Goal: Task Accomplishment & Management: Manage account settings

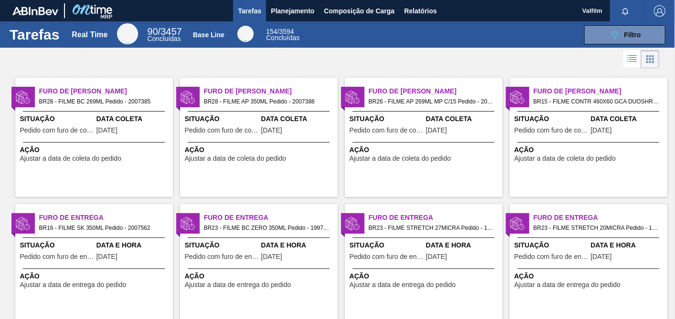
click at [139, 124] on div "Data Coleta 01/10/2025" at bounding box center [133, 125] width 74 height 23
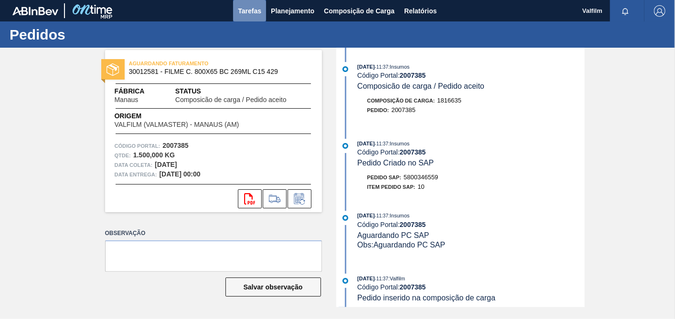
click at [256, 13] on span "Tarefas" at bounding box center [249, 10] width 23 height 11
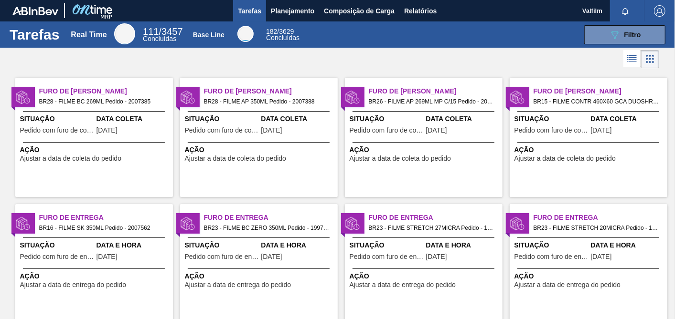
click at [93, 122] on span "Situação" at bounding box center [57, 119] width 74 height 10
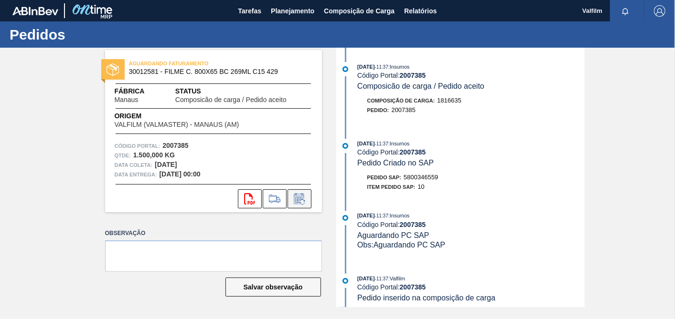
click at [304, 198] on icon at bounding box center [299, 198] width 15 height 11
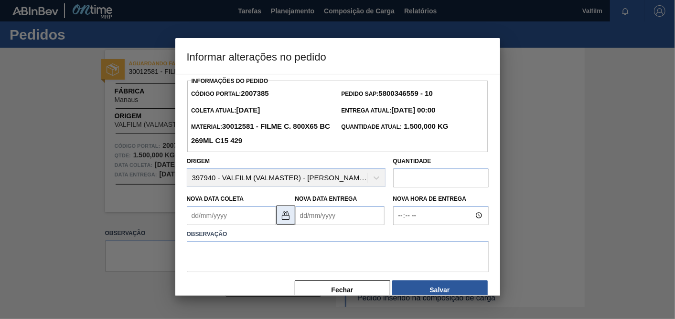
click at [292, 221] on button at bounding box center [285, 215] width 19 height 19
click at [246, 223] on Coleta2007385 "Nova Data Coleta" at bounding box center [231, 215] width 89 height 19
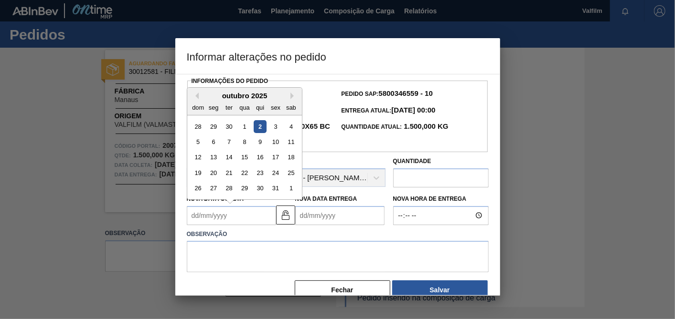
drag, startPoint x: 209, startPoint y: 143, endPoint x: 235, endPoint y: 153, distance: 28.7
click at [210, 143] on div "6" at bounding box center [213, 142] width 13 height 13
type Coleta2007385 "06/10/2025"
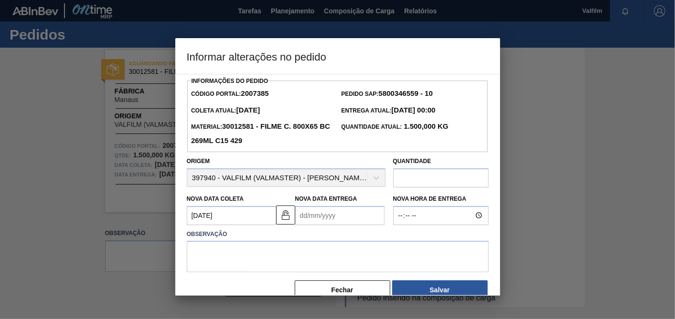
click at [331, 212] on Entrega2007385 "Nova Data Entrega" at bounding box center [339, 215] width 89 height 19
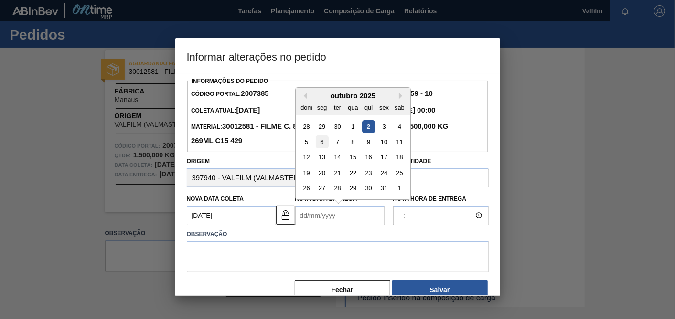
click at [323, 144] on div "6" at bounding box center [321, 142] width 13 height 13
type Entrega2007385 "06/10/2025"
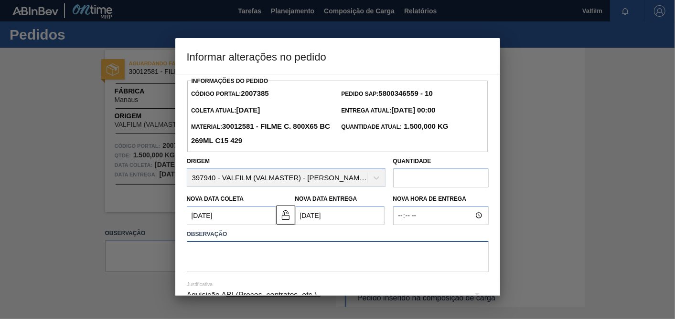
click at [322, 247] on textarea at bounding box center [338, 257] width 302 height 32
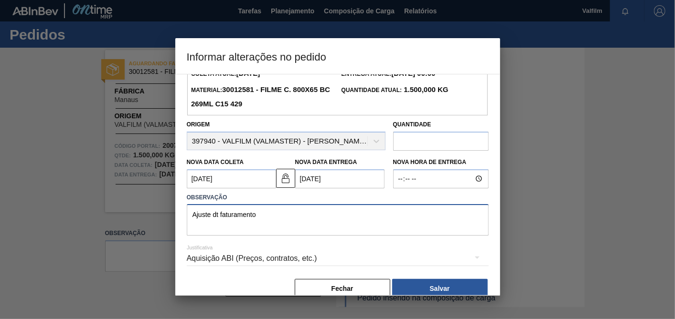
scroll to position [53, 0]
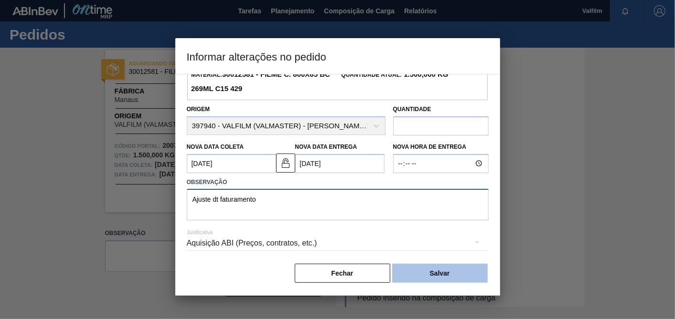
type textarea "Ajuste dt faturamento"
click at [431, 269] on button "Salvar" at bounding box center [440, 273] width 96 height 19
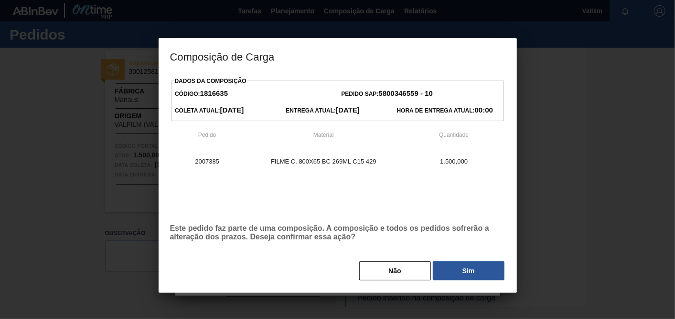
click at [431, 265] on div "Não Sim" at bounding box center [337, 271] width 335 height 21
click at [457, 275] on button "Sim" at bounding box center [469, 271] width 72 height 19
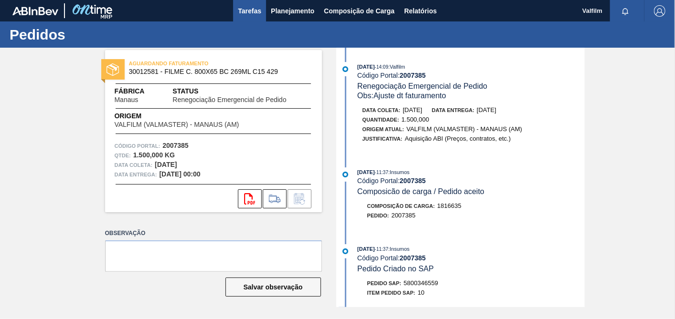
click at [252, 11] on span "Tarefas" at bounding box center [249, 10] width 23 height 11
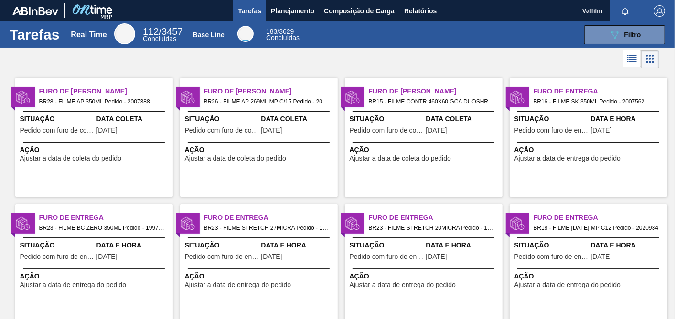
click at [124, 115] on span "Data Coleta" at bounding box center [133, 119] width 74 height 10
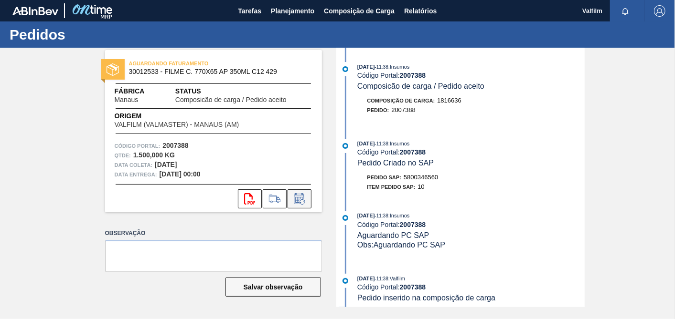
click at [307, 198] on icon at bounding box center [299, 198] width 15 height 11
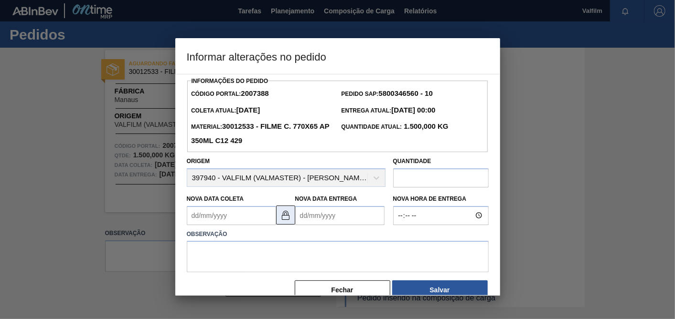
click at [284, 219] on img at bounding box center [285, 215] width 11 height 11
click at [243, 221] on Coleta2007388 "Nova Data Coleta" at bounding box center [231, 215] width 89 height 19
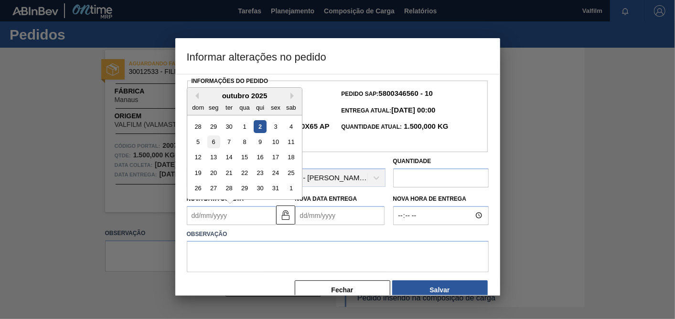
click at [212, 147] on div "6" at bounding box center [213, 142] width 13 height 13
type Coleta2007388 "06/10/2025"
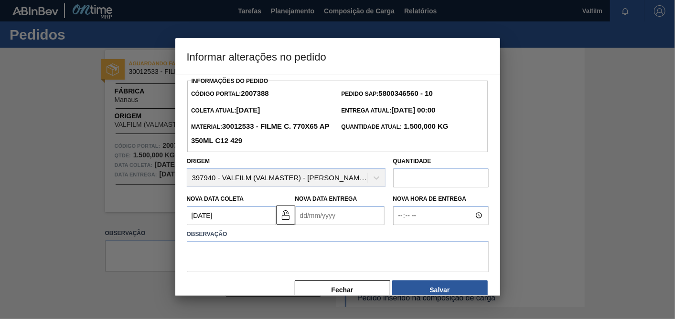
click at [325, 217] on Entrega2007388 "Nova Data Entrega" at bounding box center [339, 215] width 89 height 19
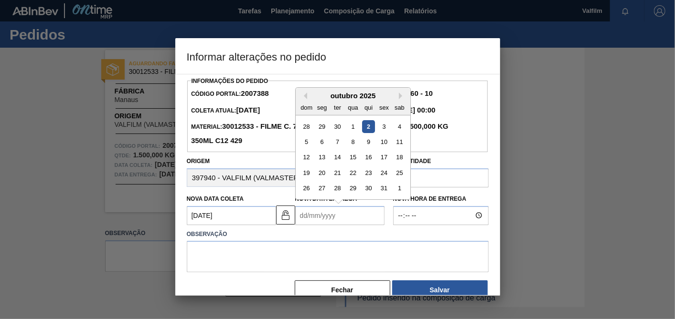
drag, startPoint x: 319, startPoint y: 142, endPoint x: 319, endPoint y: 166, distance: 23.9
click at [319, 144] on div "6" at bounding box center [321, 142] width 13 height 13
type Entrega2007388 "06/10/2025"
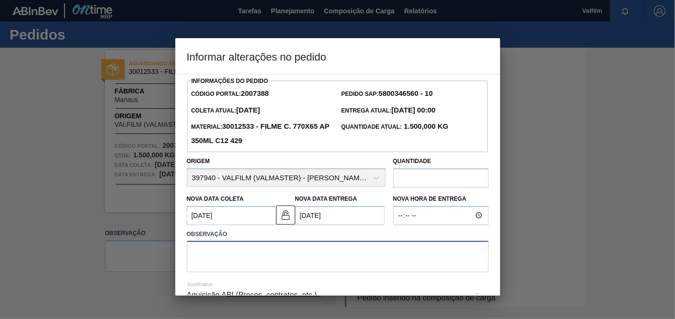
click at [324, 253] on textarea at bounding box center [338, 257] width 302 height 32
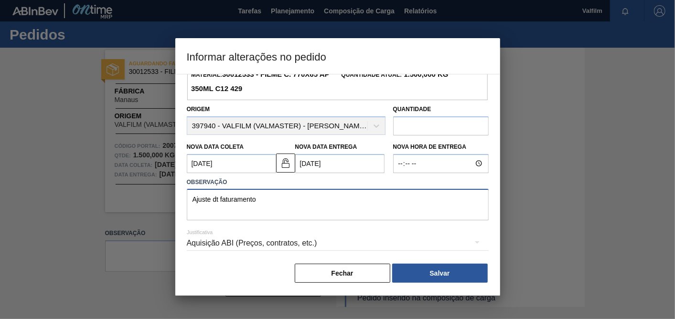
type textarea "Ajuste dt faturamento"
click at [287, 243] on div "Aquisição ABI (Preços, contratos, etc.)" at bounding box center [338, 243] width 302 height 27
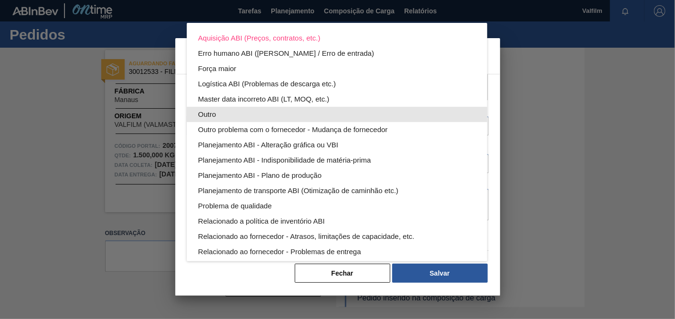
click at [226, 113] on div "Outro" at bounding box center [336, 114] width 277 height 15
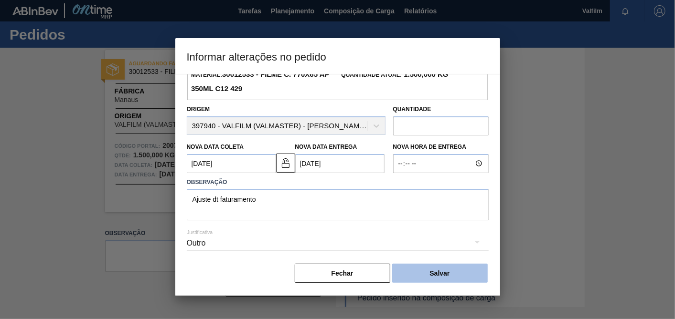
click at [441, 268] on button "Salvar" at bounding box center [440, 273] width 96 height 19
click at [449, 276] on button "Salvar" at bounding box center [440, 273] width 96 height 19
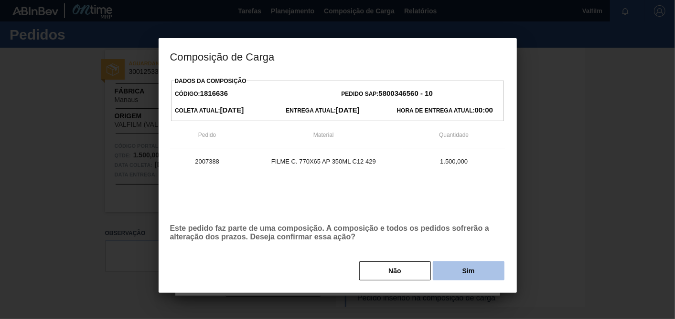
drag, startPoint x: 468, startPoint y: 287, endPoint x: 471, endPoint y: 278, distance: 9.5
click at [468, 287] on div "Dados da Composição Código: 1816636 Pedido SAP: 5800346560 - 10 Coleta Atual: 0…" at bounding box center [338, 183] width 358 height 219
click at [471, 278] on button "Sim" at bounding box center [469, 271] width 72 height 19
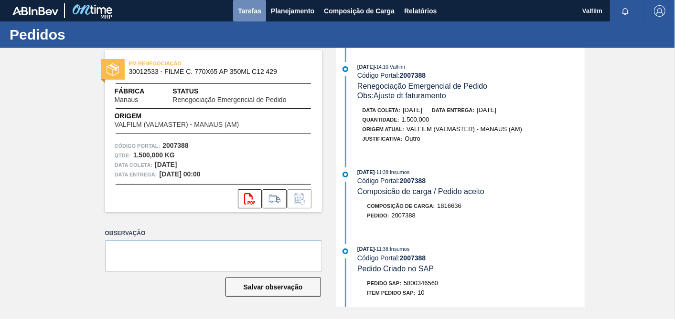
click at [243, 12] on span "Tarefas" at bounding box center [249, 10] width 23 height 11
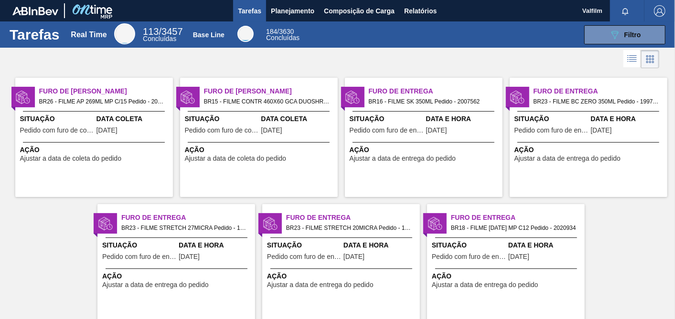
click at [87, 125] on div "Situação Pedido com furo de coleta" at bounding box center [57, 125] width 74 height 23
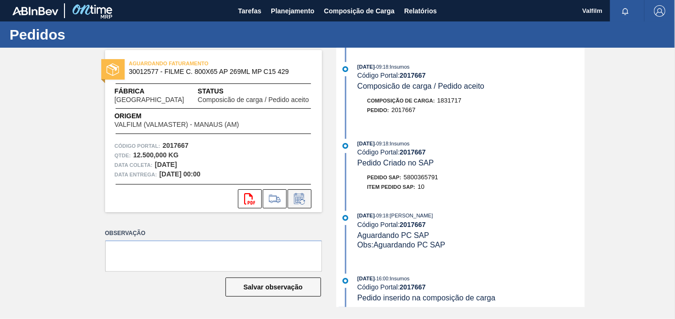
click at [304, 191] on button at bounding box center [299, 199] width 24 height 19
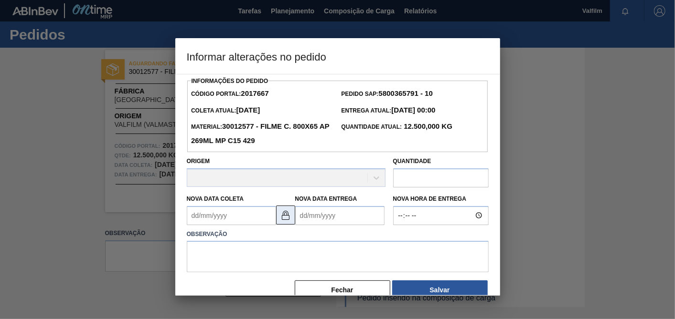
click at [288, 221] on img at bounding box center [285, 215] width 11 height 11
click at [245, 222] on Coleta2017667 "Nova Data Coleta" at bounding box center [231, 215] width 89 height 19
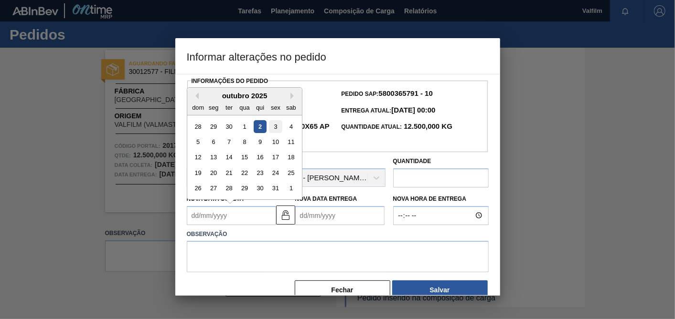
click at [276, 126] on div "3" at bounding box center [275, 126] width 13 height 13
type Coleta2017667 "03/10/2025"
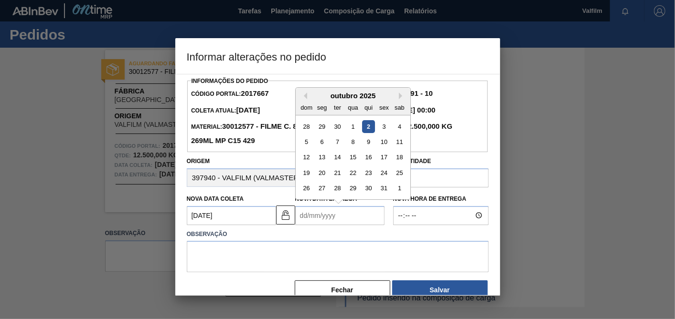
click at [340, 212] on Entrega2017667 "Nova Data Entrega" at bounding box center [339, 215] width 89 height 19
click at [403, 96] on button "Next Month" at bounding box center [402, 96] width 7 height 7
drag, startPoint x: 326, startPoint y: 142, endPoint x: 321, endPoint y: 164, distance: 22.9
click at [325, 143] on div "3" at bounding box center [321, 142] width 13 height 13
type Entrega2017667 "[DATE]"
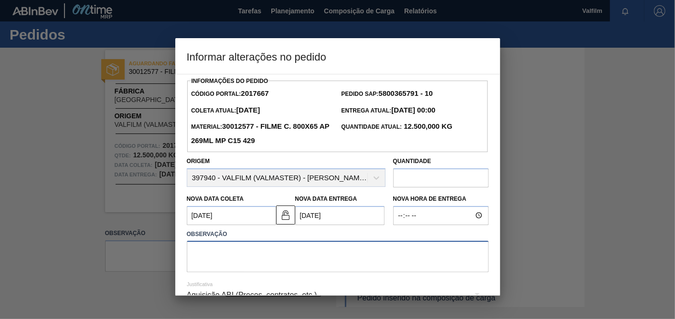
click at [317, 273] on textarea at bounding box center [338, 257] width 302 height 32
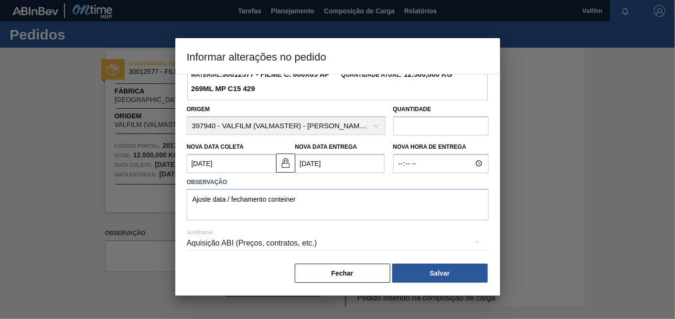
click at [289, 247] on div "Aquisição ABI (Preços, contratos, etc.)" at bounding box center [338, 243] width 302 height 27
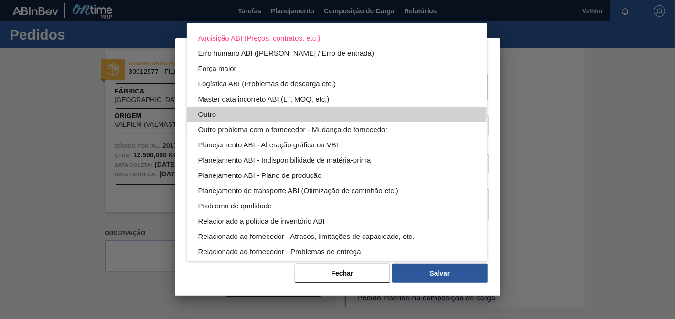
click at [242, 112] on div "Outro" at bounding box center [336, 114] width 277 height 15
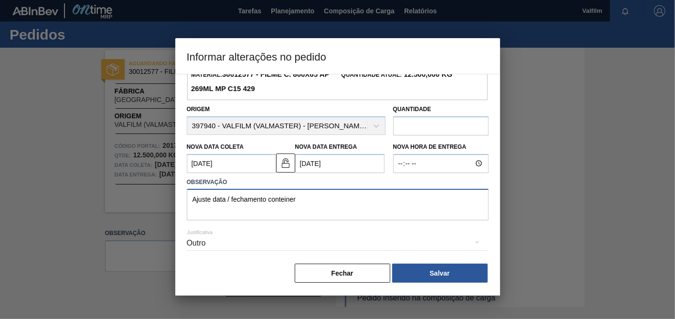
click at [335, 207] on textarea "Ajuste data / fechamento conteiner" at bounding box center [338, 205] width 302 height 32
click at [276, 199] on textarea "Ajuste data / fechamento conteiner" at bounding box center [338, 205] width 302 height 32
click at [321, 190] on textarea "Ajuste data / fechamento contêiner" at bounding box center [338, 205] width 302 height 32
type textarea "Ajuste data / fechamento contêiner"
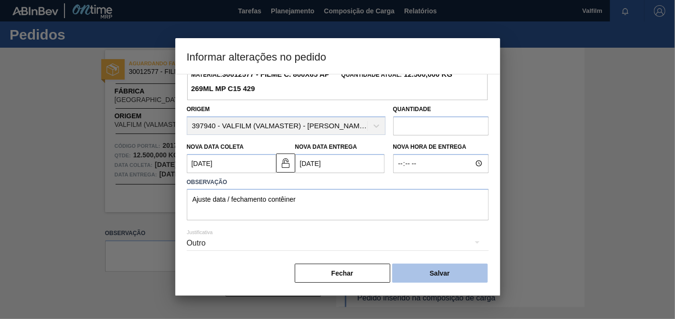
click at [439, 277] on button "Salvar" at bounding box center [440, 273] width 96 height 19
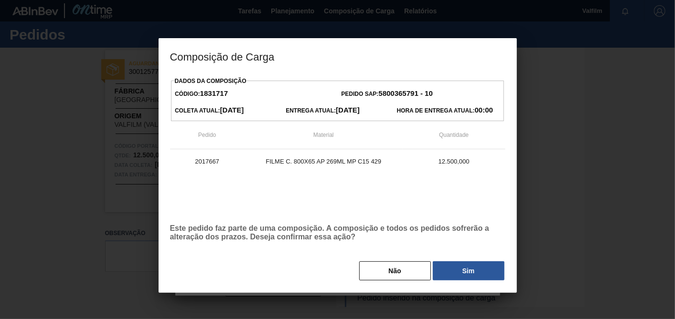
click at [445, 260] on div "Dados da Composição Código: 1831717 Pedido SAP: 5800365791 - 10 Coleta Atual: 0…" at bounding box center [337, 177] width 335 height 207
click at [447, 266] on button "Sim" at bounding box center [469, 271] width 72 height 19
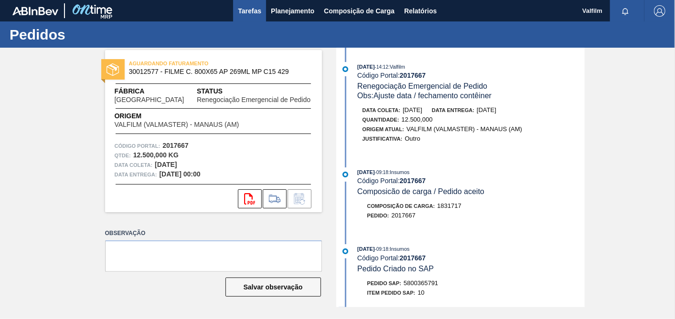
click at [259, 13] on span "Tarefas" at bounding box center [249, 10] width 23 height 11
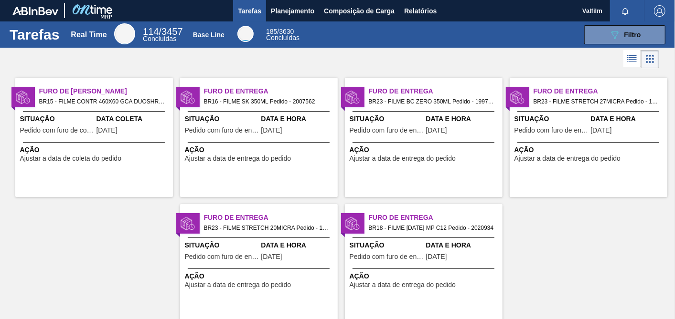
click at [122, 120] on span "Data Coleta" at bounding box center [133, 119] width 74 height 10
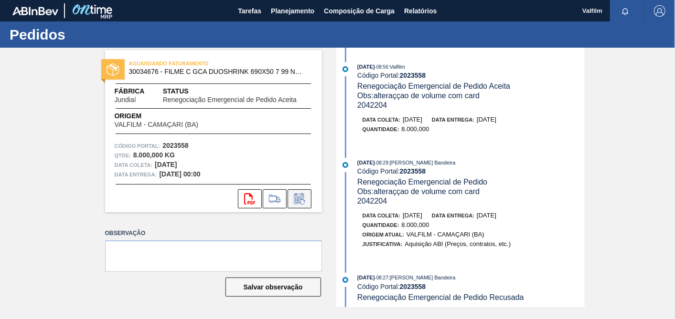
click at [294, 190] on button at bounding box center [299, 199] width 24 height 19
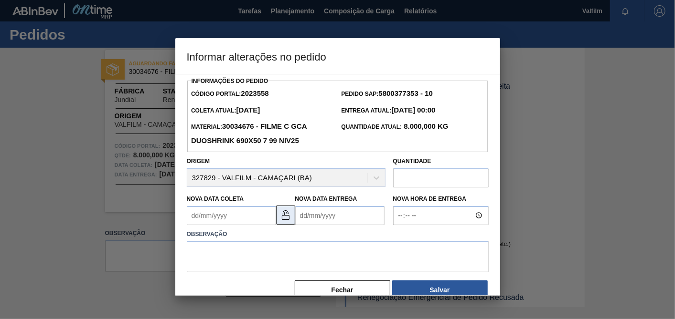
click at [287, 212] on img at bounding box center [285, 215] width 11 height 11
click at [285, 214] on img at bounding box center [285, 215] width 11 height 11
click at [256, 217] on Coleta2023558 "Nova Data Coleta" at bounding box center [231, 215] width 89 height 19
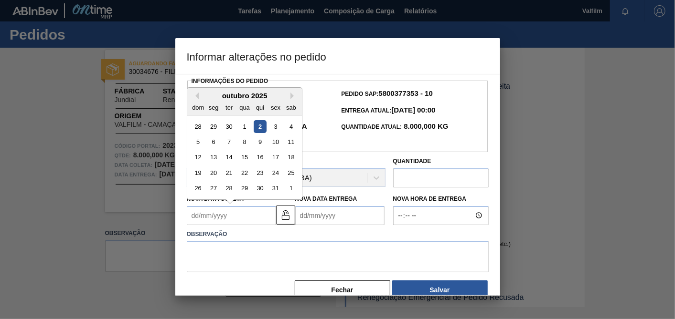
type Coleta2023558 "03/10/2025"
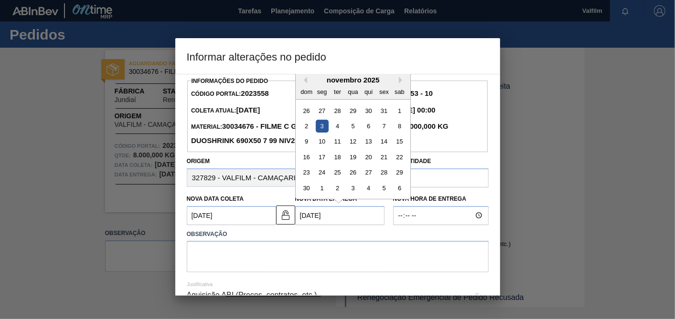
click at [340, 217] on Entrega2023558 "03/11/2025" at bounding box center [339, 215] width 89 height 19
click at [305, 78] on button "Previous Month" at bounding box center [303, 80] width 7 height 7
click at [350, 124] on div "8" at bounding box center [352, 126] width 13 height 13
type Entrega2023558 "08/10/2025"
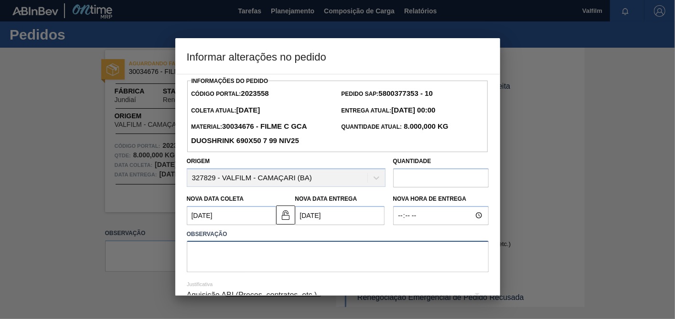
click at [306, 251] on textarea at bounding box center [338, 257] width 302 height 32
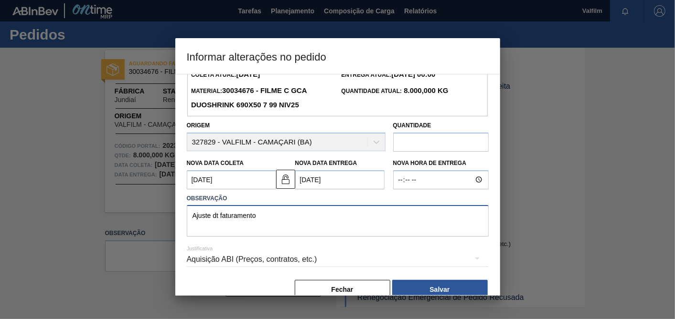
scroll to position [53, 0]
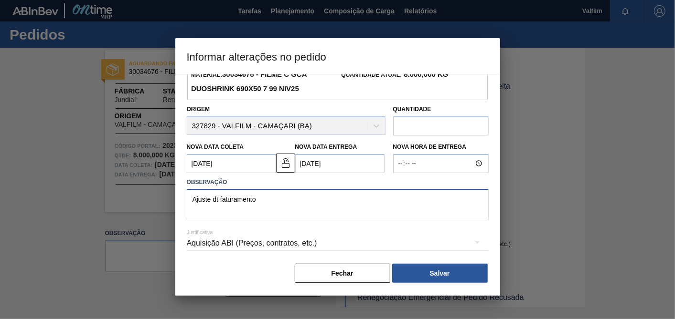
type textarea "Ajuste dt faturamento"
click at [281, 244] on div "Aquisição ABI (Preços, contratos, etc.)" at bounding box center [338, 243] width 302 height 27
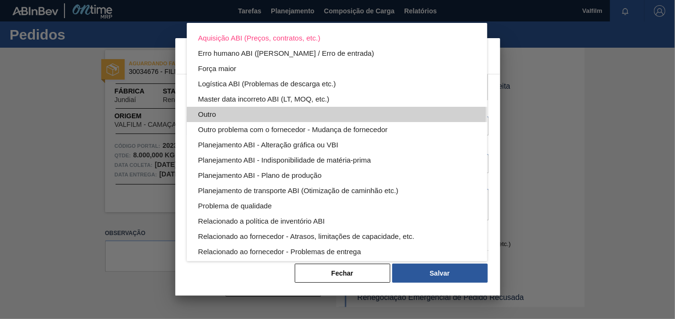
click at [212, 112] on div "Outro" at bounding box center [336, 114] width 277 height 15
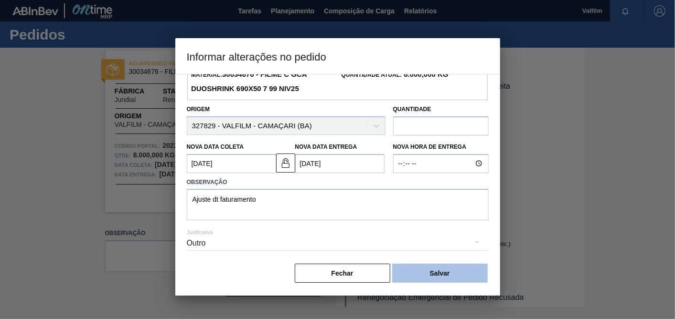
click at [439, 266] on button "Salvar" at bounding box center [440, 273] width 96 height 19
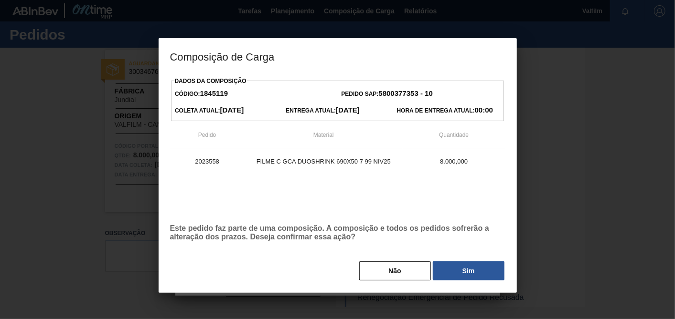
click at [438, 266] on button "Sim" at bounding box center [469, 271] width 72 height 19
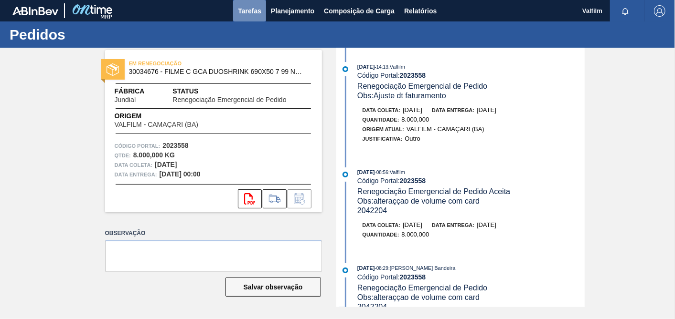
click at [252, 13] on span "Tarefas" at bounding box center [249, 10] width 23 height 11
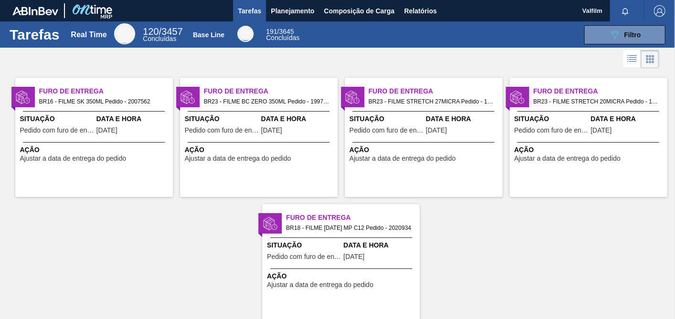
click at [265, 129] on span "[DATE]" at bounding box center [271, 130] width 21 height 7
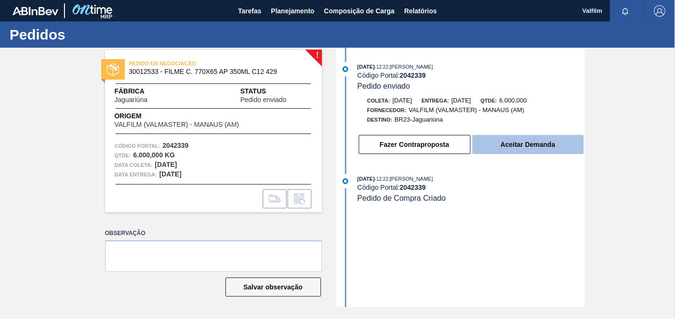
click at [541, 152] on button "Aceitar Demanda" at bounding box center [527, 144] width 111 height 19
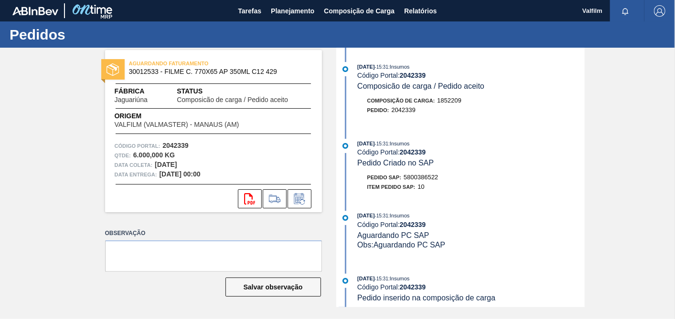
click at [430, 180] on span "5800386522" at bounding box center [420, 177] width 34 height 7
copy span "5800386522"
click at [303, 202] on icon at bounding box center [299, 198] width 15 height 11
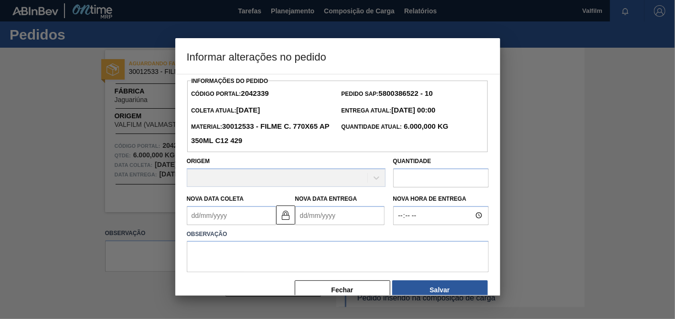
drag, startPoint x: 287, startPoint y: 219, endPoint x: 253, endPoint y: 220, distance: 34.9
click at [287, 218] on img at bounding box center [285, 215] width 11 height 11
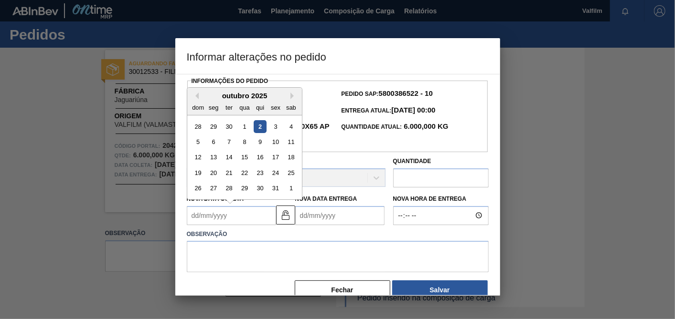
click at [252, 220] on Coleta2042339 "Nova Data Coleta" at bounding box center [231, 215] width 89 height 19
click at [277, 188] on div "31" at bounding box center [275, 188] width 13 height 13
type Coleta2042339 "31/10/2025"
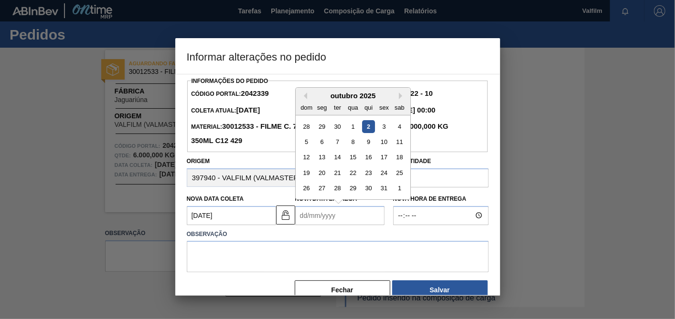
click at [343, 211] on Entrega2042339 "Nova Data Entrega" at bounding box center [339, 215] width 89 height 19
click at [399, 96] on button "Next Month" at bounding box center [402, 96] width 7 height 7
drag, startPoint x: 323, startPoint y: 126, endPoint x: 330, endPoint y: 129, distance: 8.1
click at [324, 126] on div "1" at bounding box center [321, 126] width 13 height 13
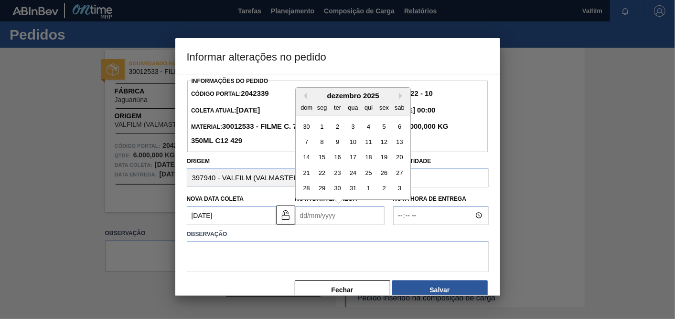
type Entrega2042339 "01/12/2025"
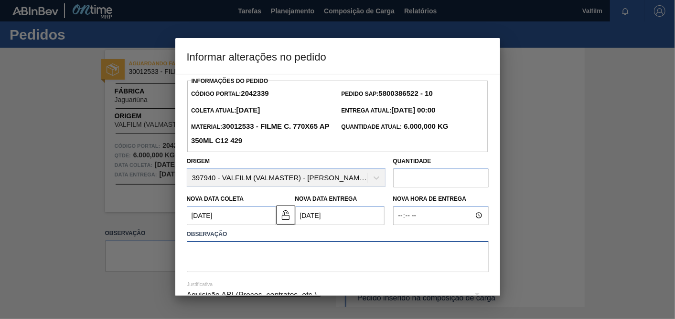
click at [347, 255] on textarea at bounding box center [338, 257] width 302 height 32
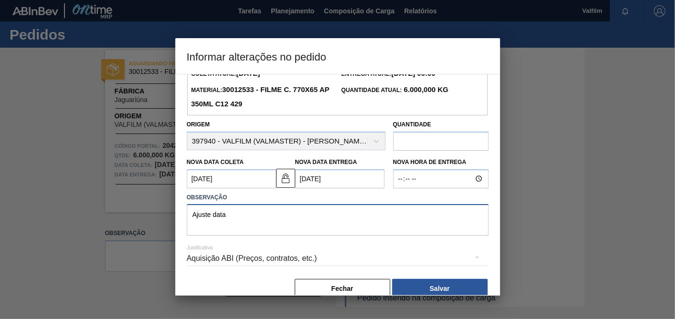
scroll to position [53, 0]
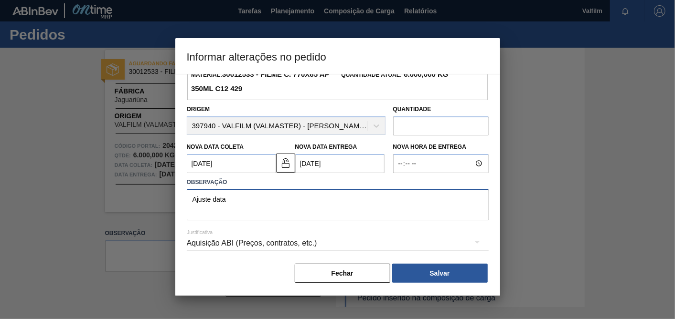
type textarea "Ajuste data"
click at [284, 251] on hr at bounding box center [338, 251] width 302 height 0
click at [271, 238] on div "Aquisição ABI (Preços, contratos, etc.)" at bounding box center [338, 243] width 302 height 27
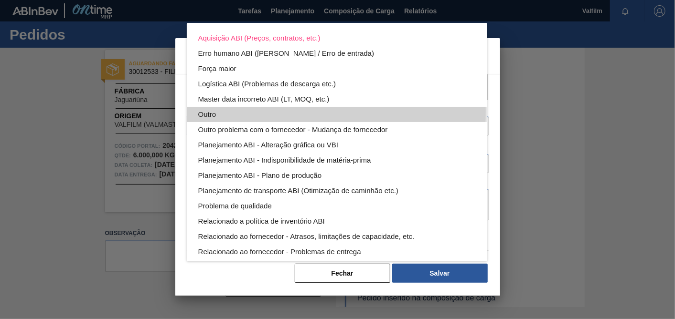
drag, startPoint x: 214, startPoint y: 112, endPoint x: 223, endPoint y: 117, distance: 10.3
click at [214, 113] on div "Outro" at bounding box center [336, 114] width 277 height 15
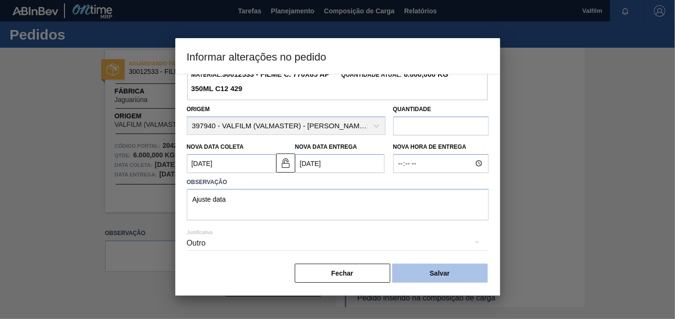
click at [454, 276] on button "Salvar" at bounding box center [440, 273] width 96 height 19
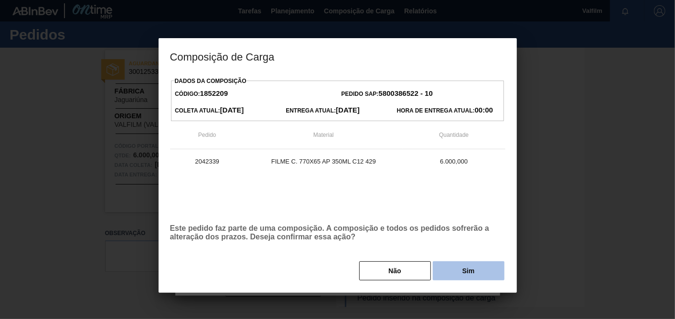
click at [458, 265] on button "Sim" at bounding box center [469, 271] width 72 height 19
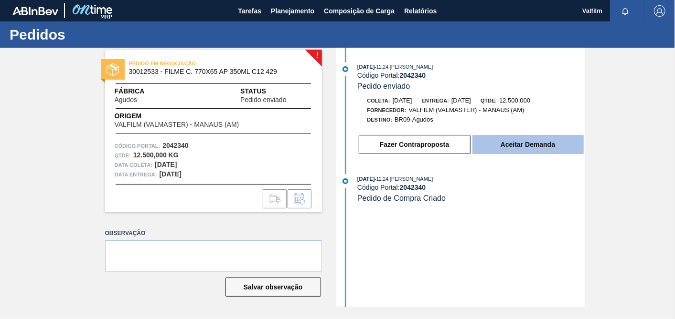
click at [502, 153] on button "Aceitar Demanda" at bounding box center [527, 144] width 111 height 19
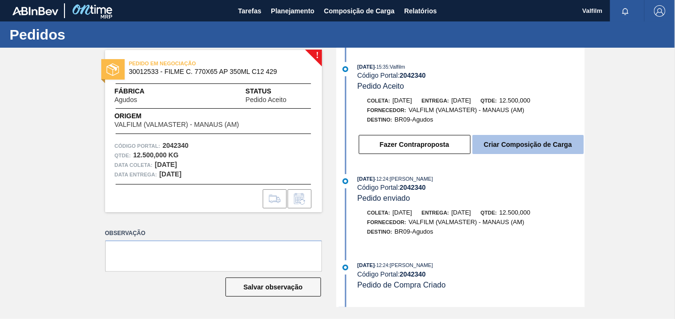
click at [537, 146] on button "Criar Composição de Carga" at bounding box center [527, 144] width 111 height 19
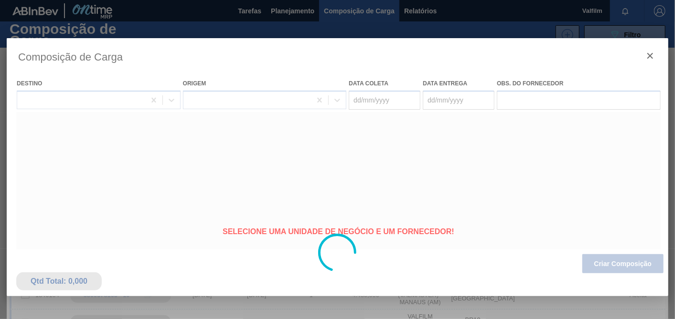
type coleta "[DATE]"
type entrega "[DATE]"
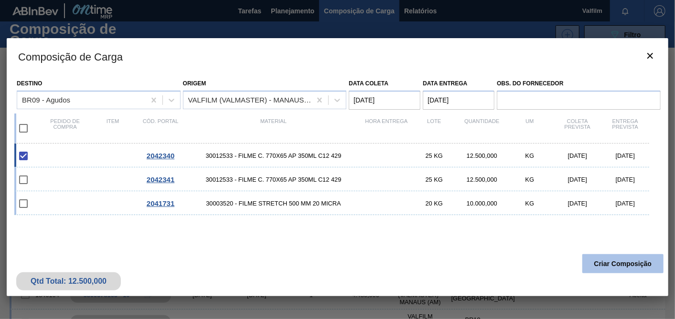
click at [623, 264] on button "Criar Composição" at bounding box center [622, 264] width 81 height 19
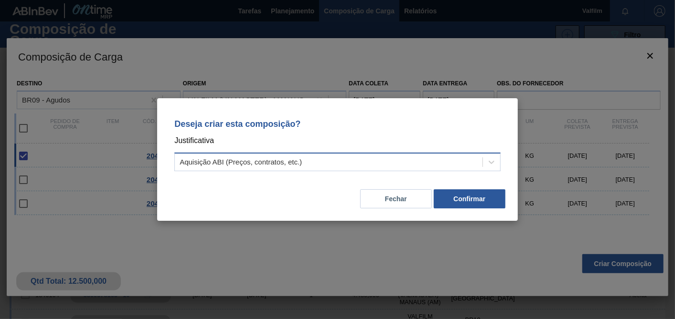
drag, startPoint x: 357, startPoint y: 162, endPoint x: 299, endPoint y: 170, distance: 57.9
click at [356, 162] on div "Aquisição ABI (Preços, contratos, etc.)" at bounding box center [329, 163] width 308 height 14
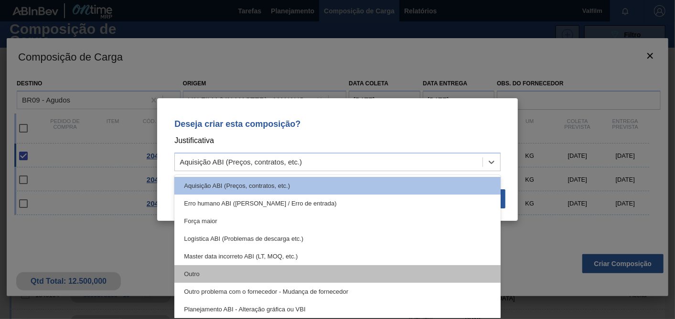
click at [204, 270] on div "Outro" at bounding box center [337, 274] width 326 height 18
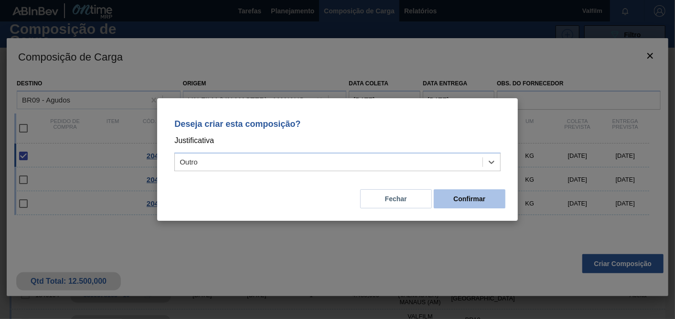
click at [470, 193] on button "Confirmar" at bounding box center [470, 199] width 72 height 19
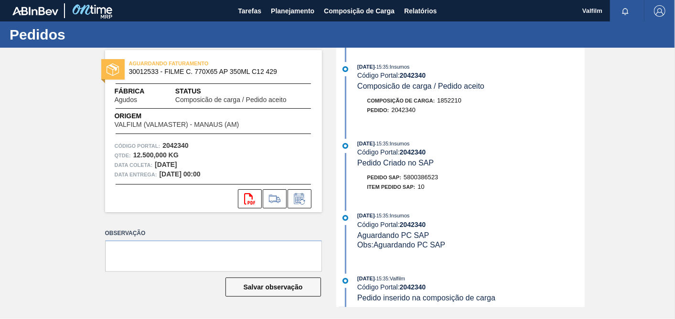
click at [417, 180] on span "5800386523" at bounding box center [420, 177] width 34 height 7
copy span "5800386523"
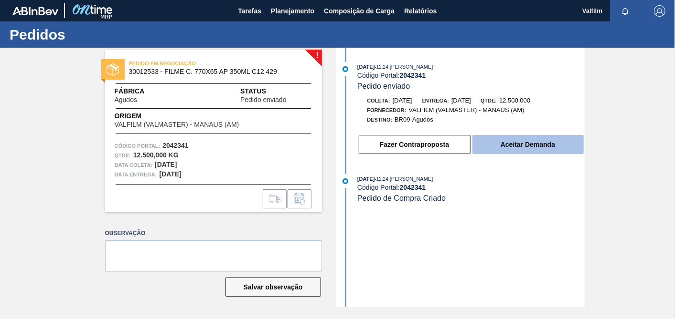
click at [521, 140] on button "Aceitar Demanda" at bounding box center [527, 144] width 111 height 19
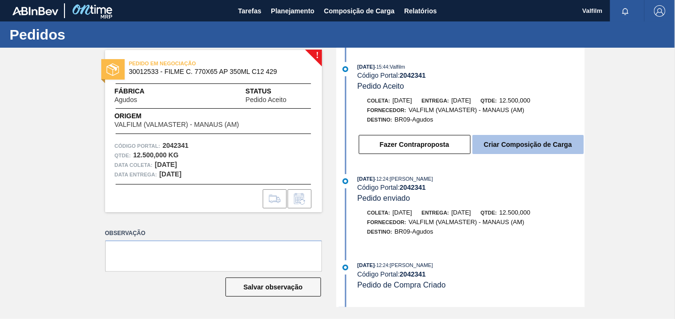
click at [548, 143] on button "Criar Composição de Carga" at bounding box center [527, 144] width 111 height 19
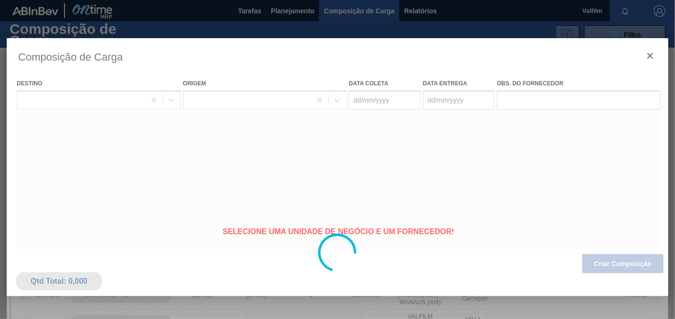
type coleta "[DATE]"
type entrega "[DATE]"
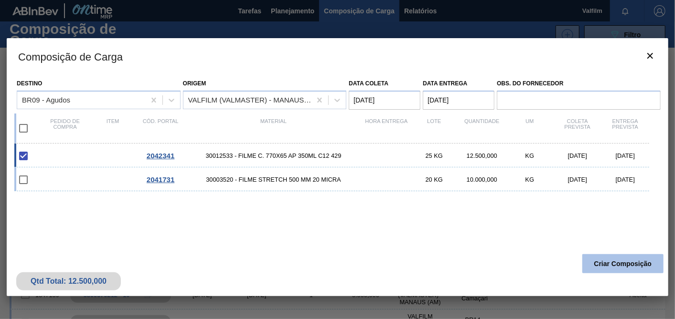
click at [621, 267] on button "Criar Composição" at bounding box center [622, 264] width 81 height 19
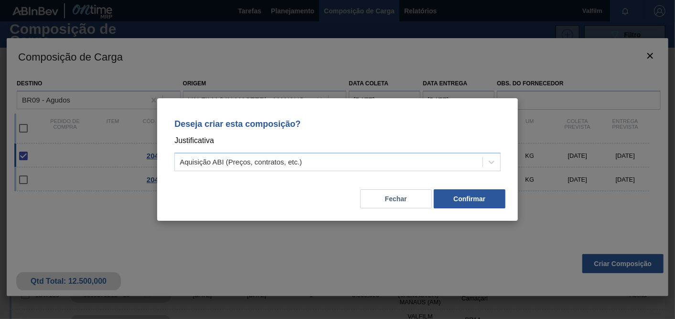
drag, startPoint x: 373, startPoint y: 174, endPoint x: 364, endPoint y: 174, distance: 9.6
click at [373, 174] on div "Deseja criar esta composição? Justificativa Aquisição ABI (Preços, contratos, e…" at bounding box center [338, 143] width 338 height 67
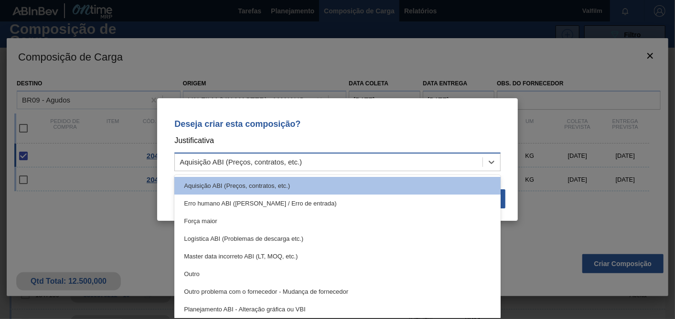
click at [287, 170] on div "Aquisição ABI (Preços, contratos, etc.)" at bounding box center [337, 162] width 326 height 19
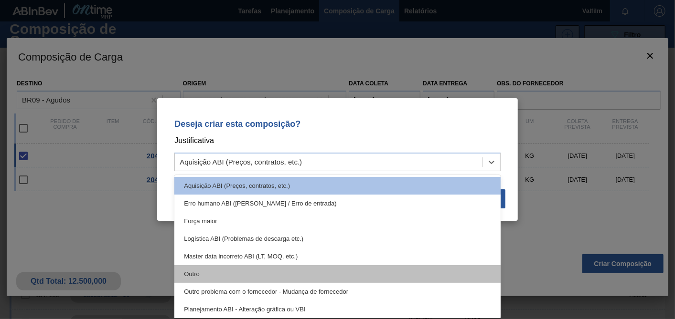
click at [199, 279] on div "Outro" at bounding box center [337, 274] width 326 height 18
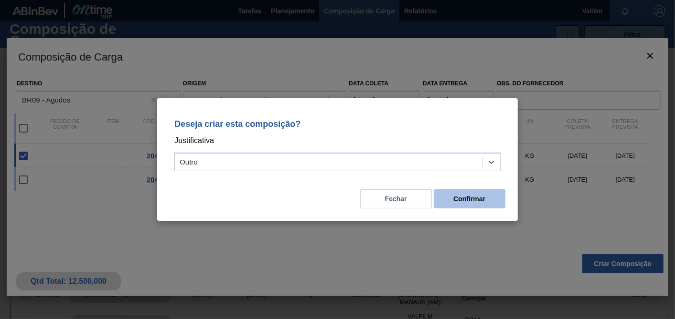
click at [467, 196] on button "Confirmar" at bounding box center [470, 199] width 72 height 19
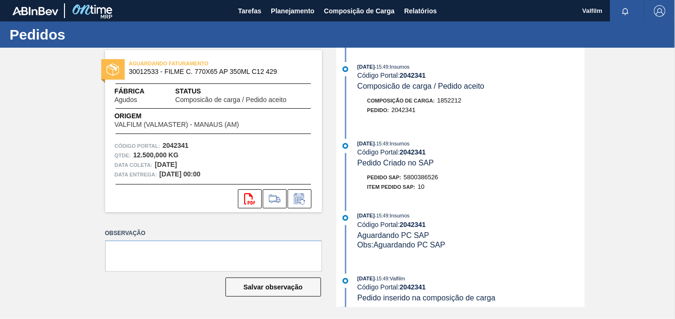
click at [427, 181] on span "5800386526" at bounding box center [420, 177] width 34 height 7
click at [428, 181] on span "5800386526" at bounding box center [420, 177] width 34 height 7
copy span "5800386526"
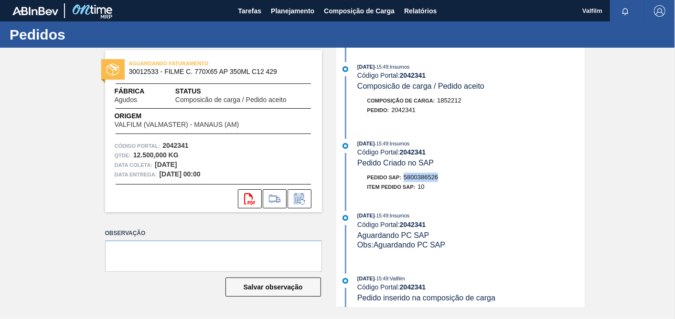
click at [428, 180] on span "5800386526" at bounding box center [420, 177] width 34 height 7
copy span "5800386526"
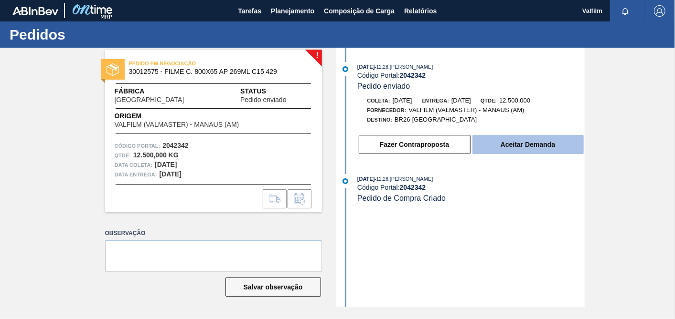
click at [511, 153] on button "Aceitar Demanda" at bounding box center [527, 144] width 111 height 19
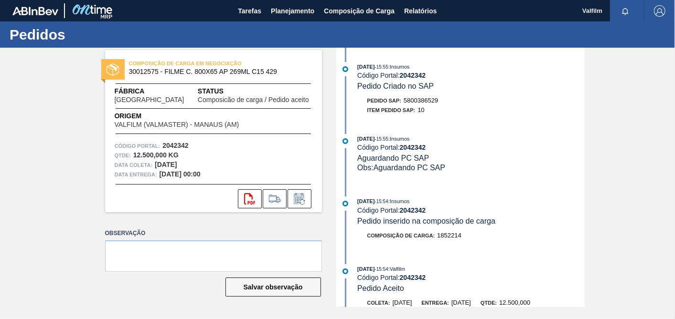
click at [419, 102] on span "5800386529" at bounding box center [420, 100] width 34 height 7
copy span "5800386529"
click at [296, 196] on icon at bounding box center [299, 198] width 15 height 11
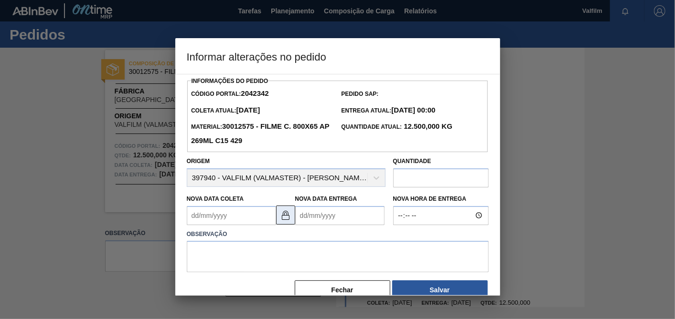
click at [280, 217] on img at bounding box center [285, 215] width 11 height 11
click at [249, 217] on Coleta2042342 "Nova Data Coleta" at bounding box center [231, 215] width 89 height 19
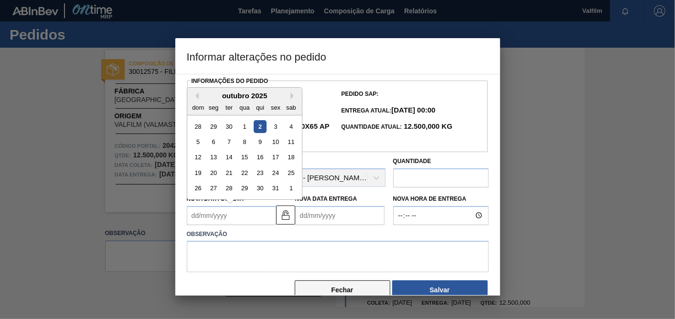
click at [359, 288] on button "Fechar" at bounding box center [343, 290] width 96 height 19
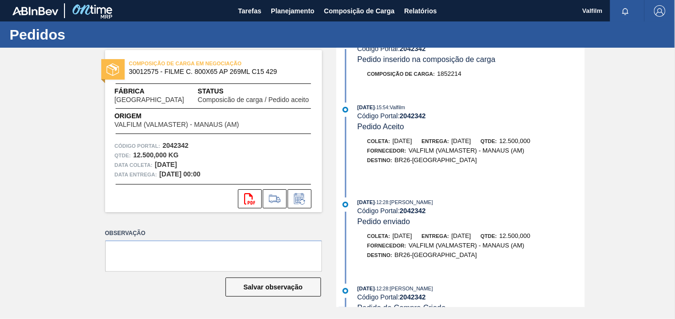
scroll to position [189, 0]
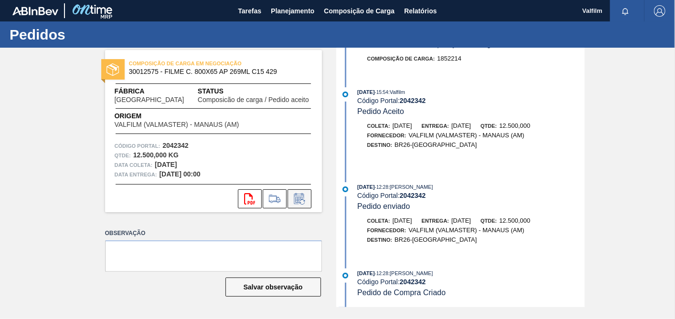
click at [305, 199] on icon at bounding box center [299, 198] width 15 height 11
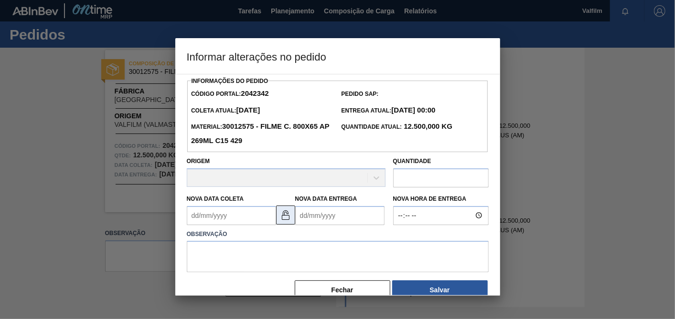
click at [281, 215] on img at bounding box center [285, 215] width 11 height 11
click at [237, 216] on Coleta2042342 "Nova Data Coleta" at bounding box center [231, 215] width 89 height 19
click at [287, 216] on img at bounding box center [285, 215] width 11 height 11
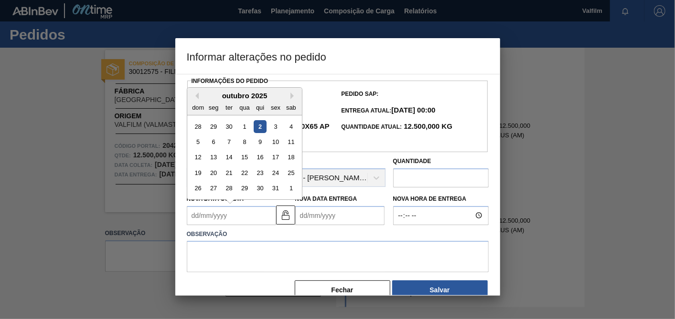
drag, startPoint x: 226, startPoint y: 224, endPoint x: 226, endPoint y: 217, distance: 7.2
click at [226, 224] on Coleta2042342 "Nova Data Coleta" at bounding box center [231, 215] width 89 height 19
click at [276, 190] on div "31" at bounding box center [275, 188] width 13 height 13
type Coleta2042342 "31/10/2025"
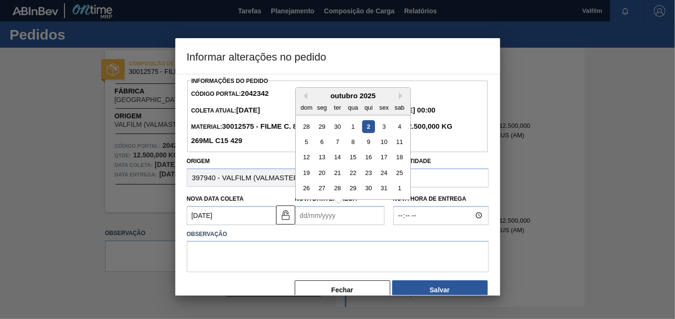
click at [330, 214] on Entrega2042342 "Nova Data Entrega" at bounding box center [339, 215] width 89 height 19
click at [400, 96] on button "Next Month" at bounding box center [402, 96] width 7 height 7
click at [324, 123] on div "1" at bounding box center [321, 126] width 13 height 13
type Entrega2042342 "[DATE]"
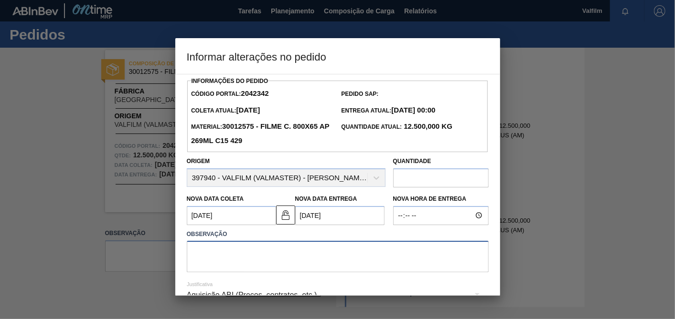
click at [373, 252] on textarea at bounding box center [338, 257] width 302 height 32
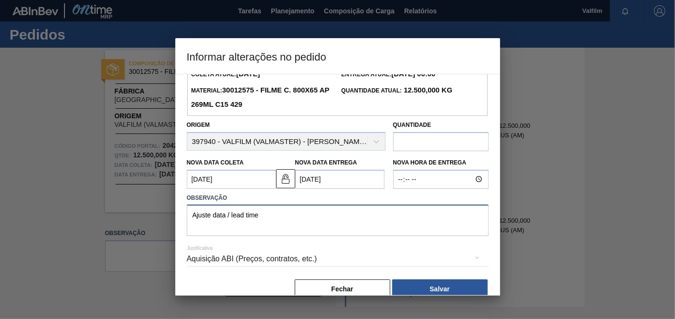
scroll to position [53, 0]
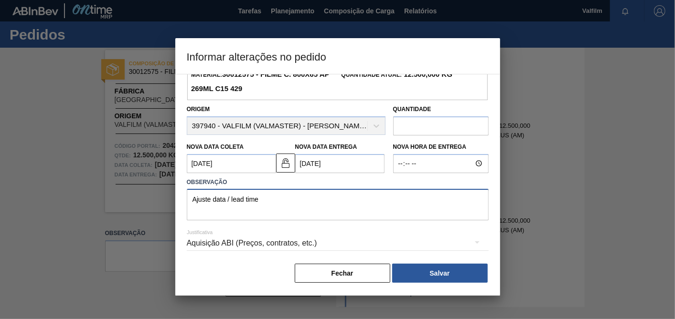
type textarea "Ajuste data / lead time"
click at [325, 241] on div "Aquisição ABI (Preços, contratos, etc.)" at bounding box center [338, 243] width 302 height 27
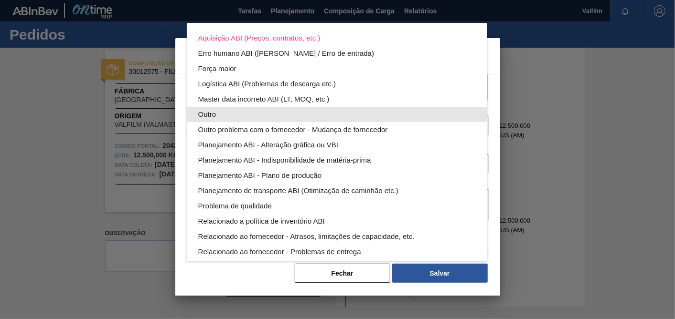
click at [232, 107] on div "Outro" at bounding box center [336, 114] width 277 height 15
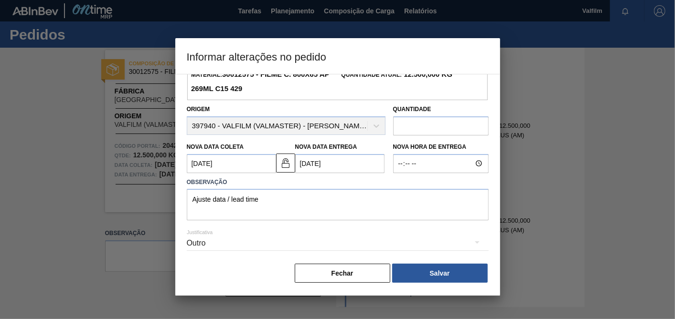
click at [390, 261] on div "Outro" at bounding box center [338, 244] width 302 height 34
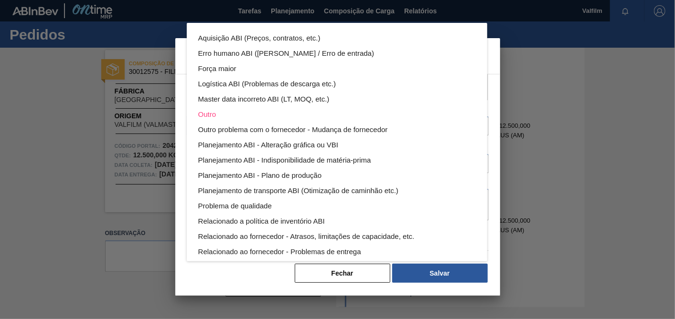
scroll to position [52, 0]
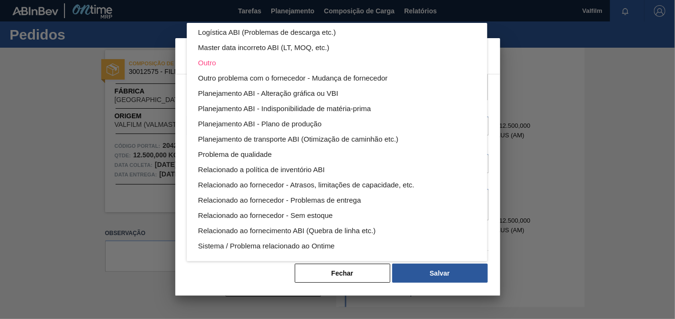
click at [427, 267] on div "Aquisição ABI (Preços, contratos, etc.) Erro humano ABI (Cálculo / Erro de entr…" at bounding box center [337, 159] width 675 height 319
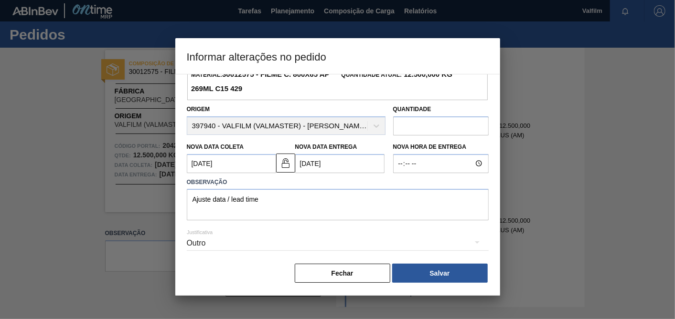
click at [423, 266] on div "Aquisição ABI (Preços, contratos, etc.) Erro humano ABI (Cálculo / Erro de entr…" at bounding box center [337, 159] width 675 height 319
click at [428, 276] on button "Salvar" at bounding box center [440, 273] width 96 height 19
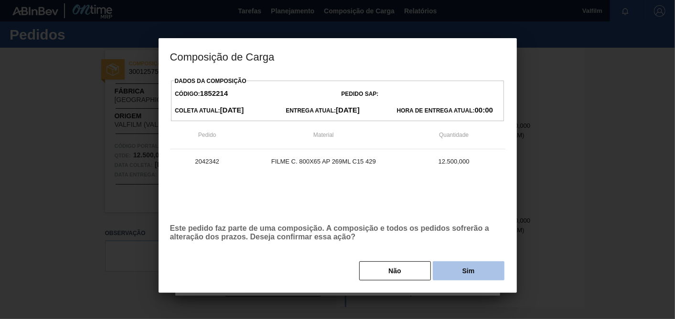
click at [461, 268] on button "Sim" at bounding box center [469, 271] width 72 height 19
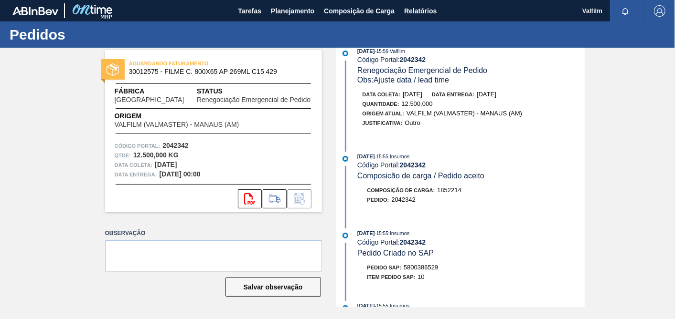
scroll to position [0, 0]
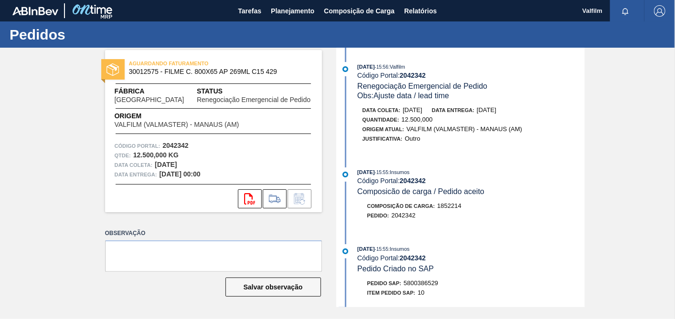
click at [433, 287] on span "5800386529" at bounding box center [420, 283] width 34 height 7
copy span "5800386529"
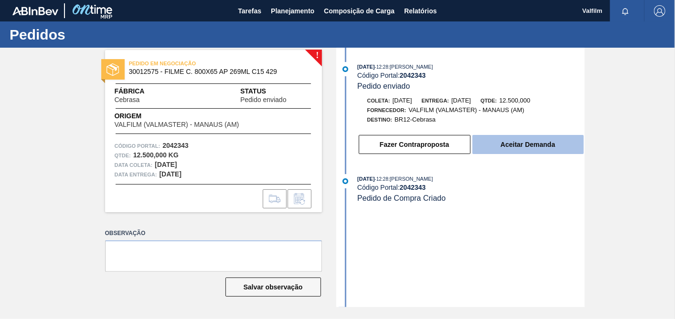
click at [556, 146] on button "Aceitar Demanda" at bounding box center [527, 144] width 111 height 19
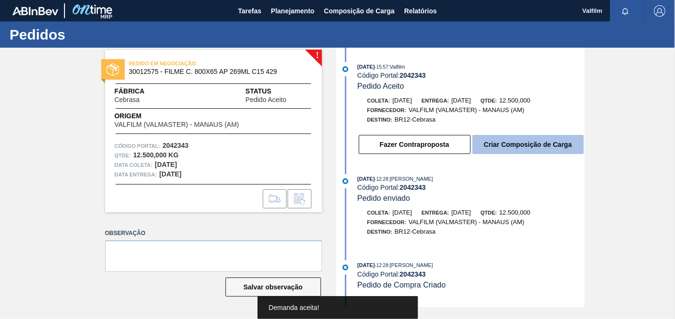
click at [552, 150] on button "Criar Composição de Carga" at bounding box center [527, 144] width 111 height 19
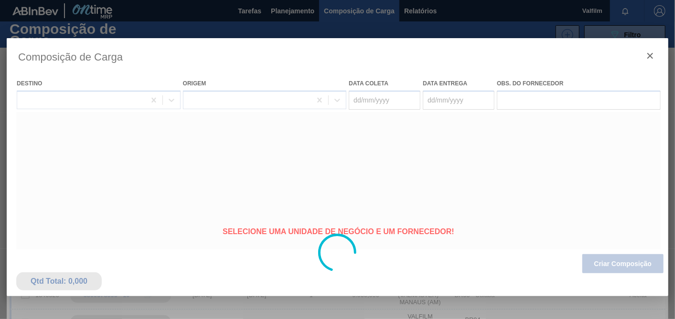
type coleta "[DATE]"
type entrega "[DATE]"
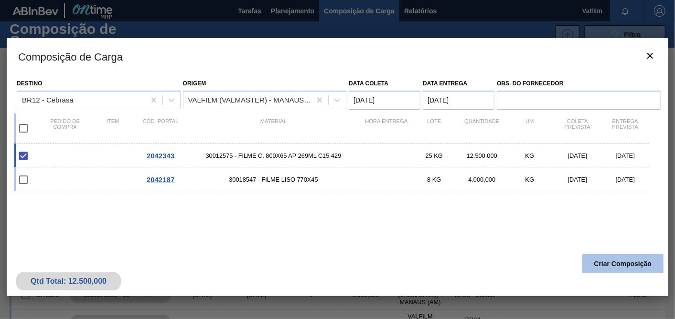
click at [623, 260] on button "Criar Composição" at bounding box center [622, 264] width 81 height 19
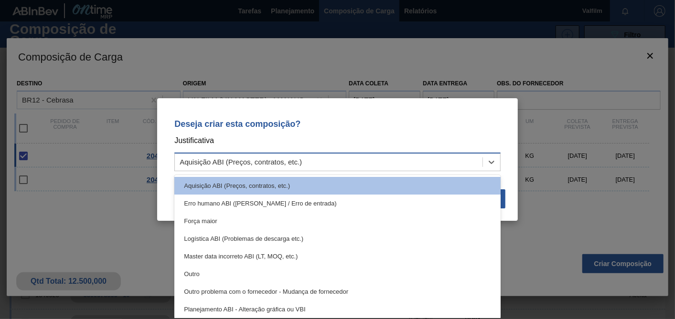
click at [327, 166] on div "Aquisição ABI (Preços, contratos, etc.)" at bounding box center [329, 163] width 308 height 14
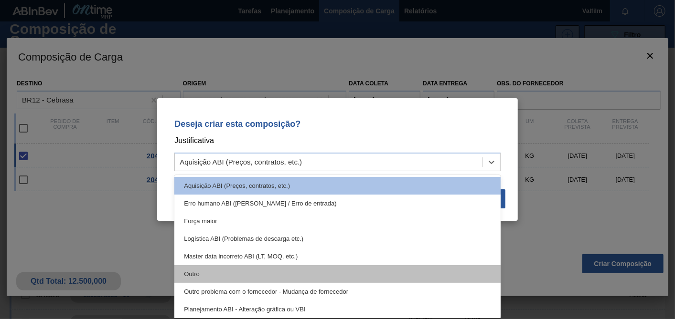
click at [192, 281] on div "Outro" at bounding box center [337, 274] width 326 height 18
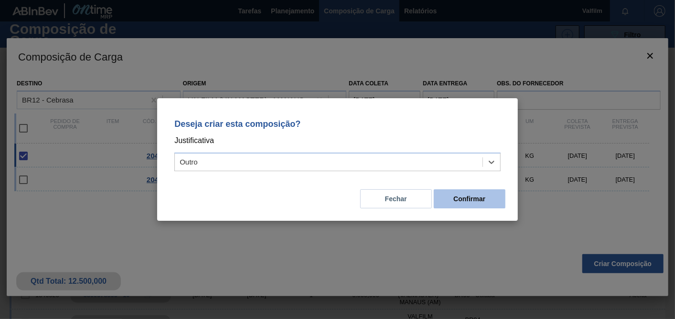
click at [472, 205] on button "Confirmar" at bounding box center [470, 199] width 72 height 19
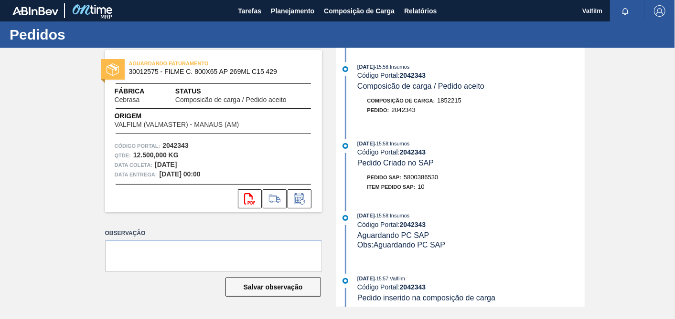
click at [434, 180] on span "5800386530" at bounding box center [420, 177] width 34 height 7
copy span "5800386530"
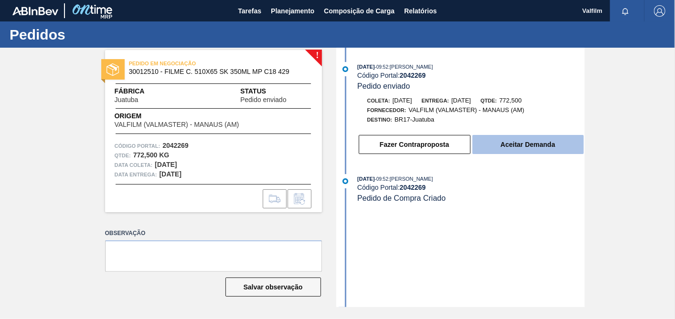
click at [520, 149] on button "Aceitar Demanda" at bounding box center [527, 144] width 111 height 19
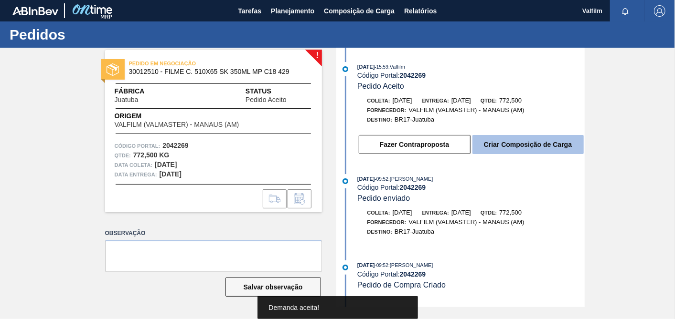
click at [520, 148] on button "Criar Composição de Carga" at bounding box center [527, 144] width 111 height 19
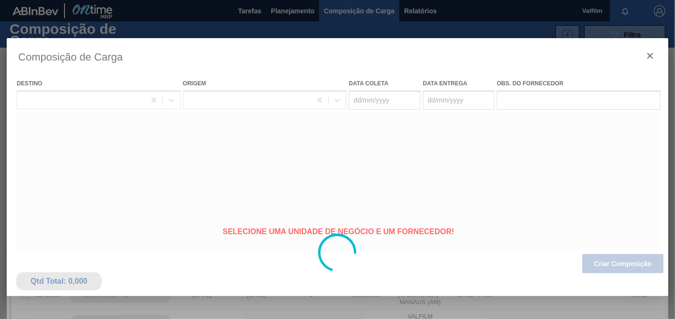
type coleta "[DATE]"
type entrega "[DATE]"
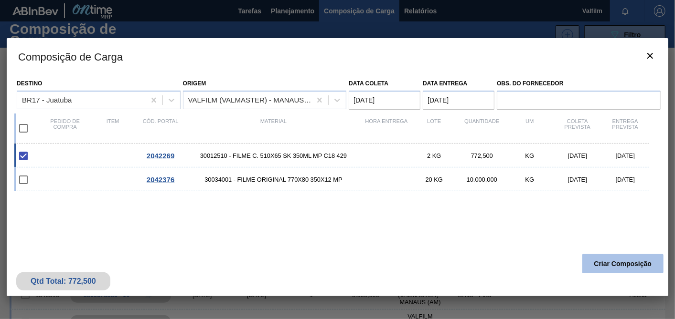
click at [621, 271] on button "Criar Composição" at bounding box center [622, 264] width 81 height 19
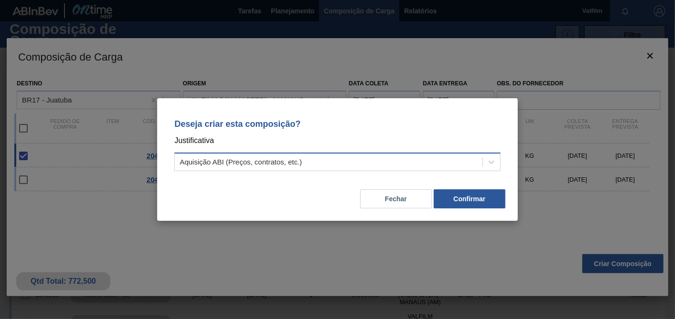
click at [351, 168] on div "Aquisição ABI (Preços, contratos, etc.)" at bounding box center [329, 163] width 308 height 14
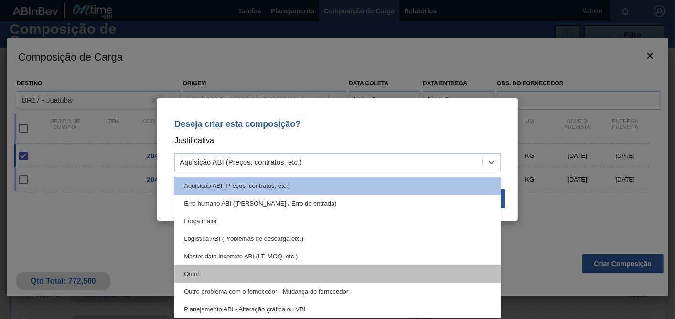
click at [209, 267] on div "Outro" at bounding box center [337, 274] width 326 height 18
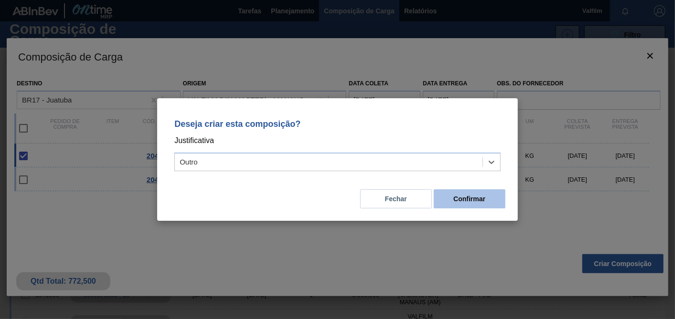
click at [489, 207] on button "Confirmar" at bounding box center [470, 199] width 72 height 19
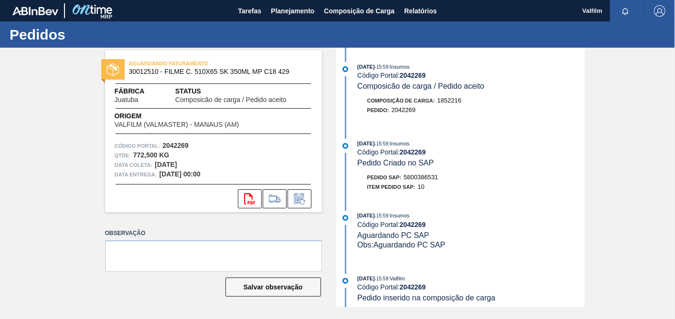
click at [431, 180] on span "5800386531" at bounding box center [420, 177] width 34 height 7
copy span "5800386531"
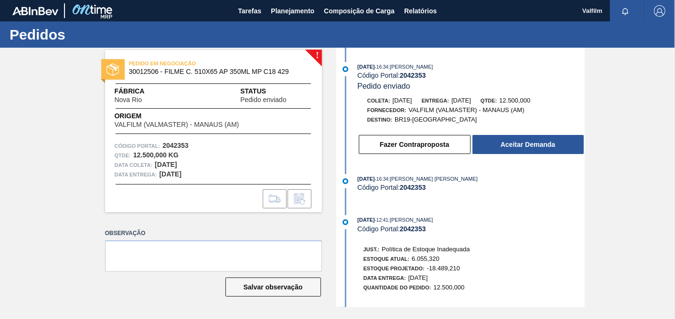
click at [523, 125] on div "Destino: BR19-[GEOGRAPHIC_DATA]" at bounding box center [471, 120] width 227 height 10
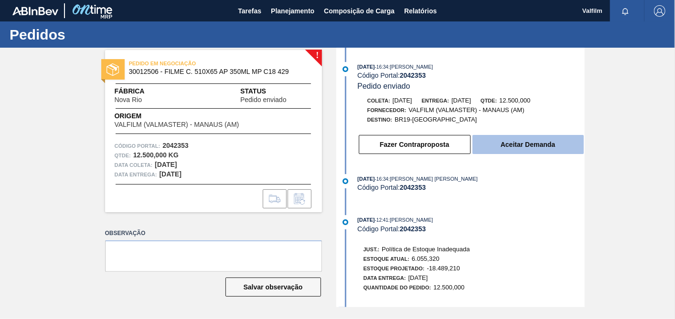
click at [523, 152] on button "Aceitar Demanda" at bounding box center [527, 144] width 111 height 19
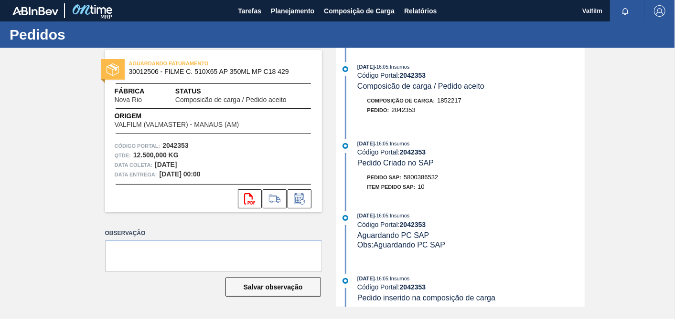
click at [431, 180] on span "5800386532" at bounding box center [420, 177] width 34 height 7
copy span "5800386532"
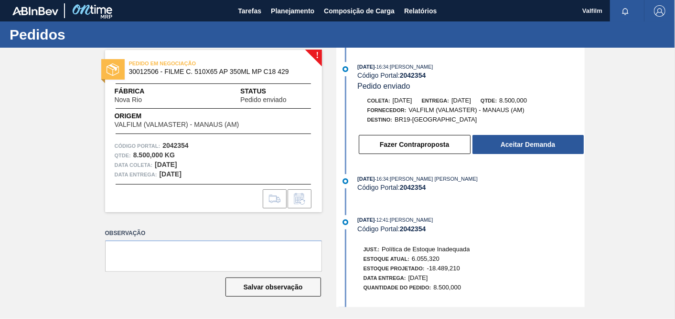
click at [556, 134] on div "Fazer Contraproposta Aceitar Demanda" at bounding box center [462, 142] width 246 height 26
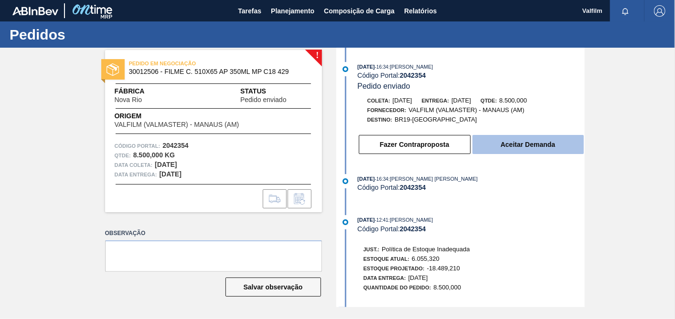
click at [552, 148] on button "Aceitar Demanda" at bounding box center [527, 144] width 111 height 19
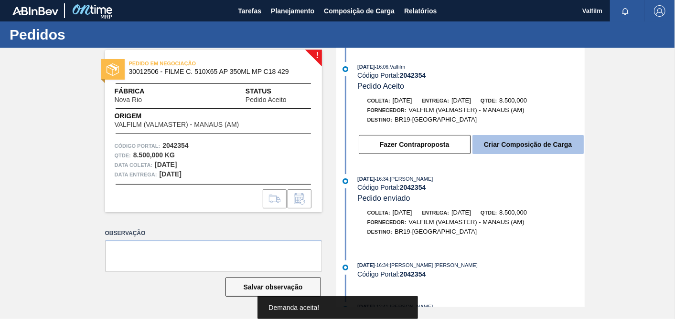
click at [516, 145] on button "Criar Composição de Carga" at bounding box center [527, 144] width 111 height 19
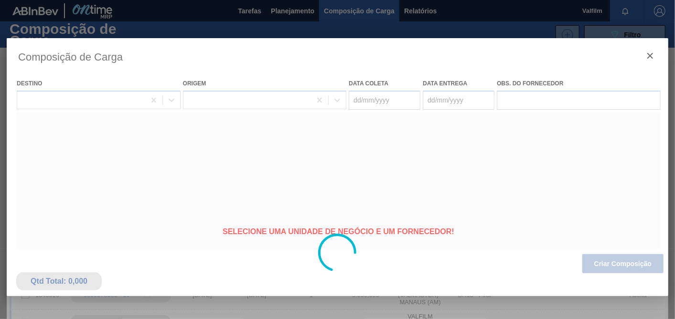
type coleta "30/10/2025"
type entrega "29/11/2025"
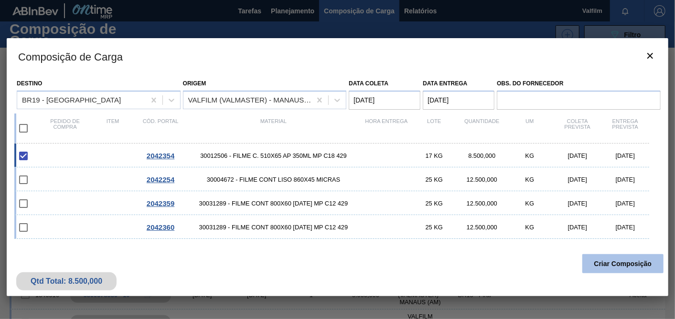
click at [611, 255] on button "Criar Composição" at bounding box center [622, 264] width 81 height 19
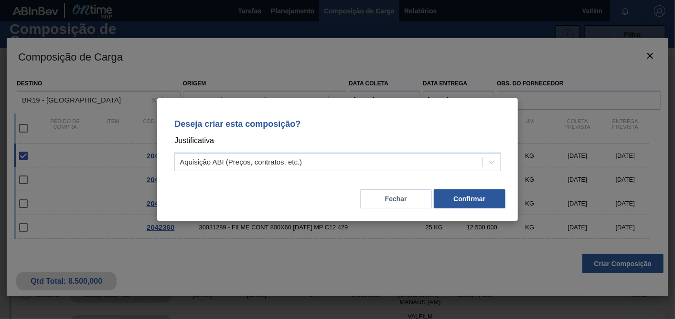
click at [353, 148] on div "Deseja criar esta composição? Justificativa Aquisição ABI (Preços, contratos, e…" at bounding box center [338, 143] width 338 height 67
click at [327, 161] on div "Aquisição ABI (Preços, contratos, etc.)" at bounding box center [329, 163] width 308 height 14
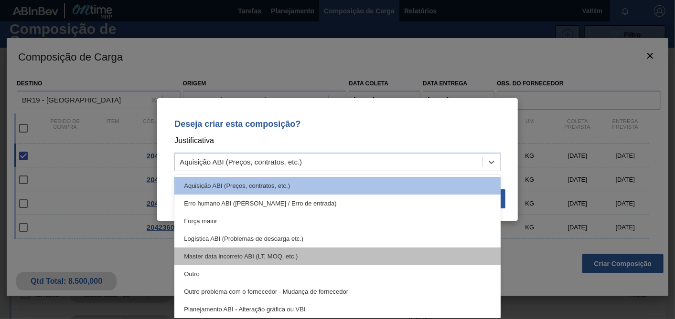
click at [199, 261] on div "Master data incorreto ABI (LT, MOQ, etc.)" at bounding box center [337, 257] width 326 height 18
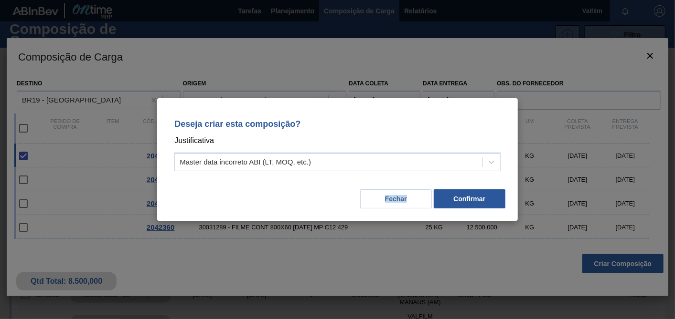
click at [199, 261] on div "Deseja criar esta composição? Justificativa Master data incorreto ABI (LT, MOQ,…" at bounding box center [337, 159] width 675 height 319
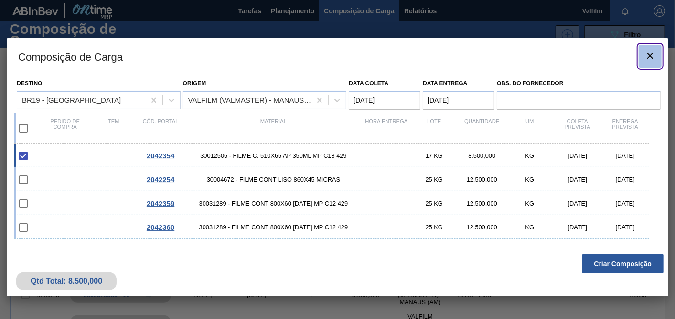
click at [653, 54] on icon "botão de ícone" at bounding box center [649, 55] width 11 height 11
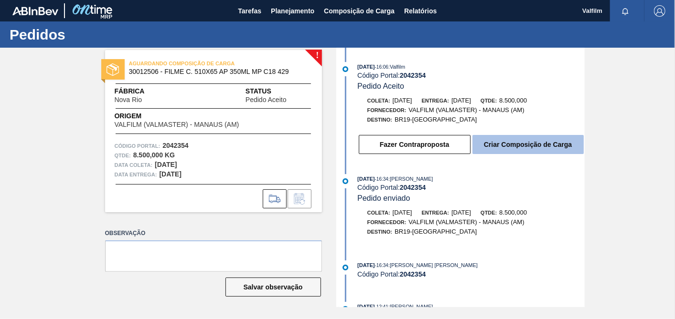
click at [527, 140] on button "Criar Composição de Carga" at bounding box center [527, 144] width 111 height 19
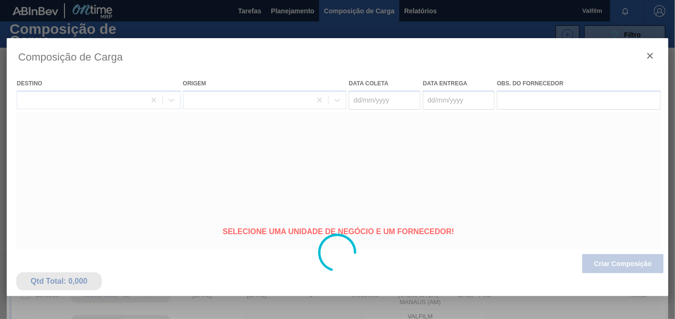
type coleta "[DATE]"
type entrega "[DATE]"
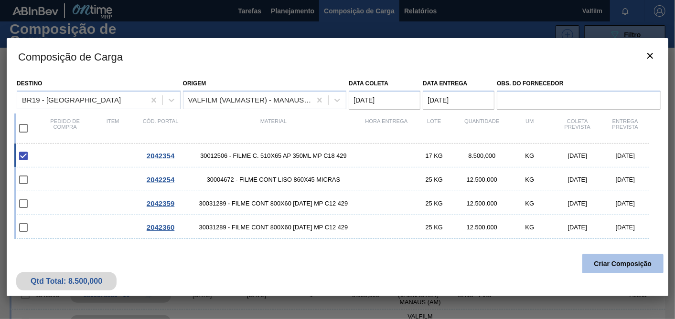
click at [624, 268] on button "Criar Composição" at bounding box center [622, 264] width 81 height 19
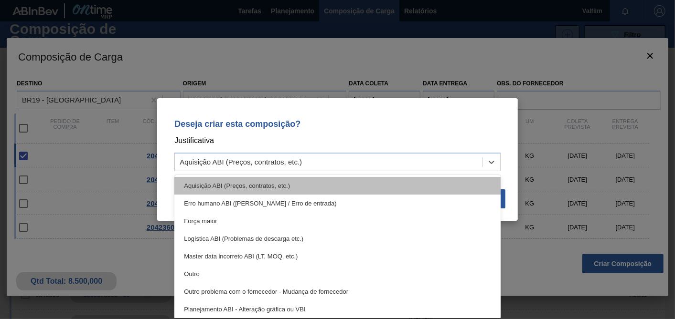
drag, startPoint x: 301, startPoint y: 159, endPoint x: 230, endPoint y: 177, distance: 73.3
click at [301, 159] on div "Aquisição ABI (Preços, contratos, etc.)" at bounding box center [241, 163] width 122 height 8
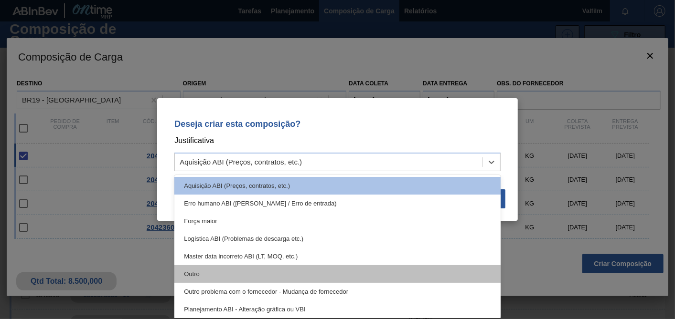
click at [198, 270] on div "Outro" at bounding box center [337, 274] width 326 height 18
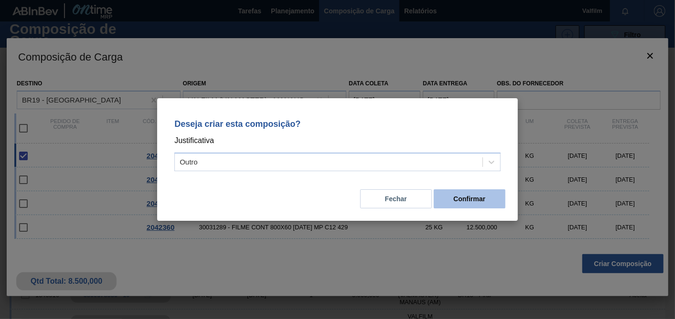
click at [484, 201] on button "Confirmar" at bounding box center [470, 199] width 72 height 19
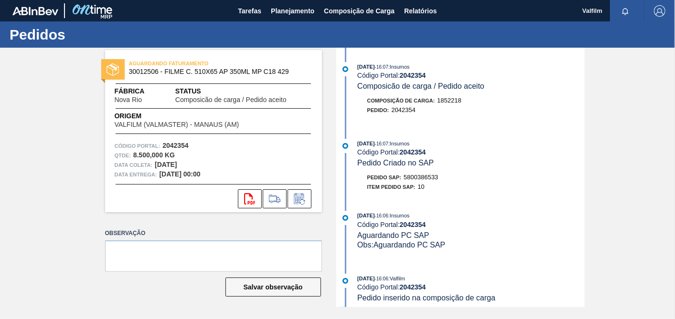
click at [423, 181] on span "5800386533" at bounding box center [420, 177] width 34 height 7
copy span "5800386533"
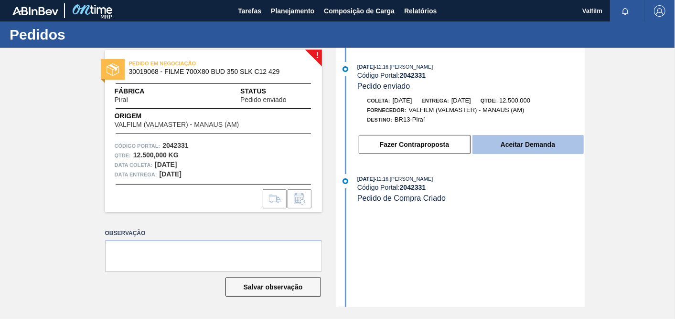
click at [556, 154] on button "Aceitar Demanda" at bounding box center [527, 144] width 111 height 19
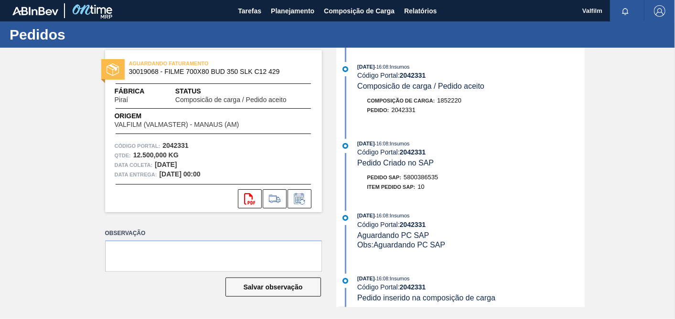
click at [432, 179] on span "5800386535" at bounding box center [420, 177] width 34 height 7
copy span "5800386535"
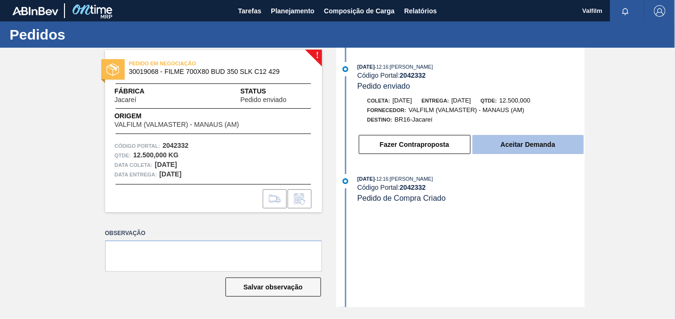
click at [541, 147] on button "Aceitar Demanda" at bounding box center [527, 144] width 111 height 19
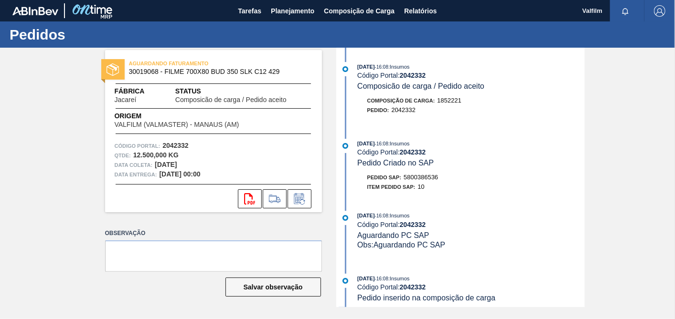
click at [421, 180] on span "5800386536" at bounding box center [420, 177] width 34 height 7
copy span "5800386536"
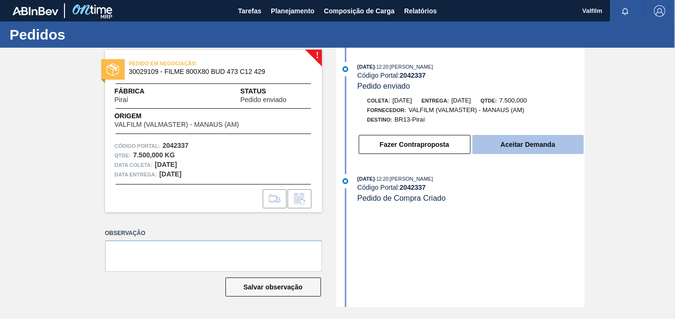
click at [523, 144] on button "Aceitar Demanda" at bounding box center [527, 144] width 111 height 19
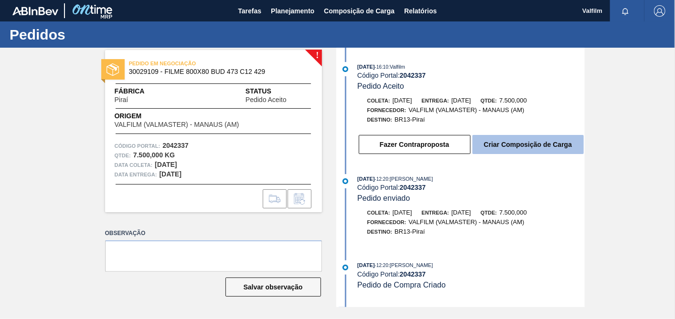
click at [573, 154] on button "Criar Composição de Carga" at bounding box center [527, 144] width 111 height 19
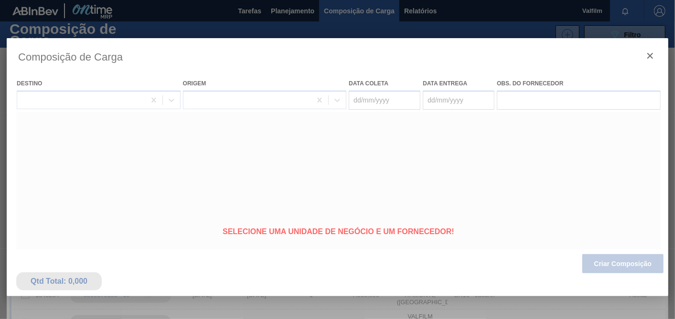
type coleta "30/10/2025"
type entrega "29/11/2025"
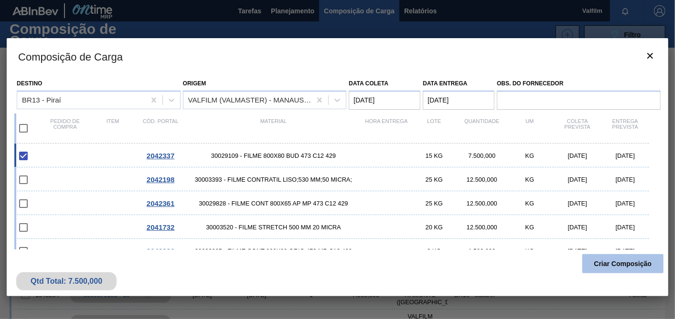
click at [622, 261] on button "Criar Composição" at bounding box center [622, 264] width 81 height 19
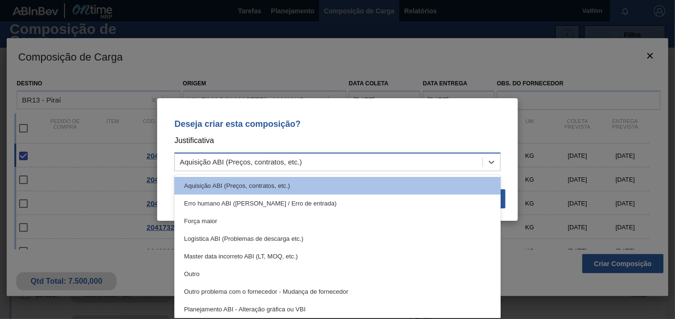
drag, startPoint x: 309, startPoint y: 163, endPoint x: 251, endPoint y: 170, distance: 59.2
click at [309, 163] on div "Aquisição ABI (Preços, contratos, etc.)" at bounding box center [329, 163] width 308 height 14
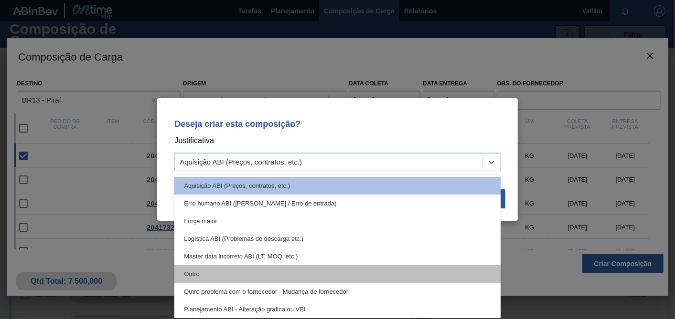
click at [203, 276] on div "Outro" at bounding box center [337, 274] width 326 height 18
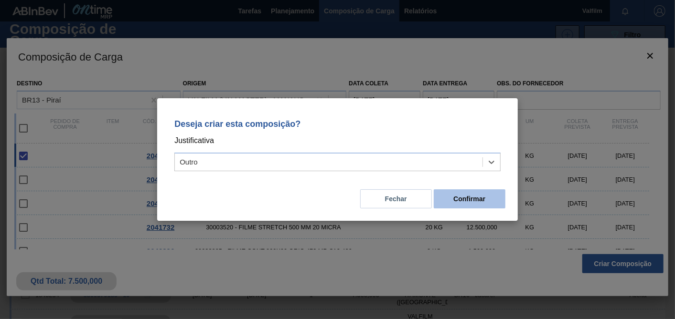
click at [497, 199] on button "Confirmar" at bounding box center [470, 199] width 72 height 19
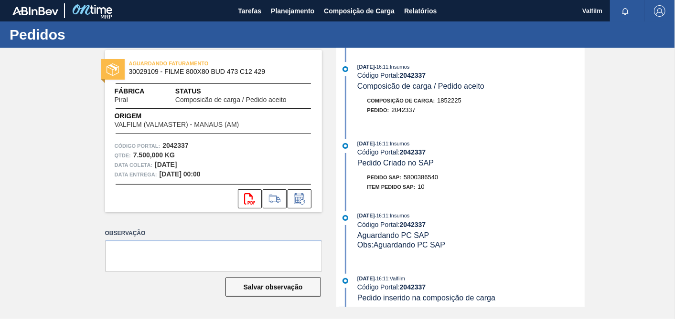
click at [428, 181] on span "5800386540" at bounding box center [420, 177] width 34 height 7
copy span "5800386540"
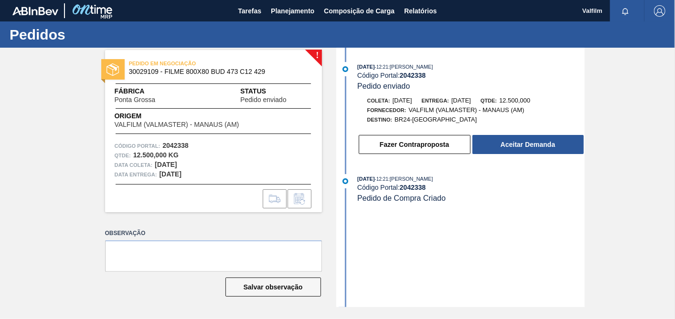
click at [536, 159] on div "[DATE] 12:21 : [PERSON_NAME] Código Portal: 2042338 Pedido enviado Coleta: [DAT…" at bounding box center [462, 111] width 246 height 98
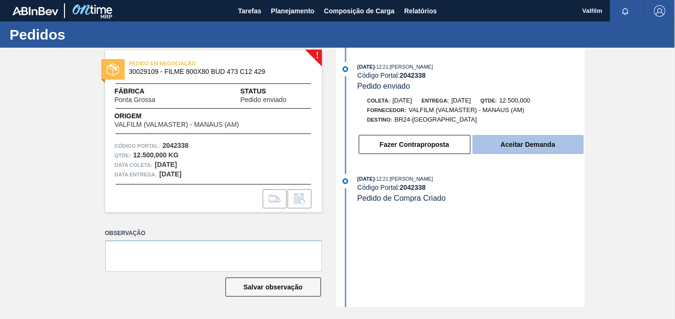
click at [544, 147] on button "Aceitar Demanda" at bounding box center [527, 144] width 111 height 19
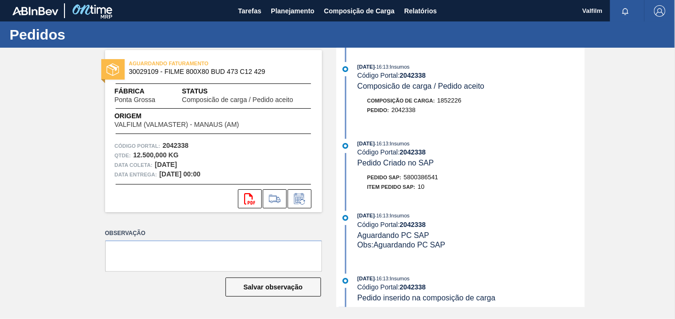
click at [423, 181] on span "5800386541" at bounding box center [420, 177] width 34 height 7
copy span "5800386541"
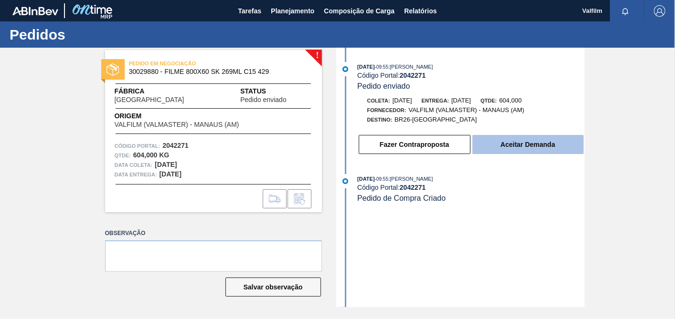
click at [541, 154] on button "Aceitar Demanda" at bounding box center [527, 144] width 111 height 19
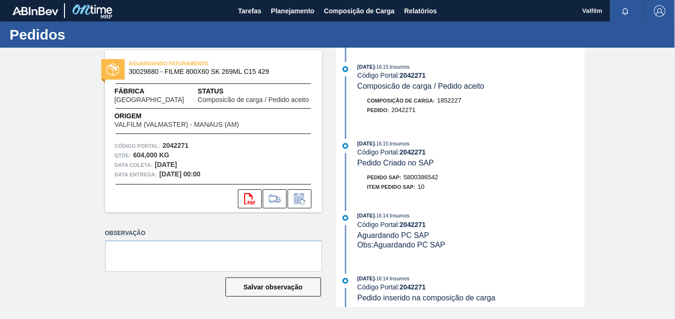
click at [435, 181] on span "5800386542" at bounding box center [420, 177] width 34 height 7
copy span "5800386542"
click at [305, 204] on icon at bounding box center [299, 198] width 15 height 11
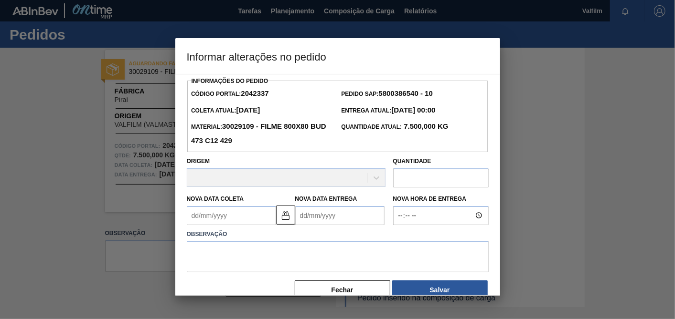
drag, startPoint x: 287, startPoint y: 219, endPoint x: 244, endPoint y: 215, distance: 43.7
click at [287, 218] on img at bounding box center [285, 215] width 11 height 11
click at [229, 212] on Coleta2042337 "Nova Data Coleta" at bounding box center [231, 215] width 89 height 19
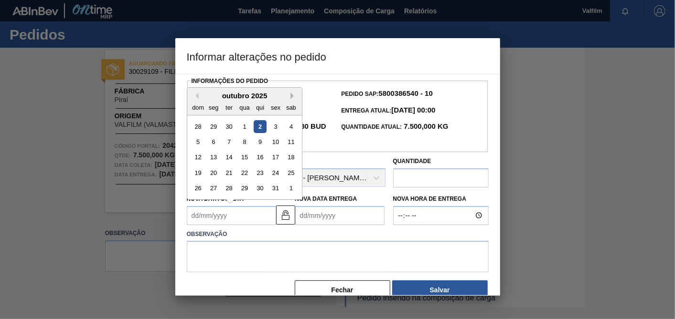
click at [294, 95] on button "Next Month" at bounding box center [293, 96] width 7 height 7
click at [218, 145] on div "3" at bounding box center [213, 142] width 13 height 13
type Coleta2042337 "[DATE]"
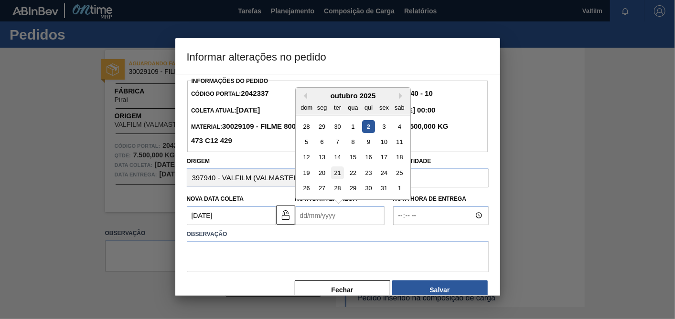
drag, startPoint x: 329, startPoint y: 217, endPoint x: 337, endPoint y: 179, distance: 39.1
click at [329, 217] on Entrega2042337 "Nova Data Entrega" at bounding box center [339, 215] width 89 height 19
click at [402, 95] on button "Next Month" at bounding box center [402, 96] width 7 height 7
click at [401, 96] on button "Next Month" at bounding box center [402, 96] width 7 height 7
drag, startPoint x: 364, startPoint y: 128, endPoint x: 346, endPoint y: 187, distance: 61.3
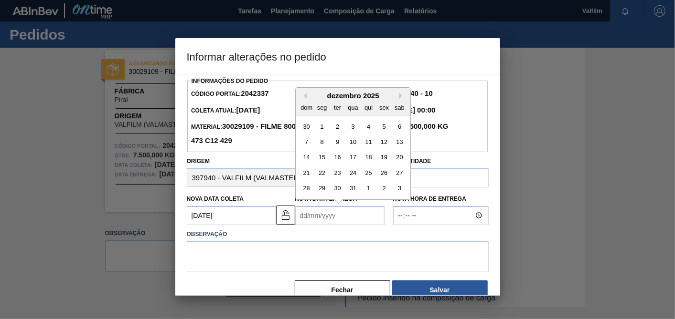
click at [365, 129] on div "4" at bounding box center [367, 126] width 13 height 13
type Entrega2042337 "04/12/2025"
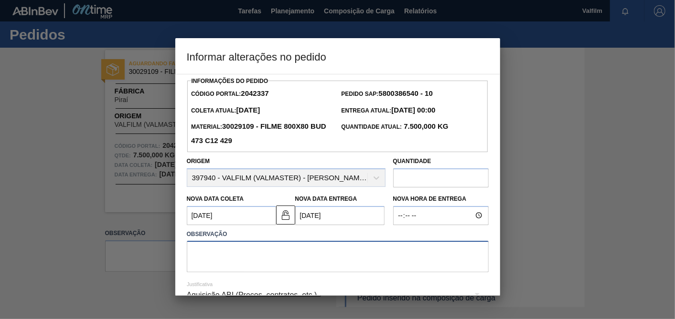
click at [316, 265] on textarea at bounding box center [338, 257] width 302 height 32
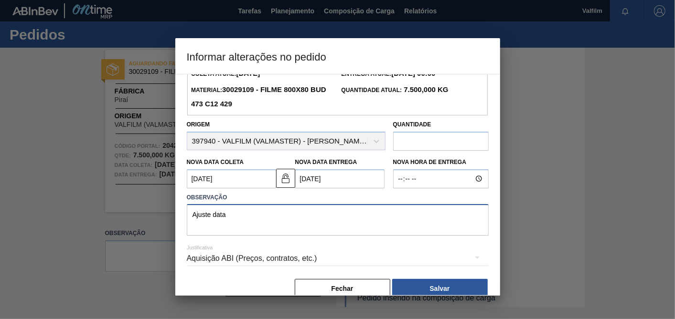
scroll to position [53, 0]
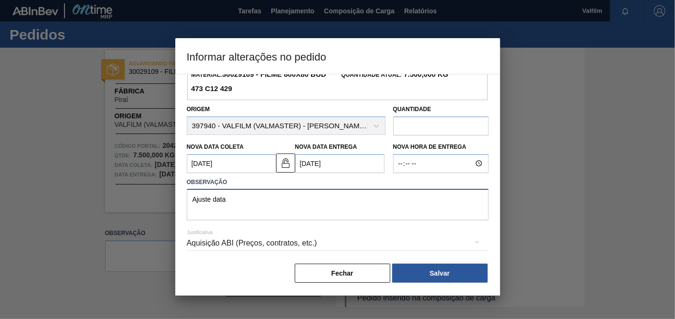
type textarea "Ajuste data"
click at [287, 247] on div "Aquisição ABI (Preços, contratos, etc.)" at bounding box center [338, 243] width 302 height 27
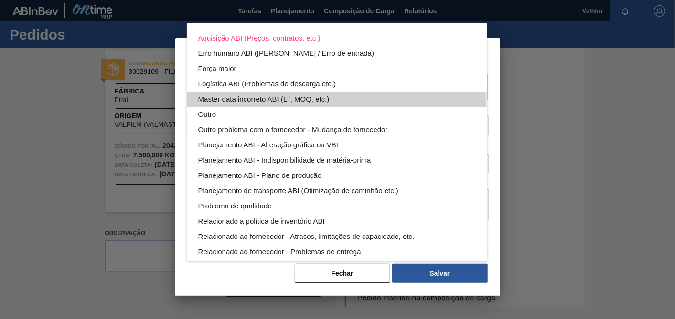
click at [231, 106] on div "Master data incorreto ABI (LT, MOQ, etc.)" at bounding box center [336, 99] width 277 height 15
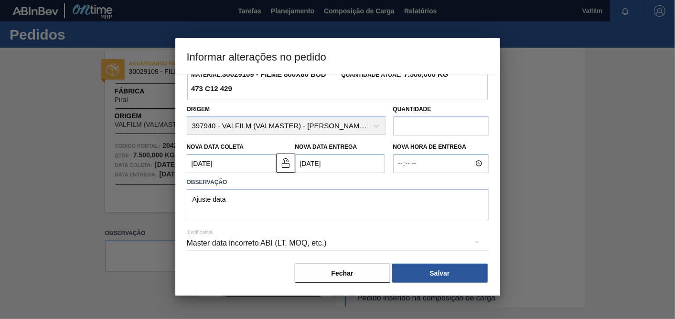
click at [248, 247] on div "Master data incorreto ABI (LT, MOQ, etc.)" at bounding box center [338, 243] width 302 height 27
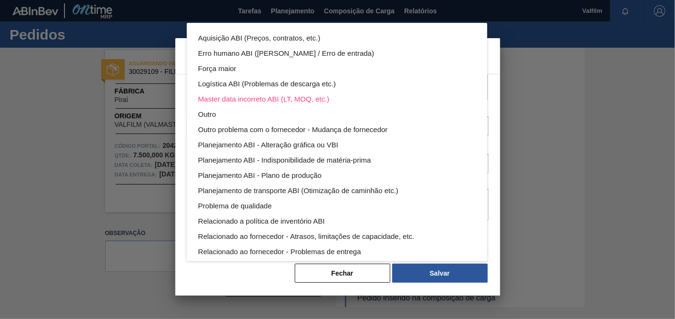
scroll to position [52, 0]
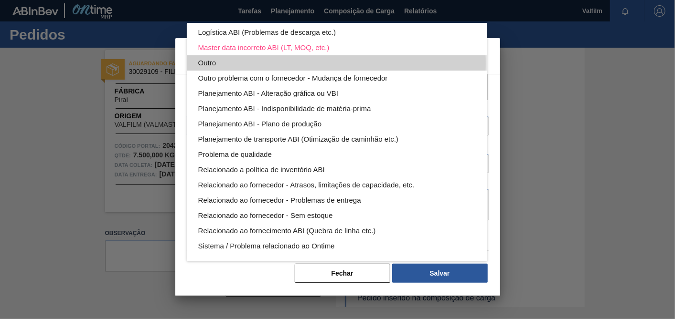
click at [223, 63] on div "Outro" at bounding box center [336, 62] width 277 height 15
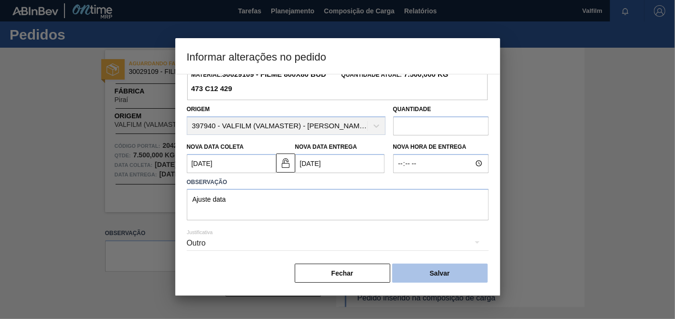
click at [440, 276] on button "Salvar" at bounding box center [440, 273] width 96 height 19
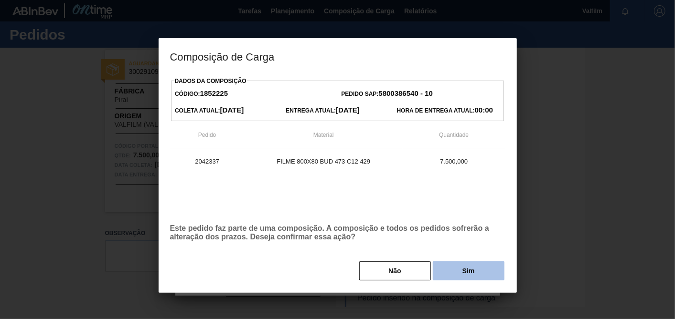
click at [449, 271] on button "Sim" at bounding box center [469, 271] width 72 height 19
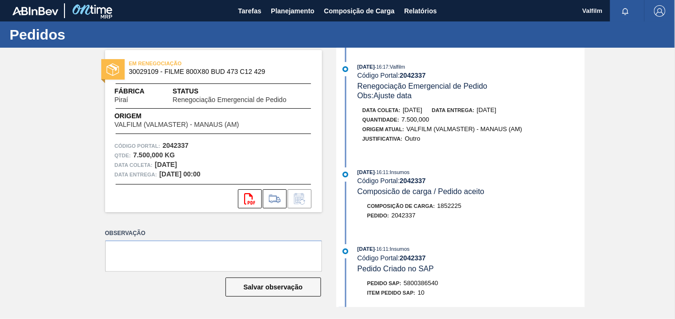
click at [533, 134] on div at bounding box center [532, 130] width 2 height 10
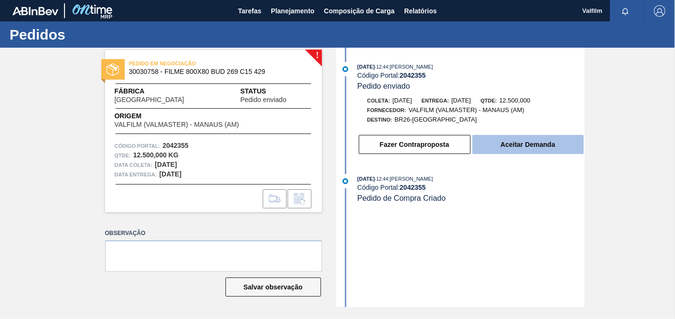
click at [528, 149] on button "Aceitar Demanda" at bounding box center [527, 144] width 111 height 19
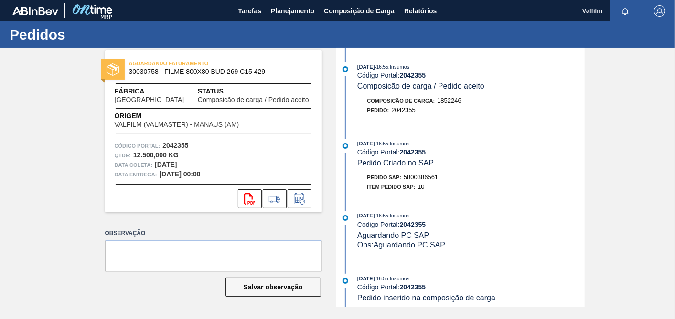
click at [432, 181] on span "5800386561" at bounding box center [420, 177] width 34 height 7
click at [431, 181] on span "5800386561" at bounding box center [420, 177] width 34 height 7
copy span "5800386561"
click at [296, 197] on icon at bounding box center [299, 198] width 15 height 11
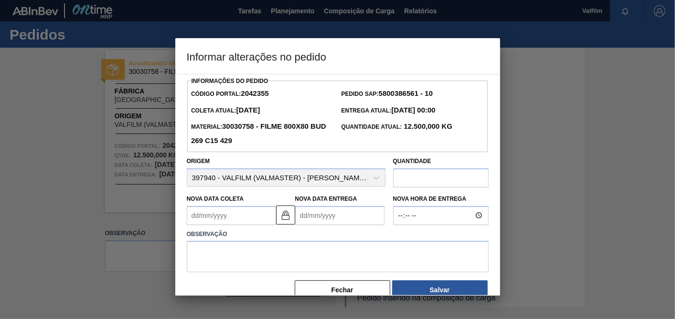
drag, startPoint x: 281, startPoint y: 217, endPoint x: 247, endPoint y: 215, distance: 33.9
click at [280, 217] on img at bounding box center [285, 215] width 11 height 11
click at [244, 215] on Coleta2042355 "Nova Data Coleta" at bounding box center [231, 215] width 89 height 19
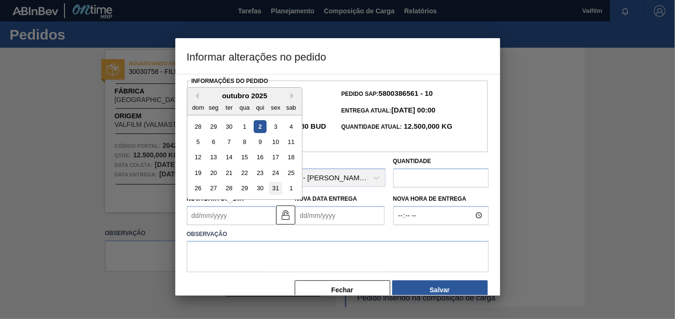
click at [278, 187] on div "31" at bounding box center [275, 188] width 13 height 13
type Coleta2042355 "31/10/2025"
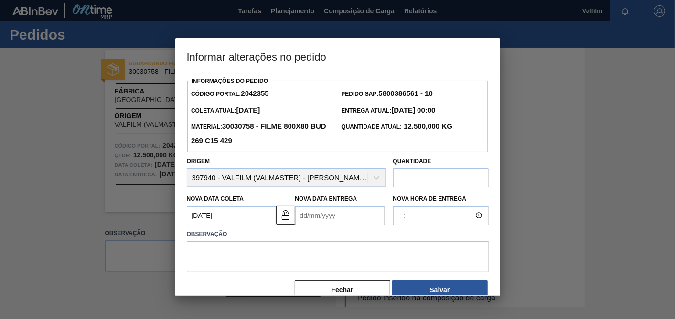
click at [354, 212] on Entrega2042355 "Nova Data Entrega" at bounding box center [339, 215] width 89 height 19
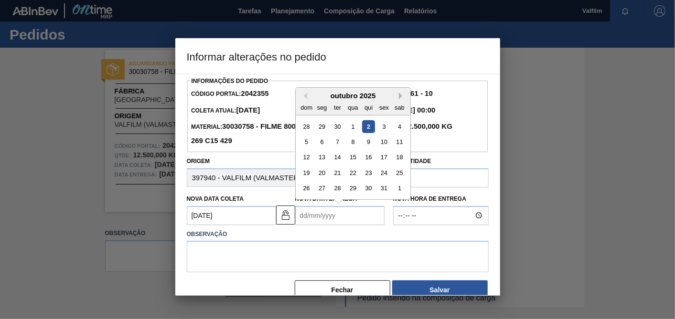
click at [402, 96] on button "Next Month" at bounding box center [402, 96] width 7 height 7
click at [323, 127] on div "1" at bounding box center [321, 126] width 13 height 13
type Entrega2042355 "01/12/2025"
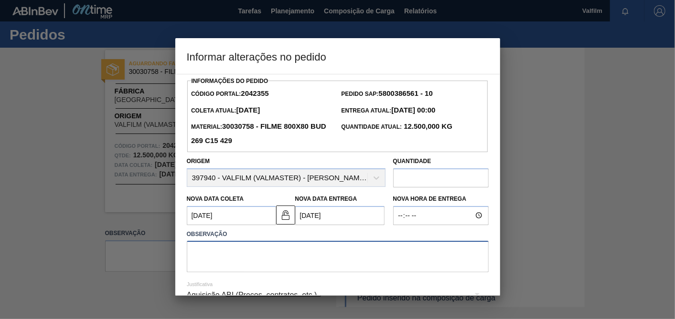
click at [325, 251] on textarea at bounding box center [338, 257] width 302 height 32
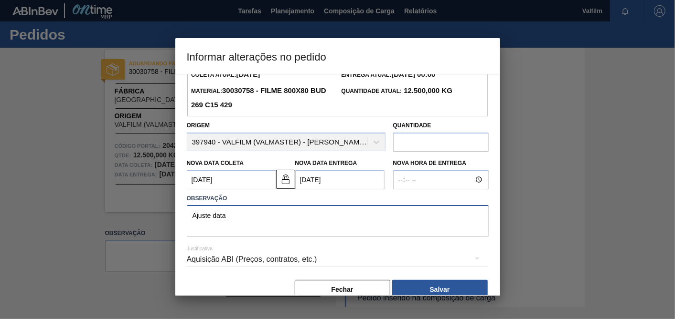
scroll to position [53, 0]
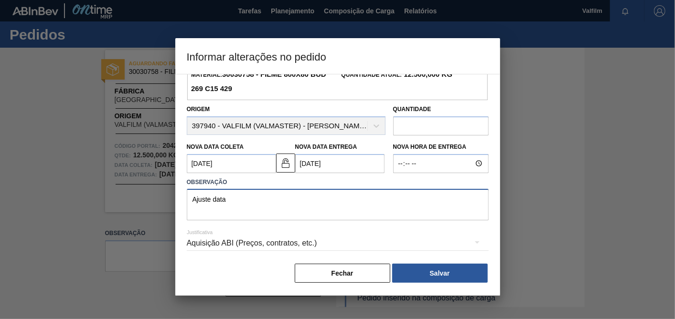
type textarea "Ajuste data"
click at [304, 244] on div "Aquisição ABI (Preços, contratos, etc.)" at bounding box center [338, 243] width 302 height 27
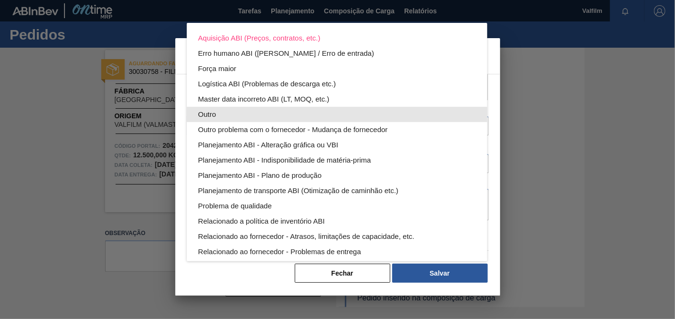
click at [212, 110] on div "Outro" at bounding box center [336, 114] width 277 height 15
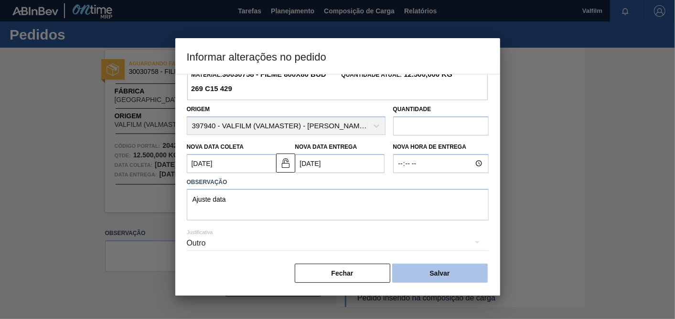
click at [461, 266] on button "Salvar" at bounding box center [440, 273] width 96 height 19
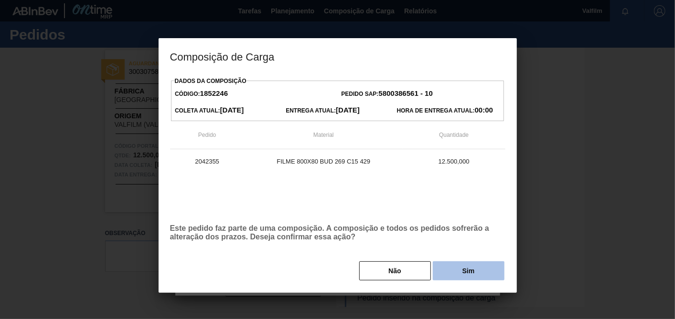
click at [458, 273] on button "Sim" at bounding box center [469, 271] width 72 height 19
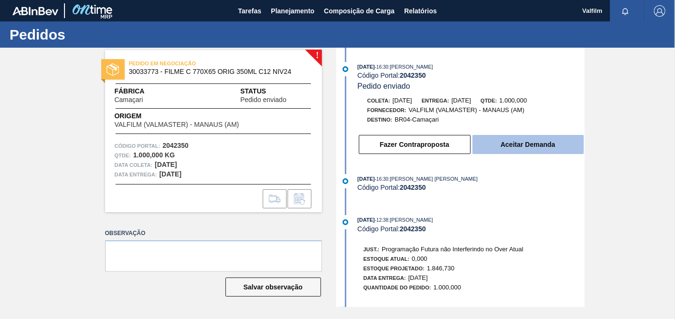
click at [536, 150] on button "Aceitar Demanda" at bounding box center [527, 144] width 111 height 19
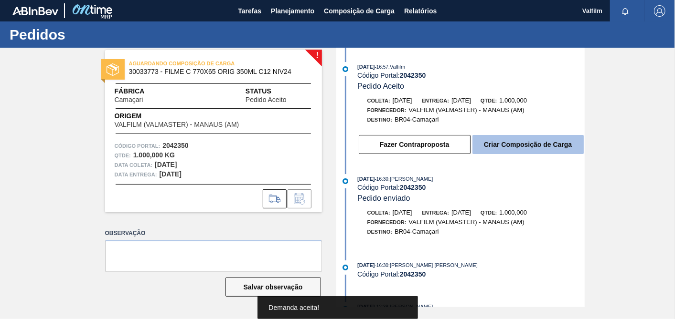
click at [565, 146] on button "Criar Composição de Carga" at bounding box center [527, 144] width 111 height 19
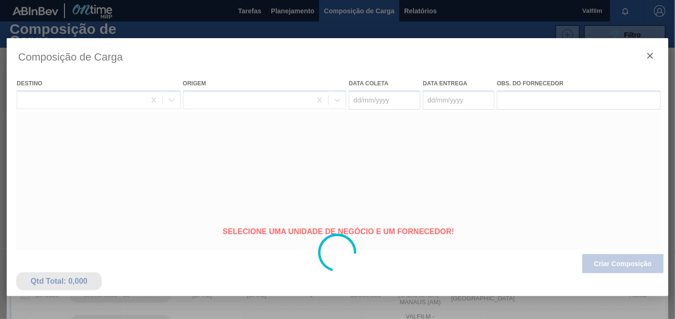
type coleta "25/10/2025"
type entrega "24/11/2025"
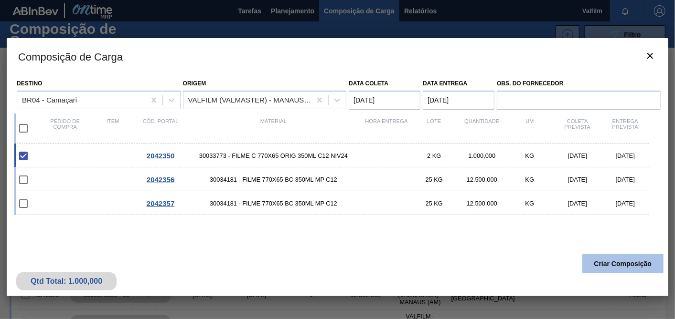
click at [611, 262] on button "Criar Composição" at bounding box center [622, 264] width 81 height 19
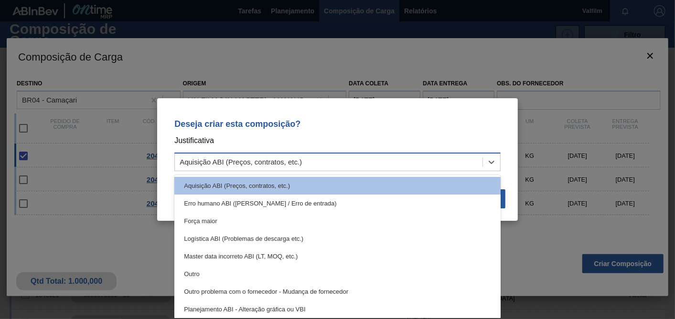
drag, startPoint x: 333, startPoint y: 157, endPoint x: 266, endPoint y: 170, distance: 68.6
click at [333, 157] on div "Aquisição ABI (Preços, contratos, etc.)" at bounding box center [329, 163] width 308 height 14
drag, startPoint x: 197, startPoint y: 274, endPoint x: 338, endPoint y: 237, distance: 145.6
click at [200, 271] on div "Outro" at bounding box center [337, 274] width 326 height 18
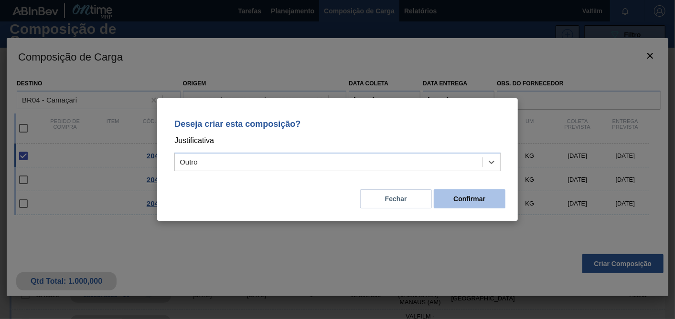
click at [503, 206] on button "Confirmar" at bounding box center [470, 199] width 72 height 19
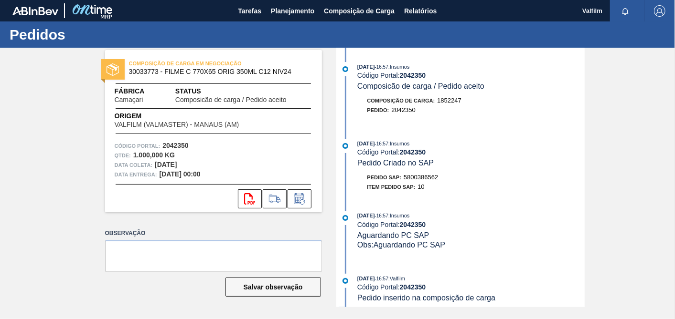
click at [423, 180] on span "5800386562" at bounding box center [420, 177] width 34 height 7
copy span "5800386562"
click at [301, 192] on button at bounding box center [299, 199] width 24 height 19
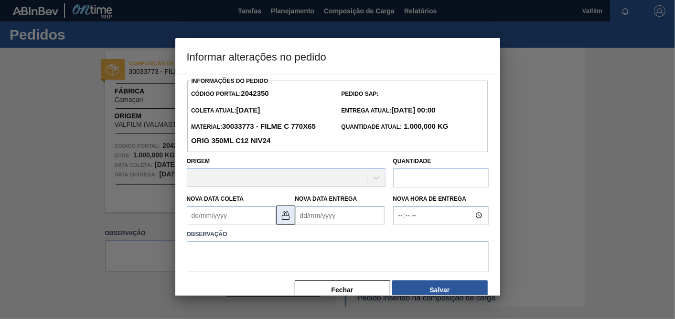
click at [284, 217] on img at bounding box center [285, 215] width 11 height 11
click at [244, 218] on Coleta2042350 "Nova Data Coleta" at bounding box center [231, 215] width 89 height 19
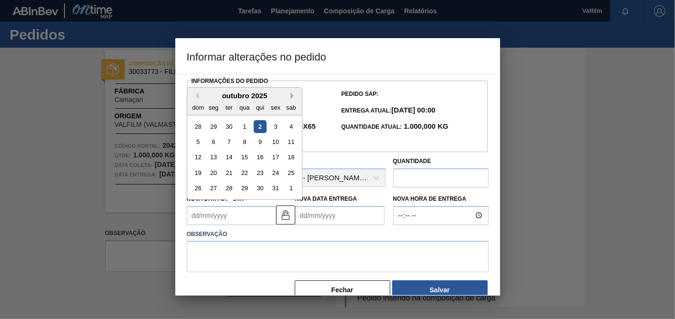
click at [292, 93] on button "Next Month" at bounding box center [293, 96] width 7 height 7
click at [209, 144] on div "3" at bounding box center [213, 142] width 13 height 13
type Coleta2042350 "[DATE]"
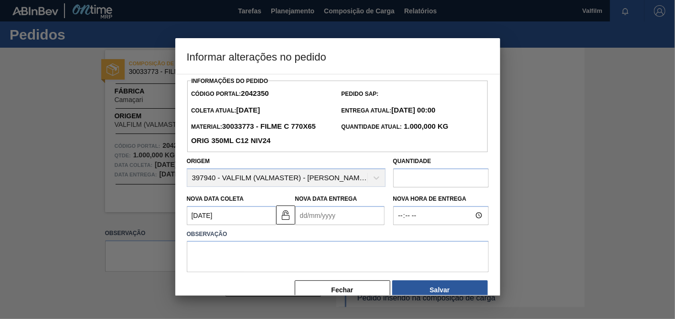
click at [334, 226] on div "Observação" at bounding box center [337, 249] width 309 height 48
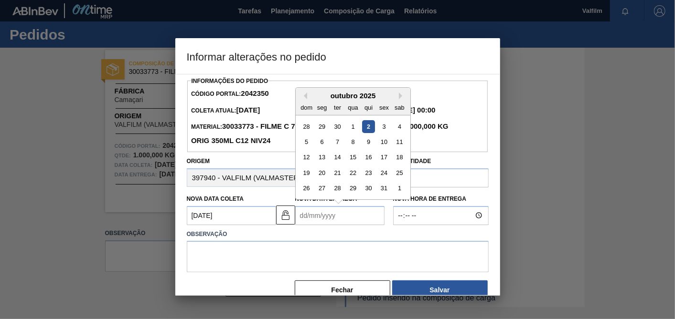
click at [344, 214] on Entrega2042350 "Nova Data Entrega" at bounding box center [339, 215] width 89 height 19
click at [401, 94] on button "Next Month" at bounding box center [402, 96] width 7 height 7
drag, startPoint x: 368, startPoint y: 127, endPoint x: 364, endPoint y: 131, distance: 6.1
click at [368, 127] on div "4" at bounding box center [367, 126] width 13 height 13
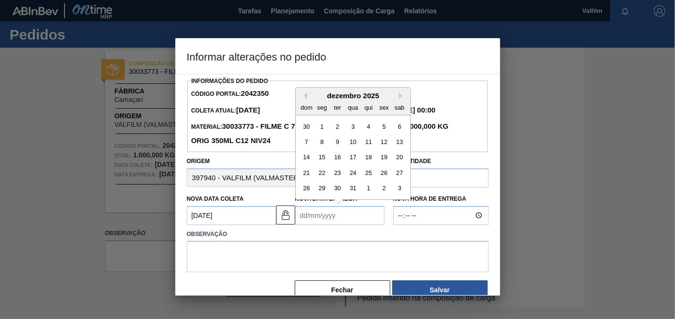
type Entrega2042350 "04/12/2025"
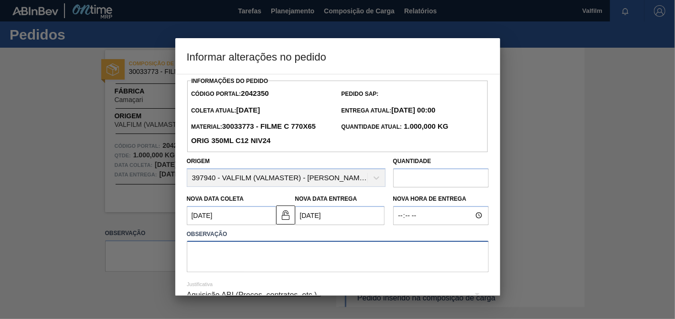
click at [308, 250] on textarea at bounding box center [338, 257] width 302 height 32
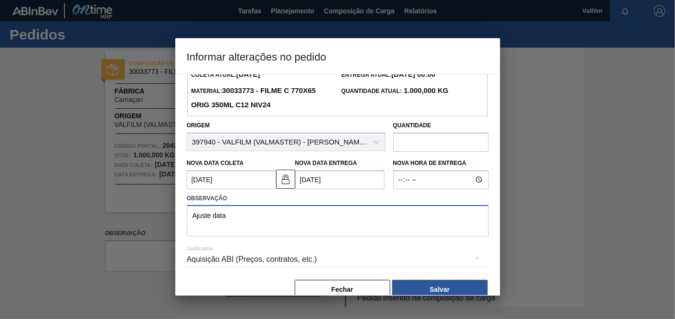
scroll to position [53, 0]
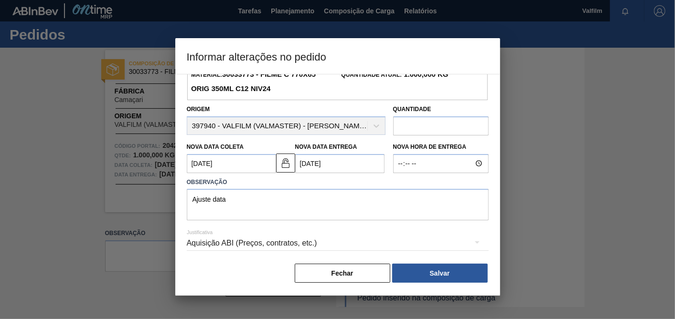
click at [301, 251] on div "Aquisição ABI (Preços, contratos, etc.)" at bounding box center [338, 243] width 302 height 27
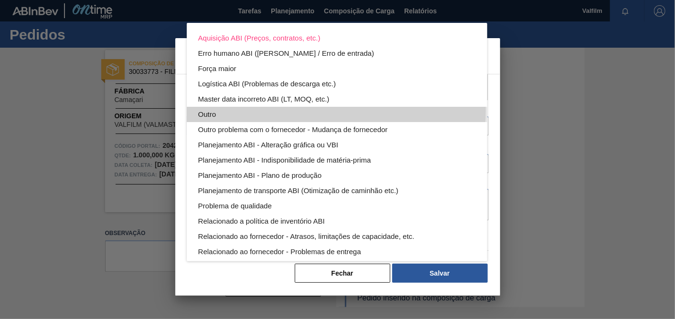
drag, startPoint x: 238, startPoint y: 109, endPoint x: 237, endPoint y: 117, distance: 8.2
click at [238, 109] on div "Outro" at bounding box center [336, 114] width 277 height 15
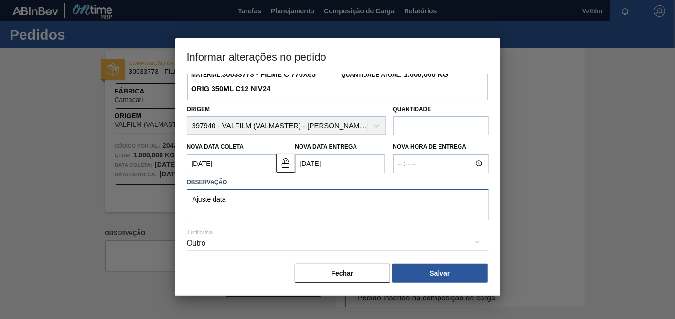
click at [326, 196] on textarea "Ajuste data" at bounding box center [338, 205] width 302 height 32
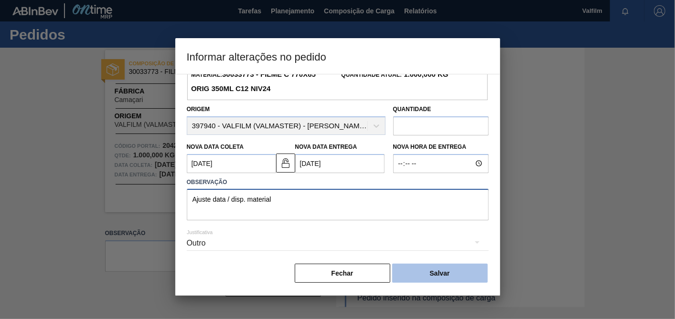
type textarea "Ajuste data / disp. material"
click at [458, 274] on button "Salvar" at bounding box center [440, 273] width 96 height 19
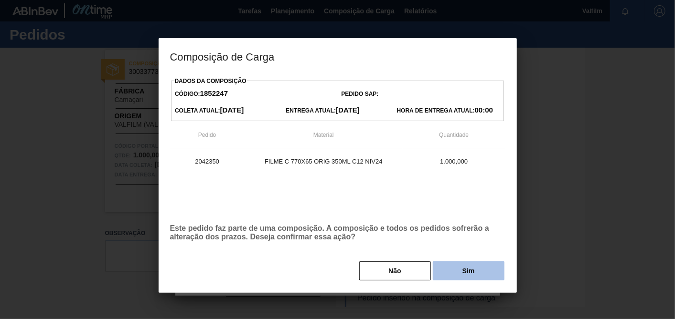
click at [457, 272] on button "Sim" at bounding box center [469, 271] width 72 height 19
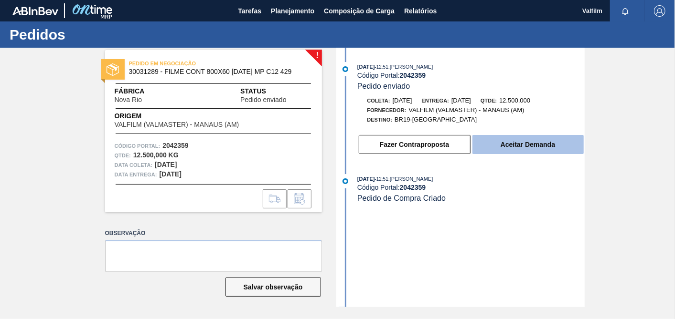
click at [548, 152] on button "Aceitar Demanda" at bounding box center [527, 144] width 111 height 19
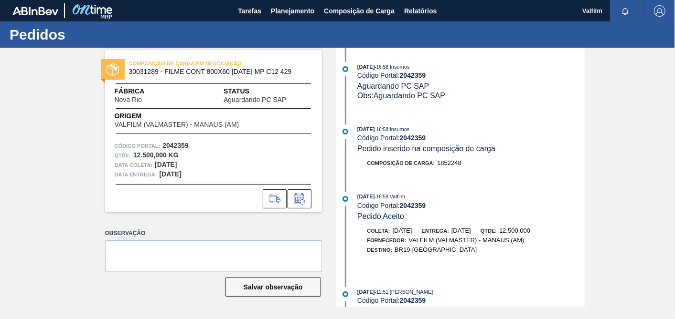
click at [639, 153] on div "COMPOSIÇÃO DE CARGA EM NEGOCIAÇÃO 30031289 - FILME CONT 800X60 [DATE] MP C12 42…" at bounding box center [337, 178] width 675 height 260
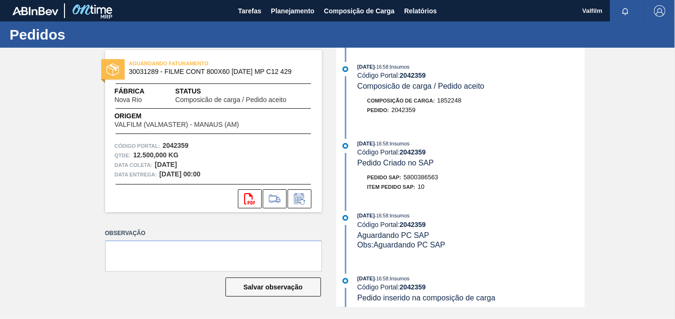
click at [416, 181] on span "5800386563" at bounding box center [420, 177] width 34 height 7
copy span "5800386563"
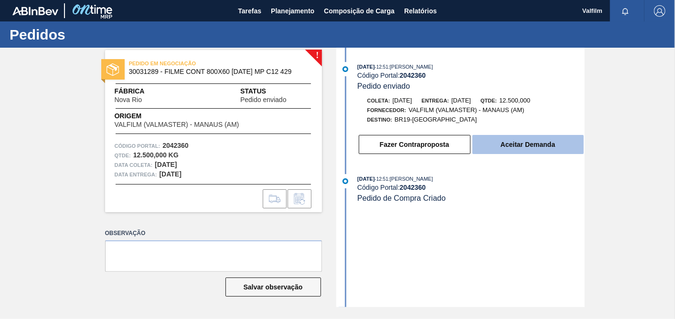
click at [527, 147] on button "Aceitar Demanda" at bounding box center [527, 144] width 111 height 19
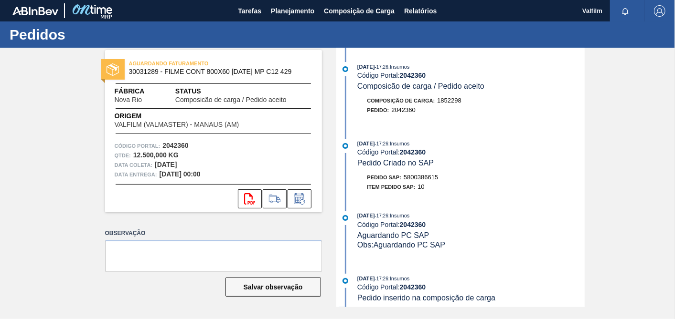
click at [428, 180] on span "5800386615" at bounding box center [420, 177] width 34 height 7
copy span "5800386615"
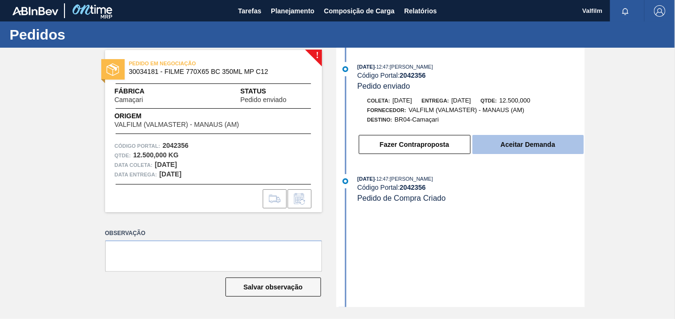
click at [540, 151] on button "Aceitar Demanda" at bounding box center [527, 144] width 111 height 19
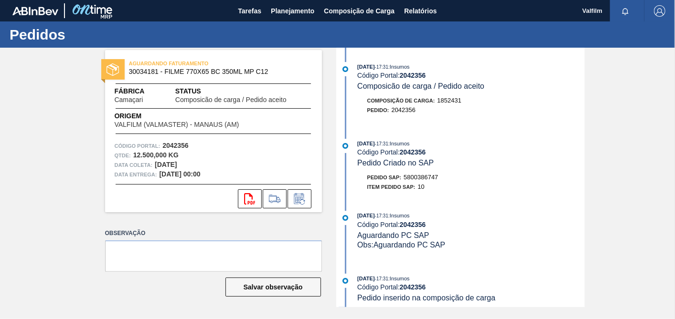
click at [419, 181] on span "5800386747" at bounding box center [420, 177] width 34 height 7
copy span "5800386747"
click at [303, 197] on icon at bounding box center [299, 198] width 10 height 11
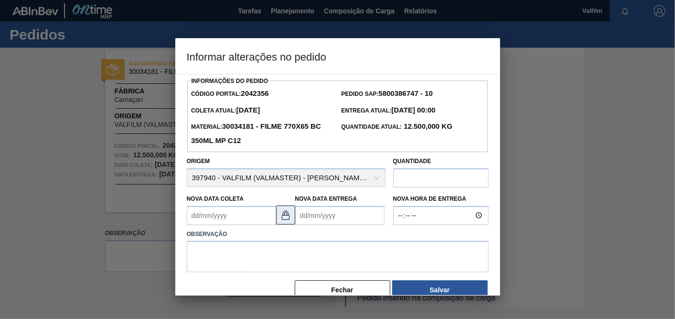
click at [280, 214] on img at bounding box center [285, 215] width 11 height 11
click at [235, 220] on Coleta2042356 "Nova Data Coleta" at bounding box center [231, 215] width 89 height 19
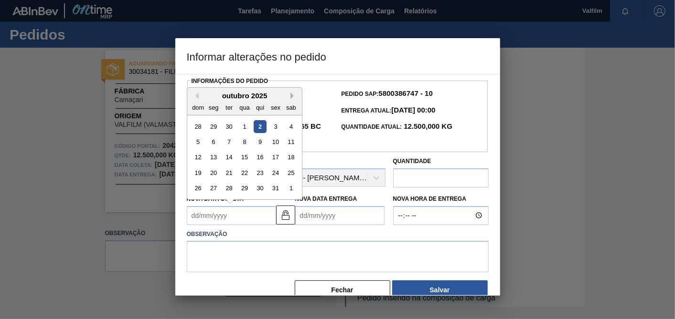
click at [290, 96] on button "Next Month" at bounding box center [293, 96] width 7 height 7
click at [216, 146] on div "3" at bounding box center [213, 142] width 13 height 13
type Coleta2042356 "03/11/2025"
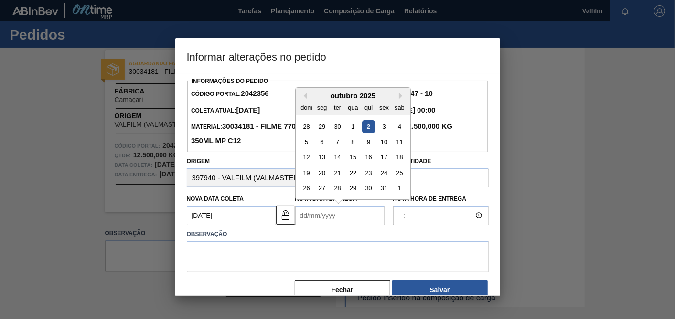
click at [327, 223] on Entrega2042356 "Nova Data Entrega" at bounding box center [339, 215] width 89 height 19
click at [399, 98] on button "Next Month" at bounding box center [402, 96] width 7 height 7
click at [384, 129] on div "5" at bounding box center [383, 126] width 13 height 13
type Entrega2042356 "05/12/2025"
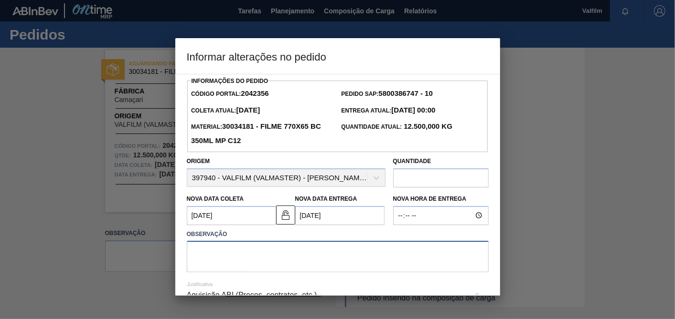
click at [378, 262] on textarea at bounding box center [338, 257] width 302 height 32
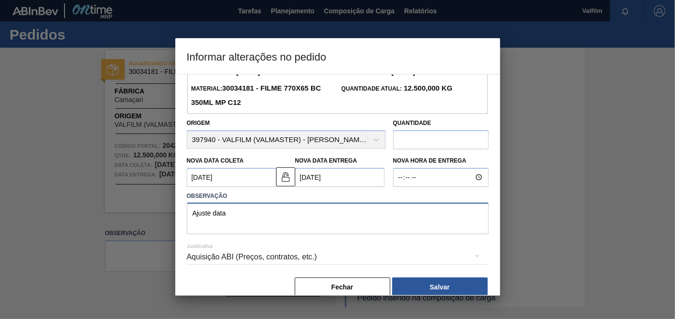
scroll to position [53, 0]
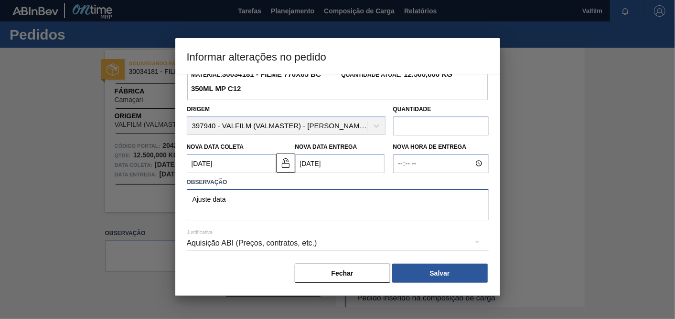
type textarea "Ajuste data"
click at [351, 245] on div "Aquisição ABI (Preços, contratos, etc.)" at bounding box center [338, 243] width 302 height 27
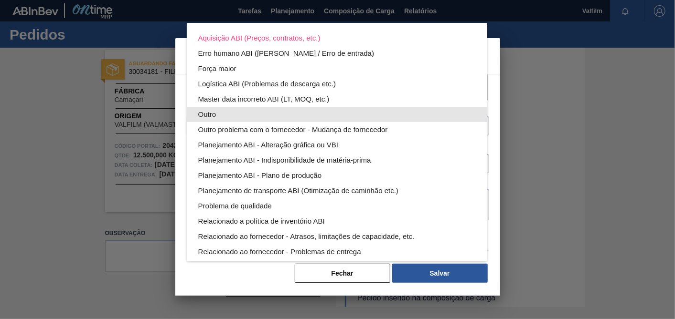
drag, startPoint x: 232, startPoint y: 107, endPoint x: 249, endPoint y: 121, distance: 22.4
click at [232, 107] on div "Outro" at bounding box center [336, 114] width 277 height 15
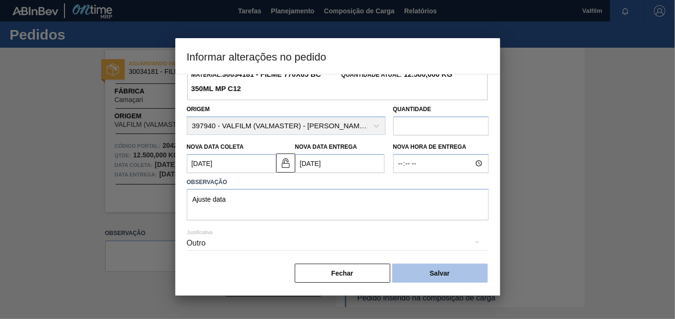
click at [445, 274] on button "Salvar" at bounding box center [440, 273] width 96 height 19
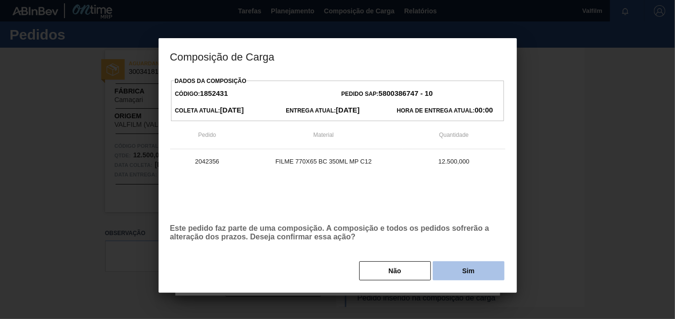
click at [447, 270] on button "Sim" at bounding box center [469, 271] width 72 height 19
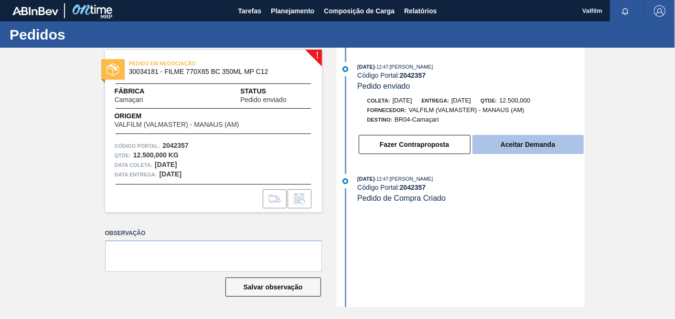
click at [541, 147] on button "Aceitar Demanda" at bounding box center [527, 144] width 111 height 19
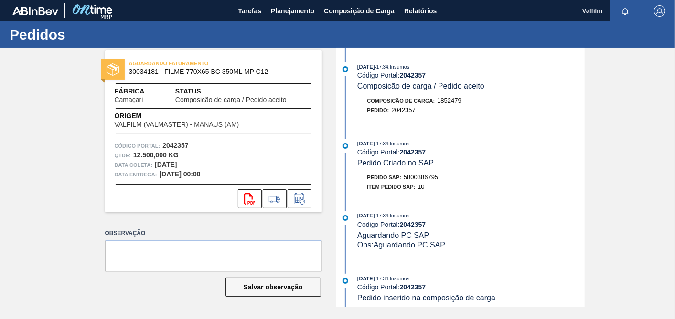
click at [427, 181] on span "5800386795" at bounding box center [420, 177] width 34 height 7
copy span "5800386795"
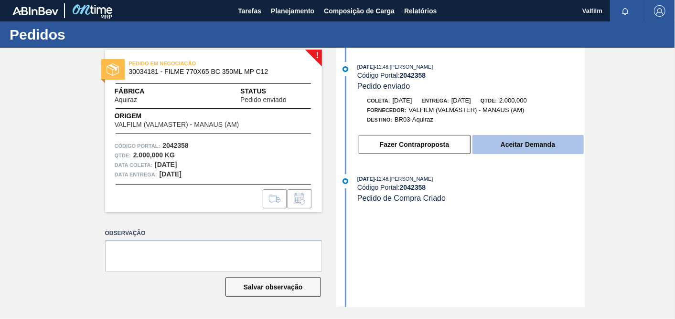
click at [517, 145] on button "Aceitar Demanda" at bounding box center [527, 144] width 111 height 19
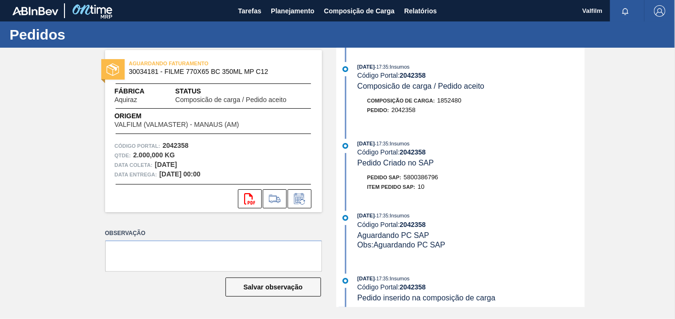
click at [434, 181] on span "5800386796" at bounding box center [420, 177] width 34 height 7
copy span "5800386796"
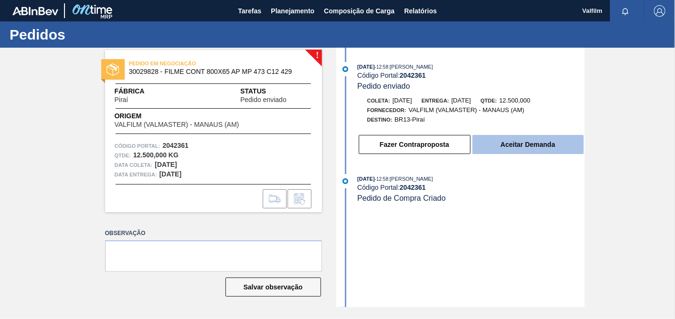
click at [550, 151] on button "Aceitar Demanda" at bounding box center [527, 144] width 111 height 19
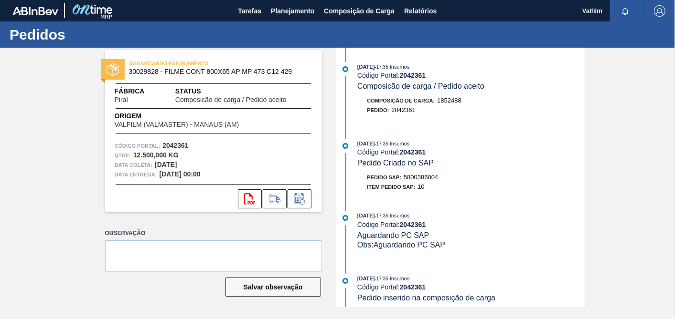
click at [423, 179] on span "5800386804" at bounding box center [420, 177] width 34 height 7
copy span "5800386804"
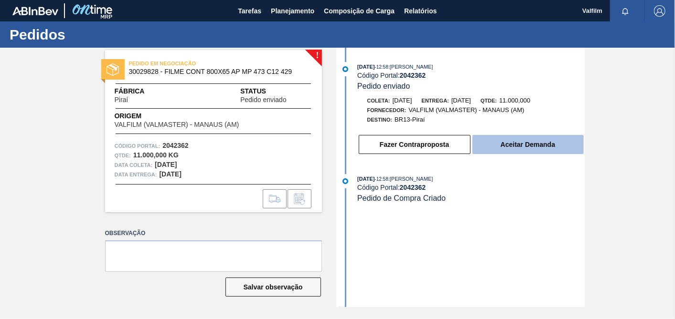
click at [520, 142] on button "Aceitar Demanda" at bounding box center [527, 144] width 111 height 19
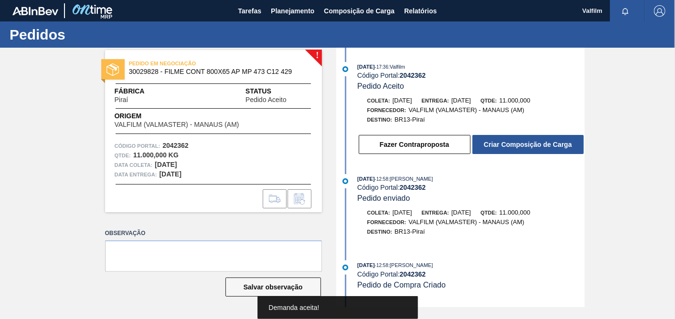
click at [555, 149] on button "Criar Composição de Carga" at bounding box center [527, 144] width 111 height 19
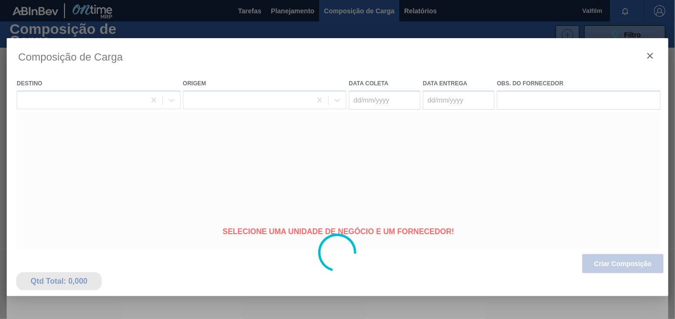
type coleta "13/11/2025"
type entrega "13/12/2025"
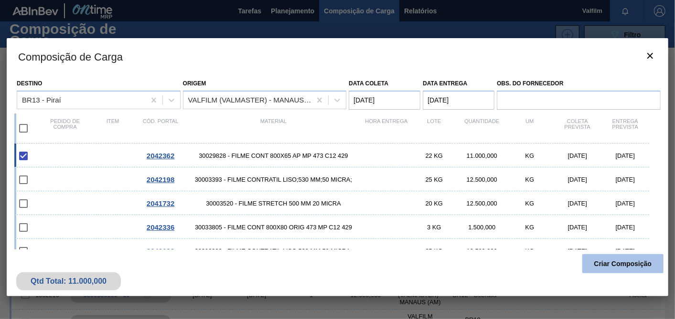
click at [597, 265] on button "Criar Composição" at bounding box center [622, 264] width 81 height 19
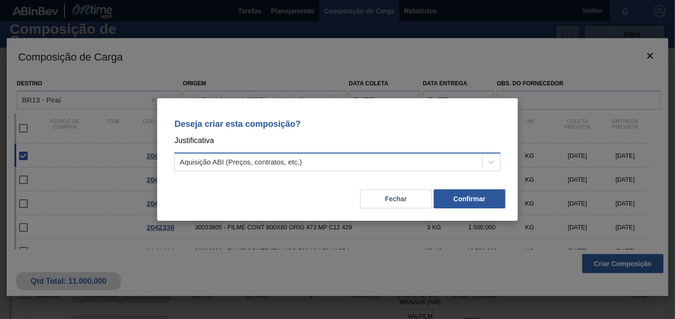
click at [265, 163] on div "Aquisição ABI (Preços, contratos, etc.)" at bounding box center [241, 163] width 122 height 8
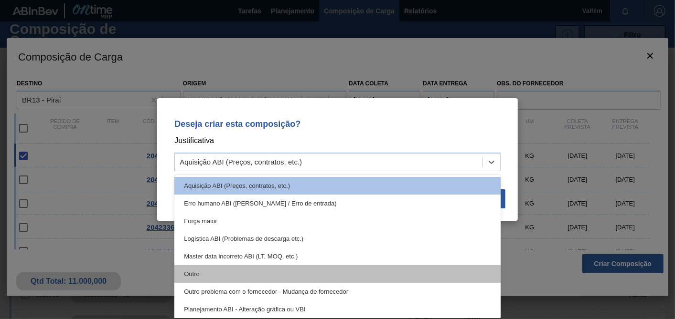
click at [199, 278] on div "Outro" at bounding box center [337, 274] width 326 height 18
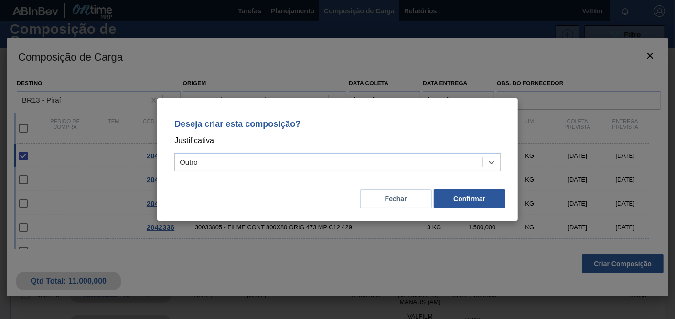
click at [510, 204] on div "Deseja criar esta composição? Justificativa option Outro, selected. Select is f…" at bounding box center [337, 159] width 361 height 123
click at [491, 203] on button "Confirmar" at bounding box center [470, 199] width 72 height 19
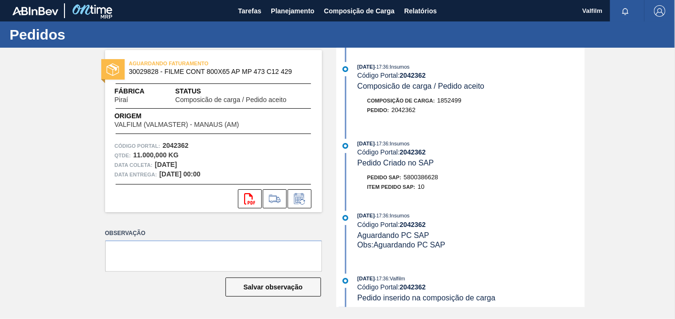
click at [432, 181] on span "5800386628" at bounding box center [420, 177] width 34 height 7
copy span "5800386628"
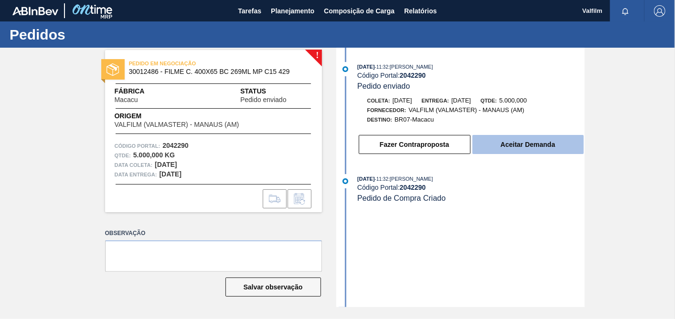
click at [550, 146] on button "Aceitar Demanda" at bounding box center [527, 144] width 111 height 19
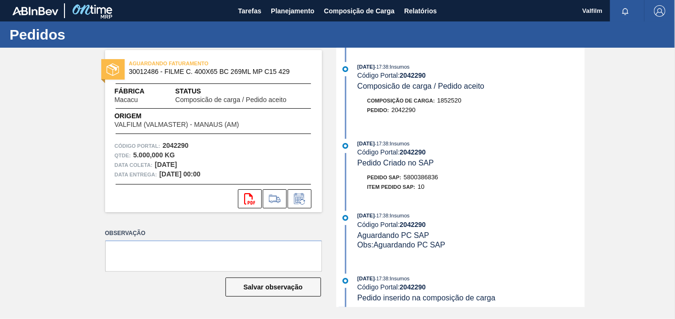
click at [431, 180] on span "5800386836" at bounding box center [420, 177] width 34 height 7
copy span "5800386836"
click at [424, 180] on span "5800386836" at bounding box center [420, 177] width 34 height 7
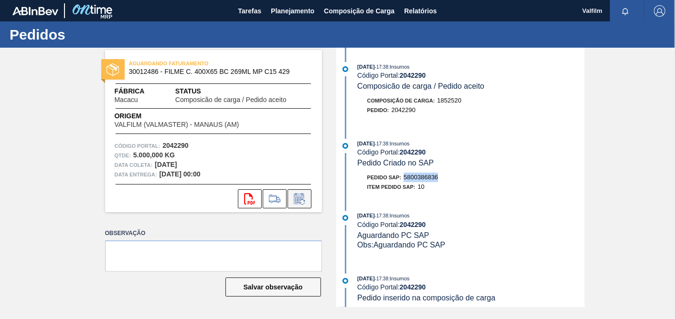
click at [297, 203] on icon at bounding box center [299, 198] width 15 height 11
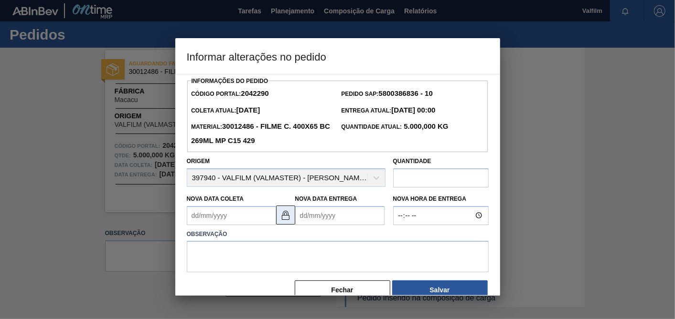
click at [283, 214] on img at bounding box center [285, 215] width 11 height 11
click at [235, 214] on Coleta2042290 "Nova Data Coleta" at bounding box center [231, 215] width 89 height 19
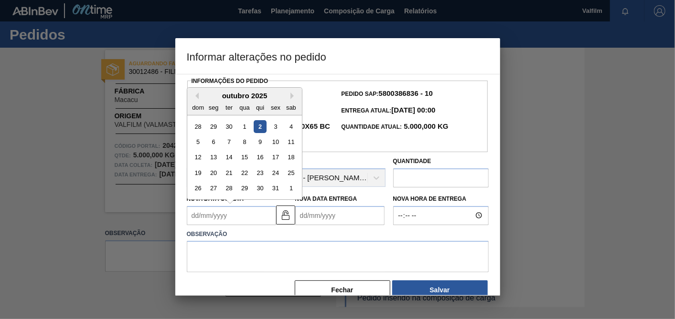
click at [288, 94] on div "outubro 2025" at bounding box center [244, 96] width 115 height 8
click at [292, 97] on button "Next Month" at bounding box center [293, 96] width 7 height 7
click at [210, 141] on div "3" at bounding box center [213, 142] width 13 height 13
type Coleta2042290 "03/11/2025"
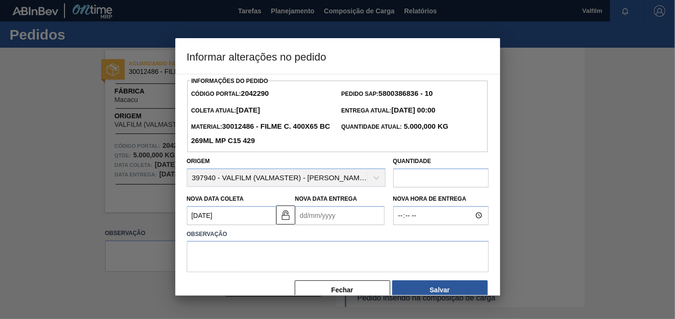
click at [320, 214] on Entrega2042290 "Nova Data Entrega" at bounding box center [339, 215] width 89 height 19
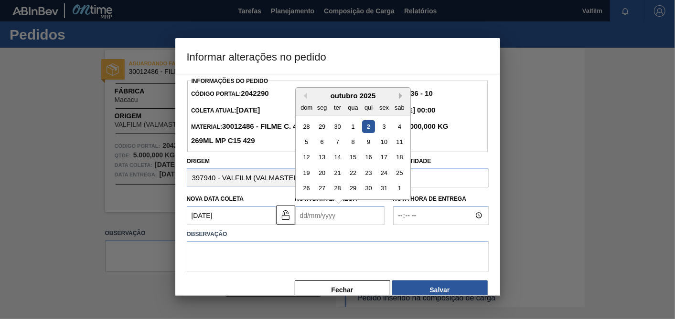
click at [400, 97] on button "Next Month" at bounding box center [402, 96] width 7 height 7
click at [367, 127] on div "4" at bounding box center [367, 126] width 13 height 13
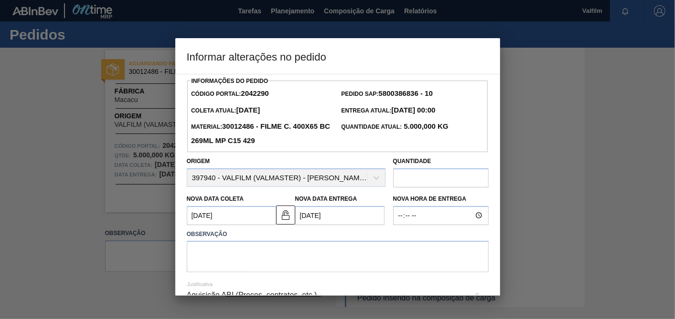
type Entrega2042290 "04/12/2025"
click at [314, 249] on textarea at bounding box center [338, 257] width 302 height 32
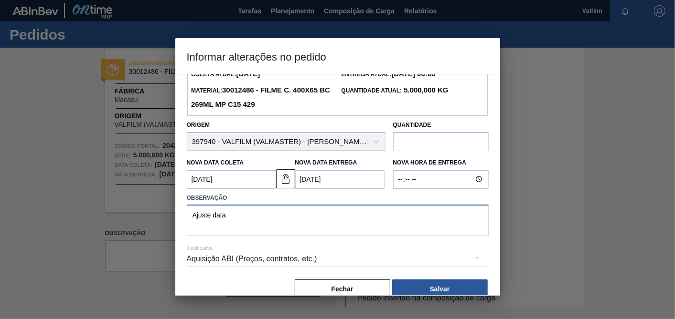
scroll to position [53, 0]
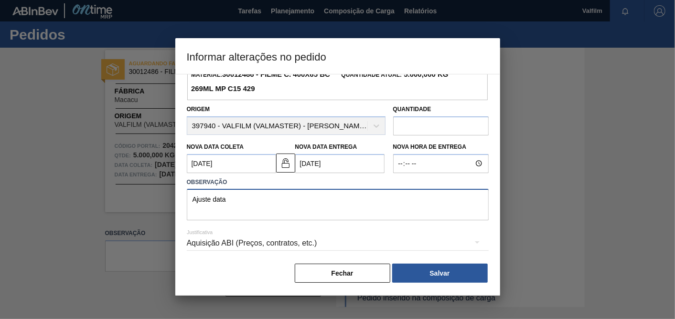
type textarea "Ajuste data"
click at [287, 247] on div "Aquisição ABI (Preços, contratos, etc.)" at bounding box center [338, 243] width 302 height 27
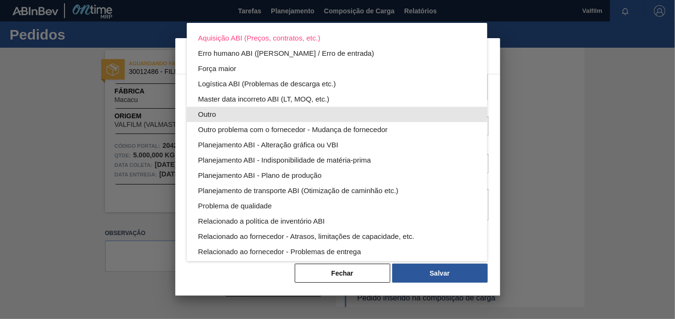
click at [230, 108] on div "Outro" at bounding box center [336, 114] width 277 height 15
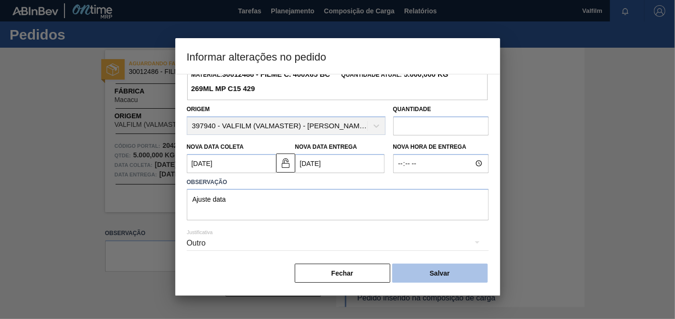
click at [435, 273] on button "Salvar" at bounding box center [440, 273] width 96 height 19
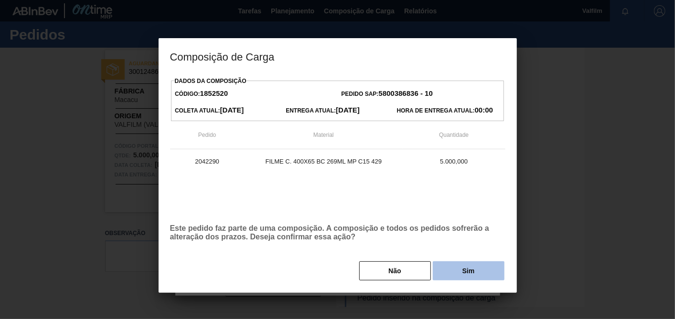
click at [450, 272] on button "Sim" at bounding box center [469, 271] width 72 height 19
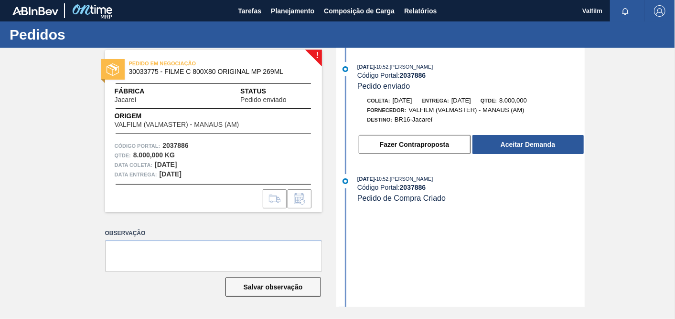
click at [530, 158] on div "24/09/2025 - 10:52 : TOMAS SIMOES SILVA Código Portal: 2037886 Pedido enviado C…" at bounding box center [462, 111] width 246 height 98
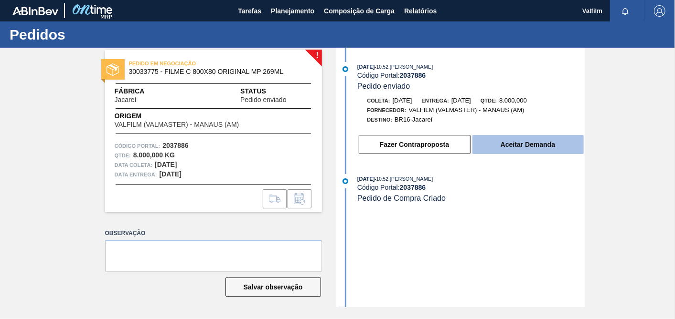
click at [532, 148] on button "Aceitar Demanda" at bounding box center [527, 144] width 111 height 19
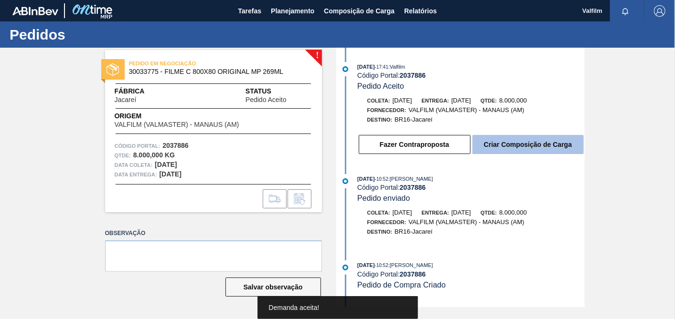
click at [532, 142] on button "Criar Composição de Carga" at bounding box center [527, 144] width 111 height 19
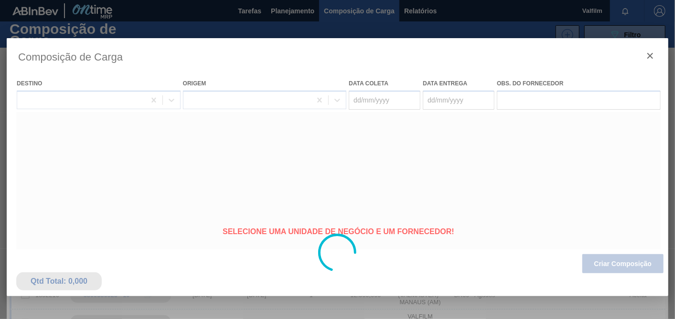
type coleta "[DATE]"
type entrega "[DATE]"
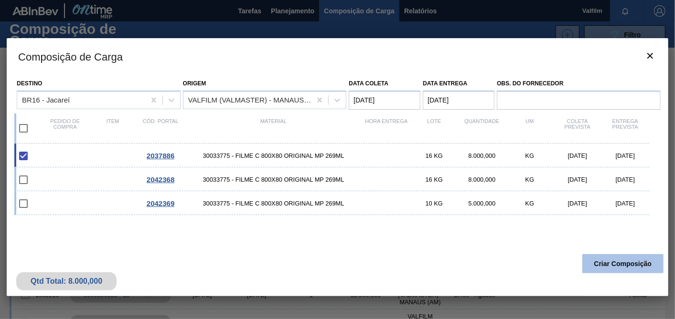
click at [628, 270] on button "Criar Composição" at bounding box center [622, 264] width 81 height 19
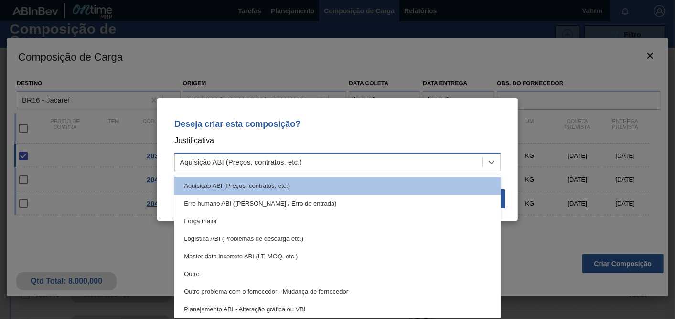
drag, startPoint x: 220, startPoint y: 165, endPoint x: 221, endPoint y: 170, distance: 5.0
click at [220, 166] on div "Aquisição ABI (Preços, contratos, etc.)" at bounding box center [241, 163] width 122 height 8
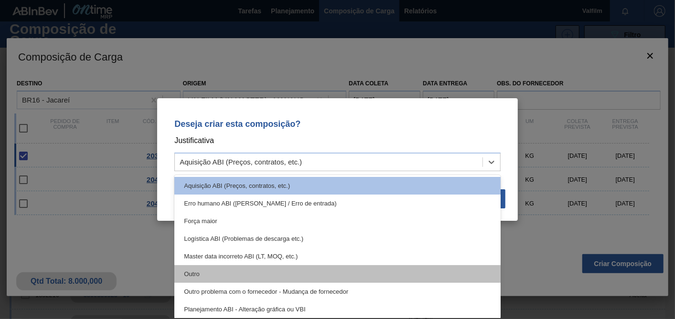
click at [202, 272] on div "Outro" at bounding box center [337, 274] width 326 height 18
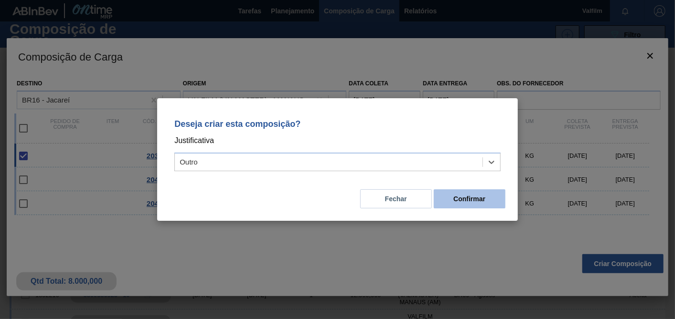
click at [482, 200] on button "Confirmar" at bounding box center [470, 199] width 72 height 19
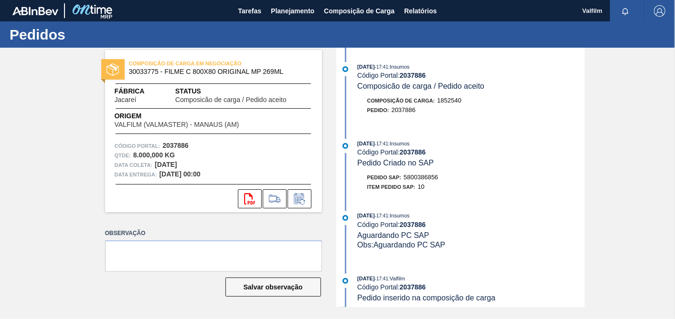
click at [426, 180] on span "5800386856" at bounding box center [420, 177] width 34 height 7
copy span "5800386856"
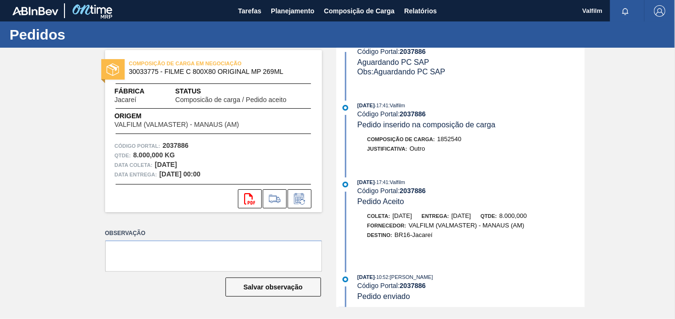
scroll to position [278, 0]
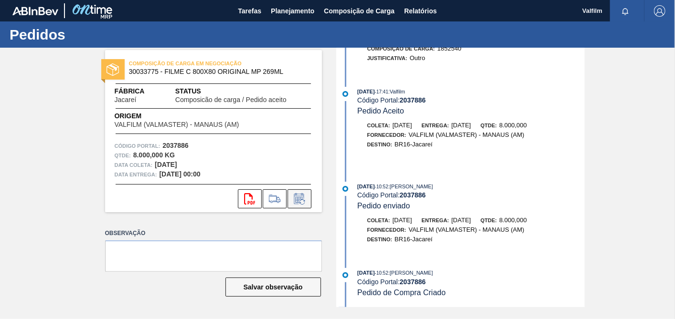
click at [303, 198] on icon at bounding box center [299, 198] width 10 height 11
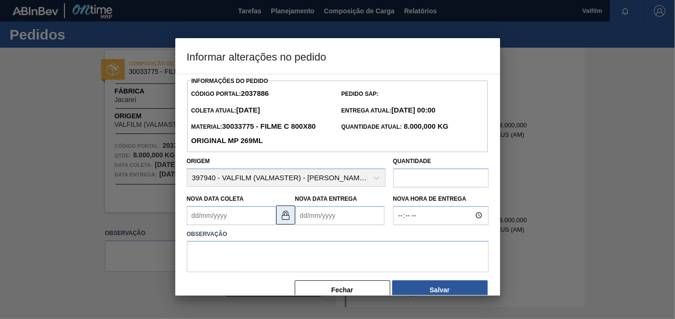
click at [287, 217] on img at bounding box center [285, 215] width 11 height 11
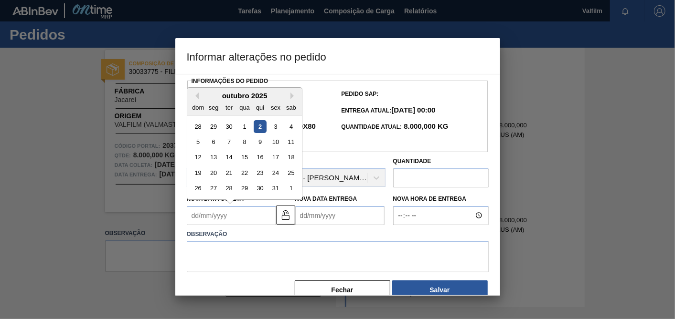
click at [242, 219] on Coleta2037886 "Nova Data Coleta" at bounding box center [231, 215] width 89 height 19
click at [294, 95] on button "Next Month" at bounding box center [293, 96] width 7 height 7
click at [261, 142] on div "6" at bounding box center [259, 142] width 13 height 13
type Coleta2037886 "[DATE]"
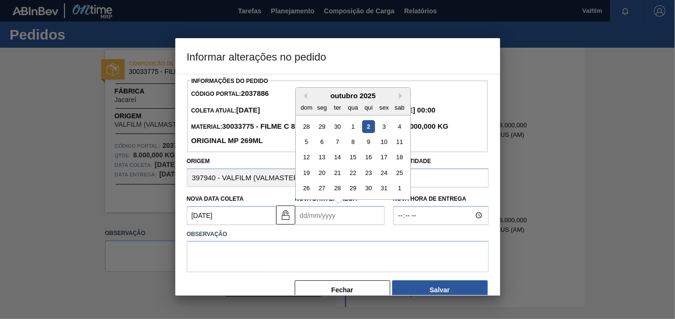
click at [344, 223] on Entrega2037886 "Nova Data Entrega" at bounding box center [339, 215] width 89 height 19
click at [400, 94] on button "Next Month" at bounding box center [402, 96] width 7 height 7
drag, startPoint x: 381, startPoint y: 128, endPoint x: 345, endPoint y: 188, distance: 69.8
click at [381, 128] on div "5" at bounding box center [383, 126] width 13 height 13
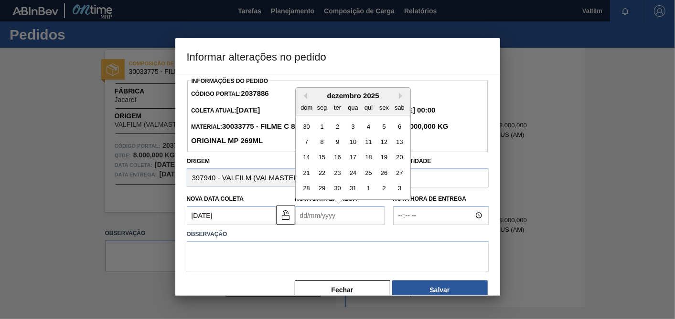
type Entrega2037886 "[DATE]"
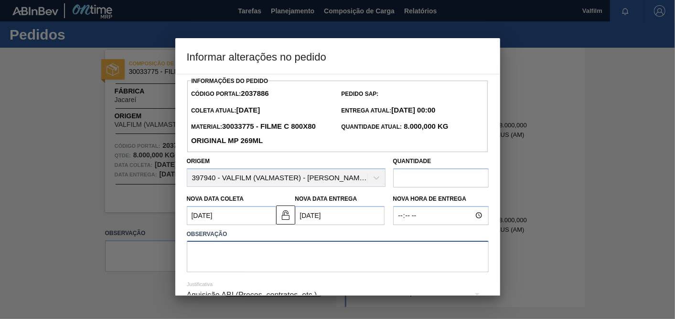
click at [315, 248] on textarea at bounding box center [338, 257] width 302 height 32
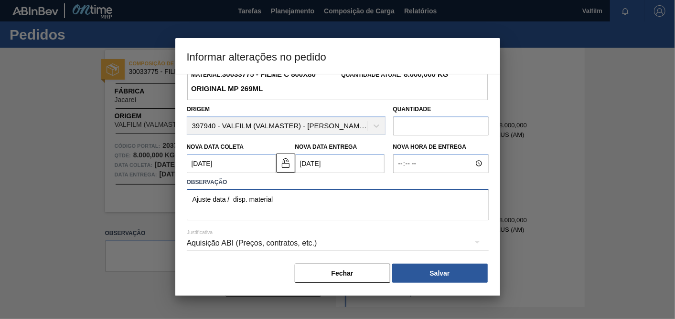
type textarea "Ajuste data / disp. material"
click at [304, 246] on div "Aquisição ABI (Preços, contratos, etc.)" at bounding box center [338, 243] width 302 height 27
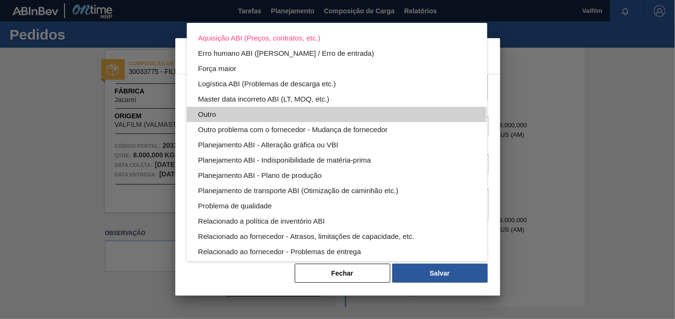
click at [214, 110] on div "Outro" at bounding box center [336, 114] width 277 height 15
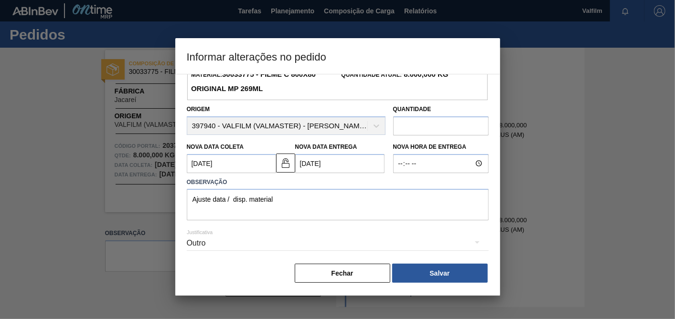
click at [439, 276] on button "Salvar" at bounding box center [440, 273] width 96 height 19
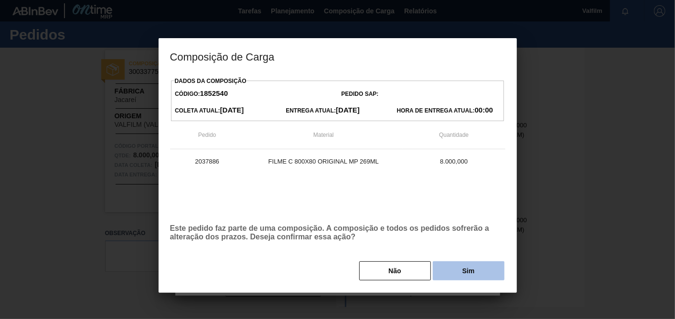
click at [457, 266] on button "Sim" at bounding box center [469, 271] width 72 height 19
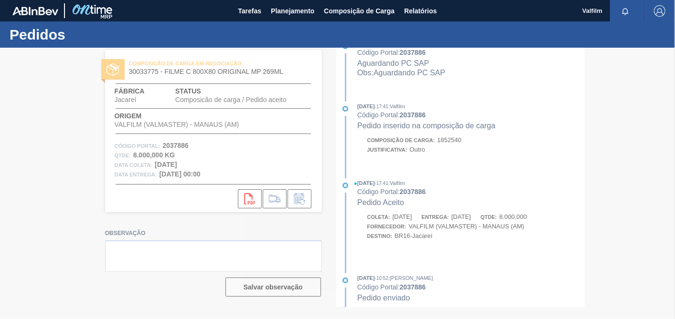
scroll to position [387, 0]
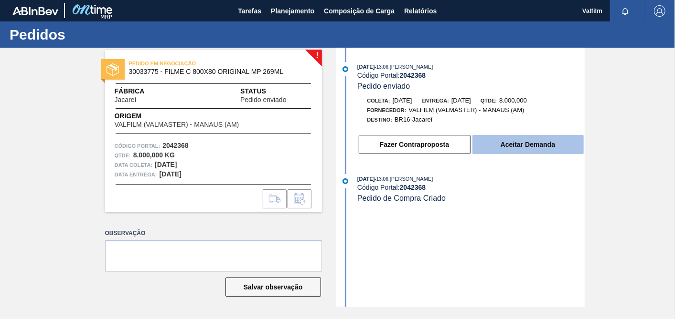
click at [520, 144] on button "Aceitar Demanda" at bounding box center [527, 144] width 111 height 19
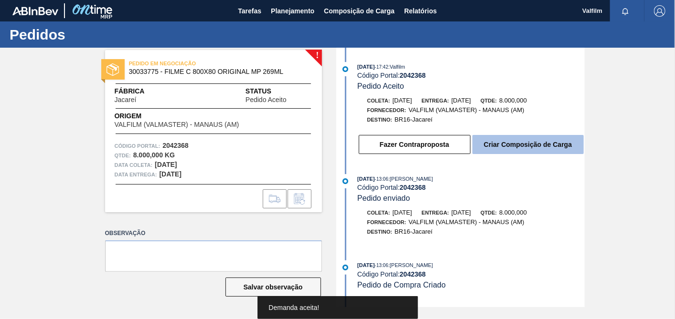
click at [551, 147] on button "Criar Composição de Carga" at bounding box center [527, 144] width 111 height 19
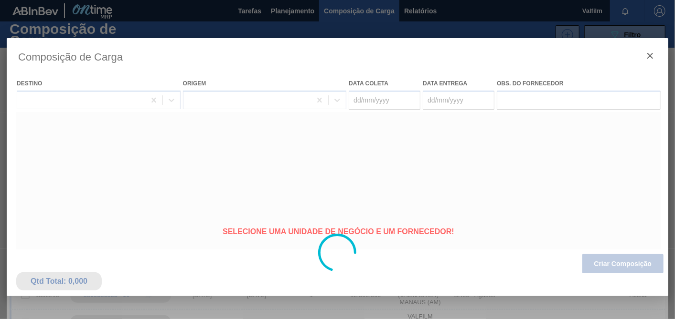
type coleta "05/11/2025"
type entrega "05/12/2025"
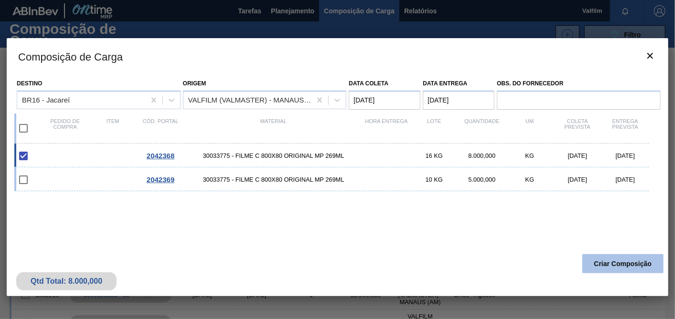
click at [633, 260] on button "Criar Composição" at bounding box center [622, 264] width 81 height 19
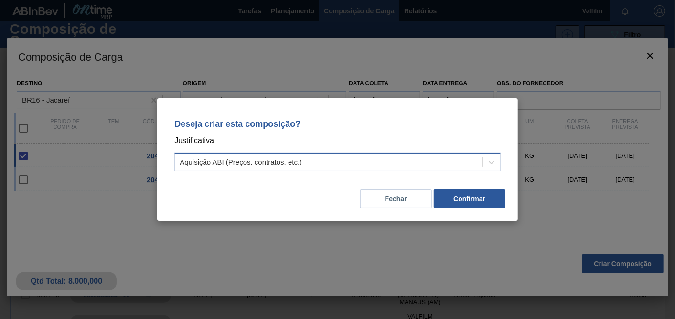
click at [385, 154] on div "Aquisição ABI (Preços, contratos, etc.)" at bounding box center [337, 162] width 326 height 19
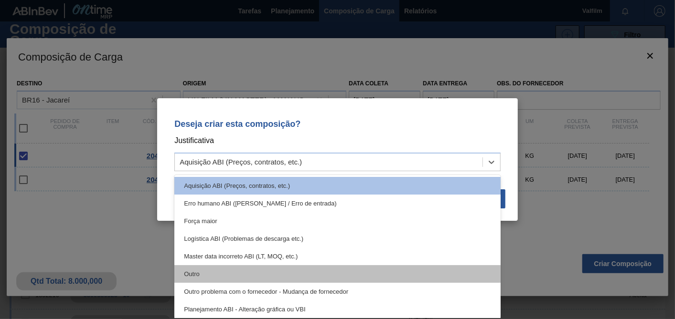
click at [209, 270] on div "Outro" at bounding box center [337, 274] width 326 height 18
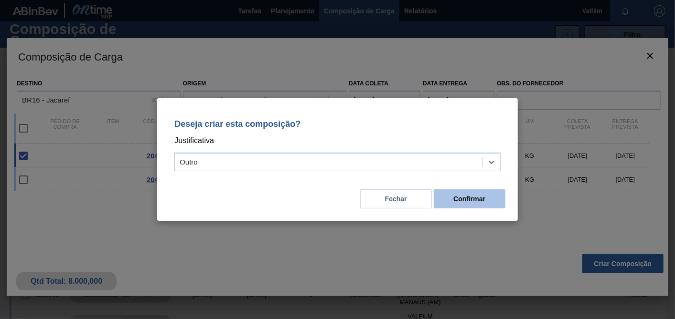
click at [483, 195] on button "Confirmar" at bounding box center [470, 199] width 72 height 19
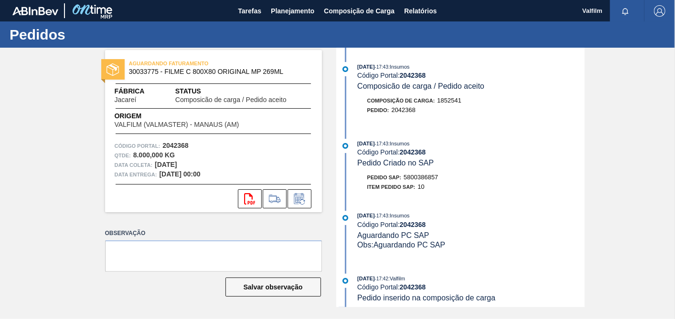
click at [436, 181] on span "5800386857" at bounding box center [420, 177] width 34 height 7
copy span "5800386857"
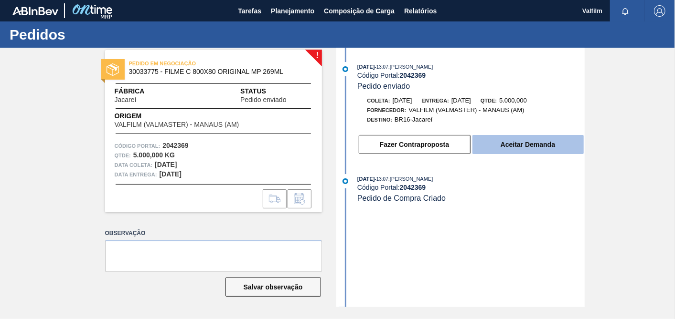
click at [556, 150] on button "Aceitar Demanda" at bounding box center [527, 144] width 111 height 19
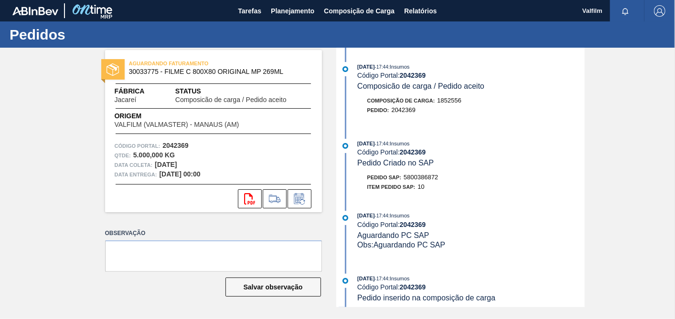
click at [427, 179] on span "5800386872" at bounding box center [420, 177] width 34 height 7
copy span "5800386872"
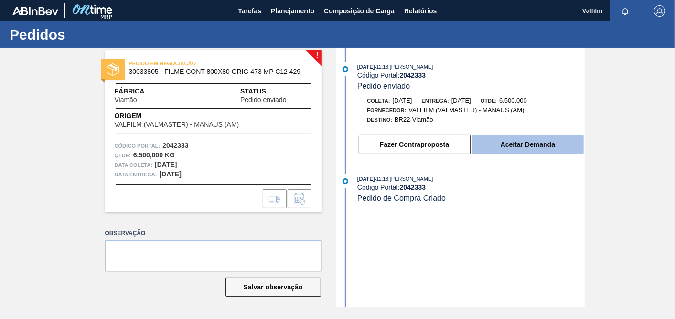
click at [552, 154] on button "Aceitar Demanda" at bounding box center [527, 144] width 111 height 19
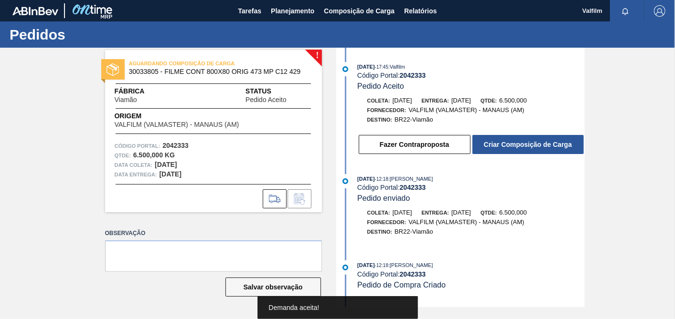
click at [552, 154] on button "Criar Composição de Carga" at bounding box center [527, 144] width 111 height 19
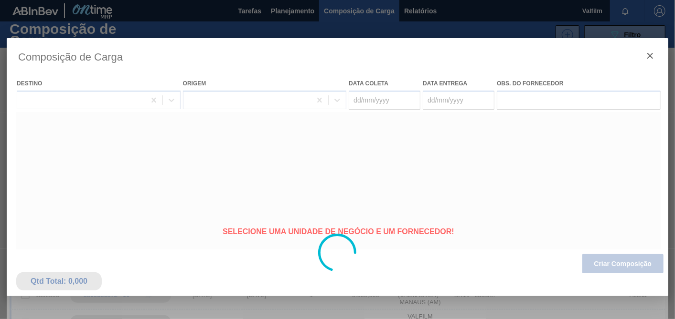
type coleta "[DATE]"
type entrega "[DATE]"
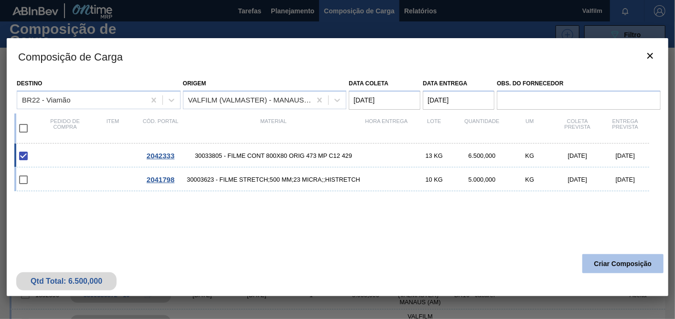
click at [619, 266] on button "Criar Composição" at bounding box center [622, 264] width 81 height 19
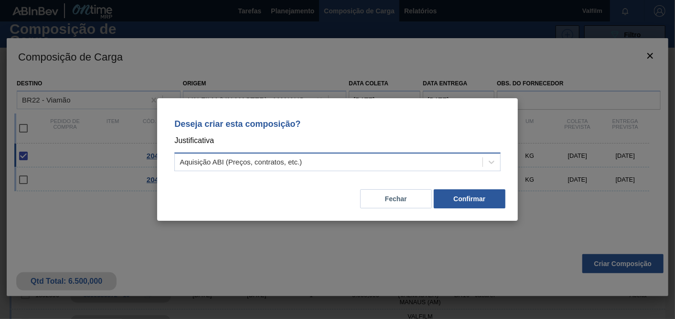
click at [252, 166] on div "Aquisição ABI (Preços, contratos, etc.)" at bounding box center [241, 163] width 122 height 8
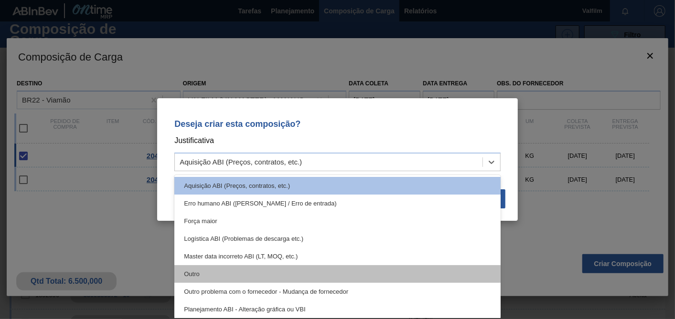
click at [218, 276] on div "Outro" at bounding box center [337, 274] width 326 height 18
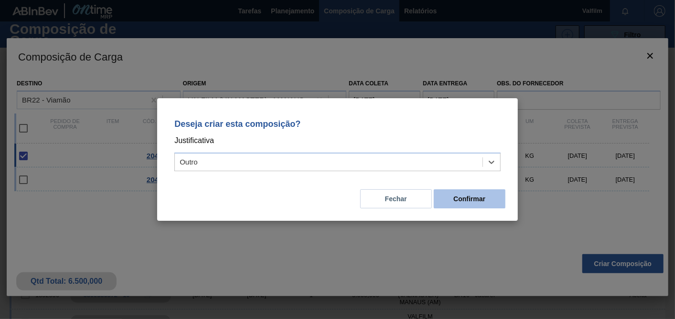
click at [483, 198] on button "Confirmar" at bounding box center [470, 199] width 72 height 19
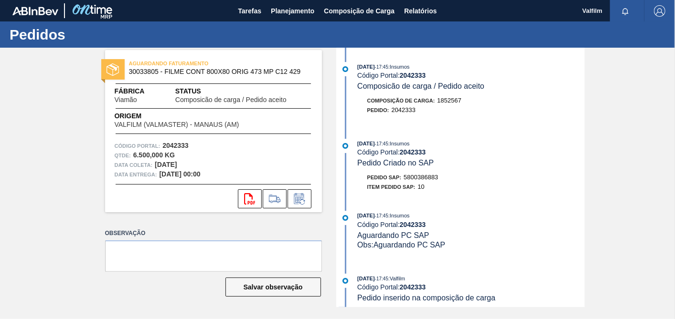
click at [426, 181] on span "5800386883" at bounding box center [420, 177] width 34 height 7
copy span "5800386883"
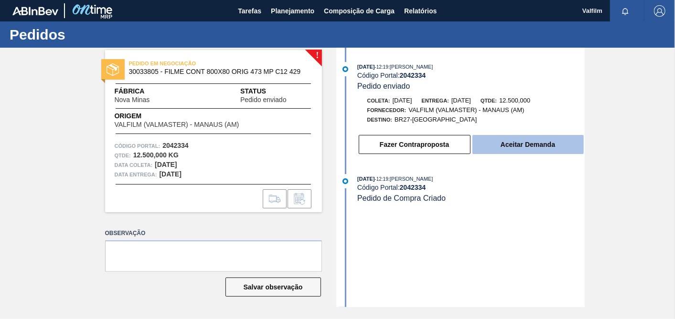
click at [544, 151] on button "Aceitar Demanda" at bounding box center [527, 144] width 111 height 19
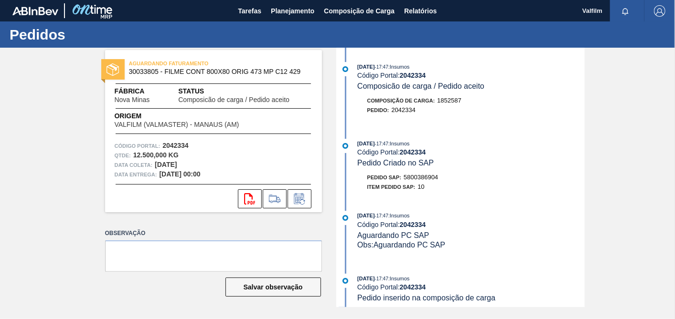
click at [412, 178] on span "5800386904" at bounding box center [420, 177] width 34 height 7
copy span "5800386904"
click at [300, 193] on icon at bounding box center [299, 198] width 15 height 11
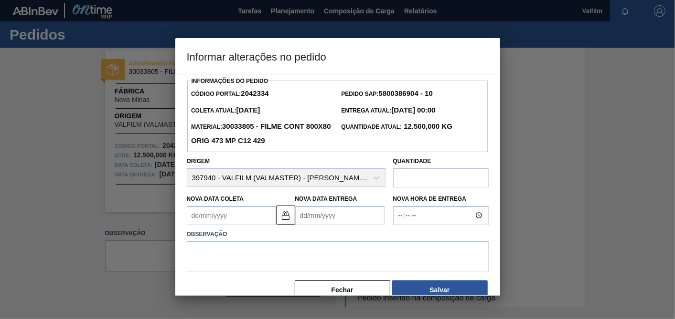
drag, startPoint x: 292, startPoint y: 218, endPoint x: 261, endPoint y: 214, distance: 31.3
click at [291, 217] on button at bounding box center [285, 215] width 19 height 19
click at [259, 214] on Coleta2042334 "Nova Data Coleta" at bounding box center [231, 215] width 89 height 19
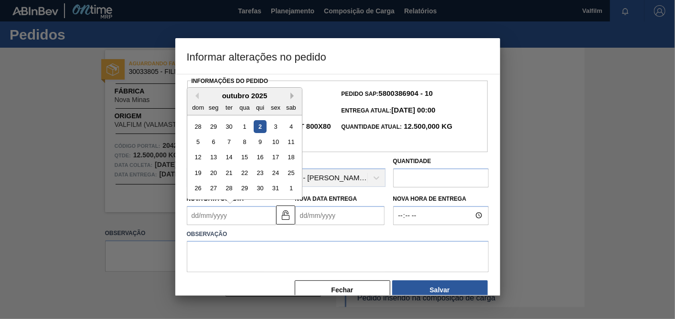
click at [291, 98] on button "Next Month" at bounding box center [293, 96] width 7 height 7
click at [215, 144] on div "3" at bounding box center [213, 142] width 13 height 13
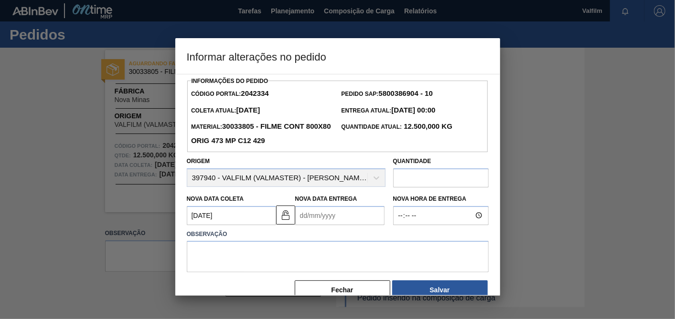
type Coleta2042334 "[DATE]"
click at [346, 212] on Entrega2042334 "Nova Data Entrega" at bounding box center [339, 215] width 89 height 19
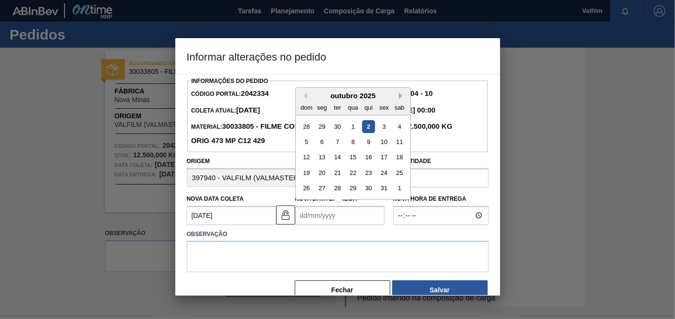
click at [402, 97] on button "Next Month" at bounding box center [402, 96] width 7 height 7
click at [363, 128] on div "4" at bounding box center [367, 126] width 13 height 13
type Entrega2042334 "[DATE]"
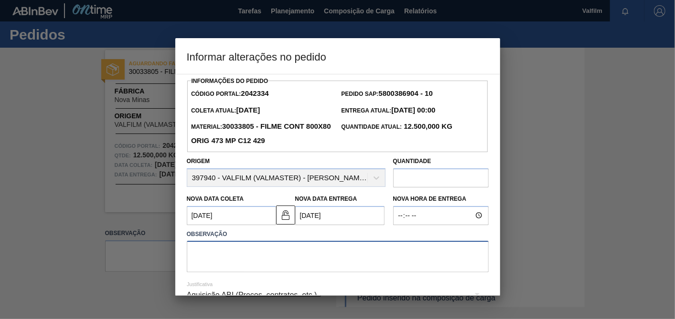
click at [339, 255] on textarea at bounding box center [338, 257] width 302 height 32
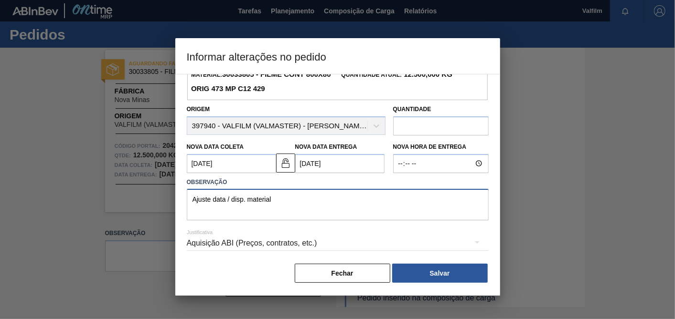
type textarea "Ajuste data / disp. material"
click at [298, 254] on div "Aquisição ABI (Preços, contratos, etc.)" at bounding box center [338, 243] width 302 height 27
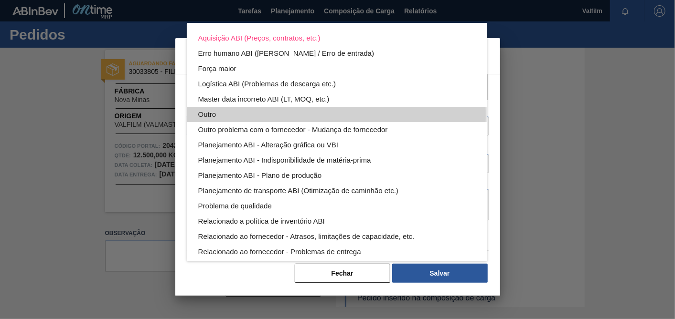
click at [218, 115] on div "Outro" at bounding box center [336, 114] width 277 height 15
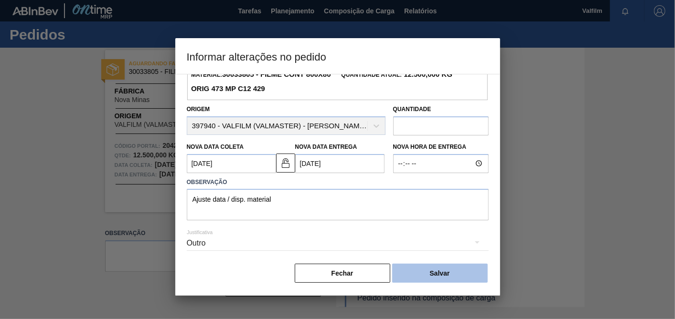
click at [440, 276] on button "Salvar" at bounding box center [440, 273] width 96 height 19
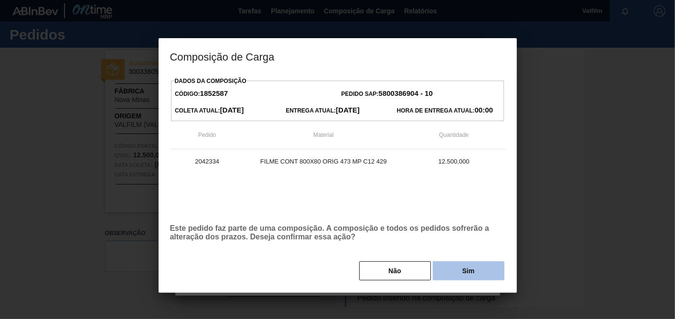
click at [444, 269] on button "Sim" at bounding box center [469, 271] width 72 height 19
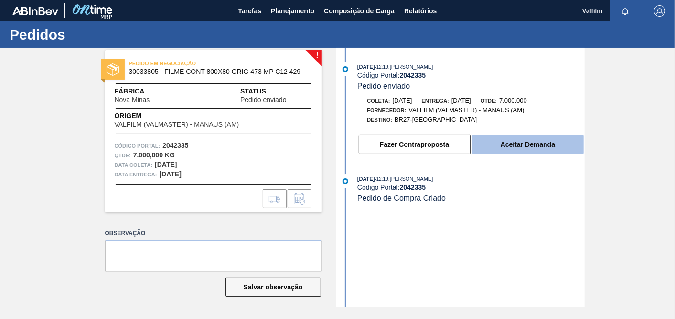
click at [544, 153] on button "Aceitar Demanda" at bounding box center [527, 144] width 111 height 19
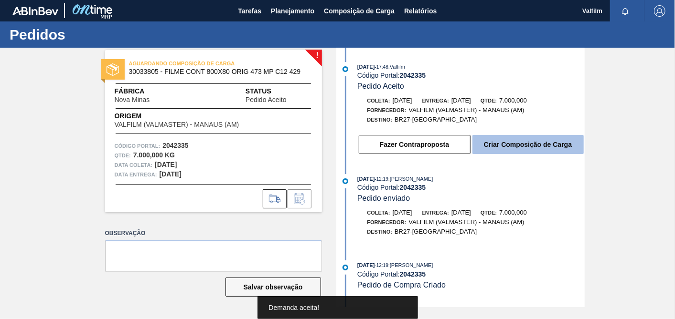
click at [555, 153] on button "Criar Composição de Carga" at bounding box center [527, 144] width 111 height 19
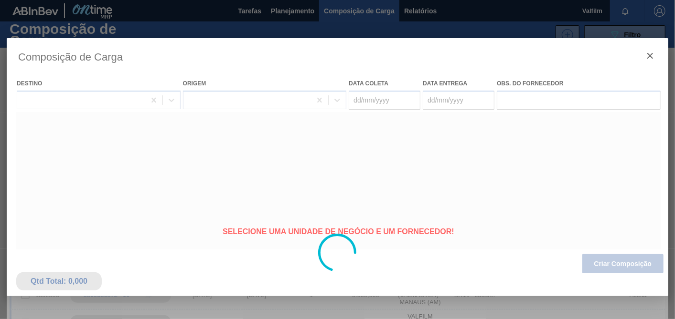
type coleta "[DATE]"
type entrega "[DATE]"
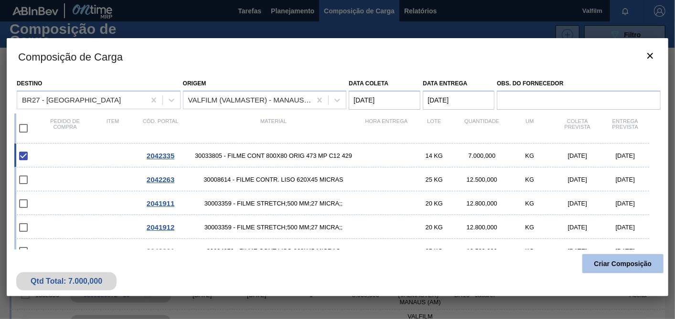
click at [618, 260] on button "Criar Composição" at bounding box center [622, 264] width 81 height 19
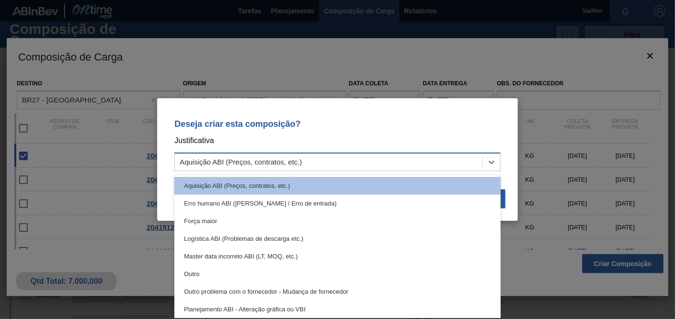
click at [248, 163] on div "Aquisição ABI (Preços, contratos, etc.)" at bounding box center [241, 163] width 122 height 8
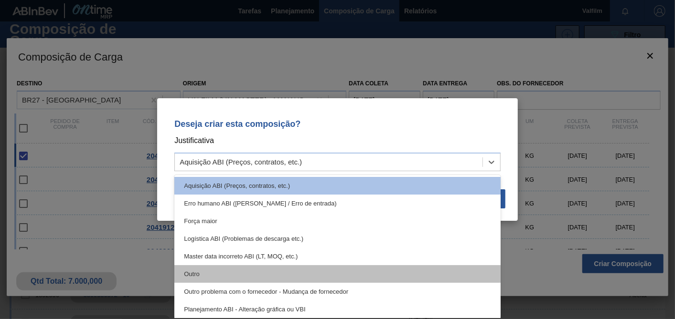
click at [197, 274] on div "Outro" at bounding box center [337, 274] width 326 height 18
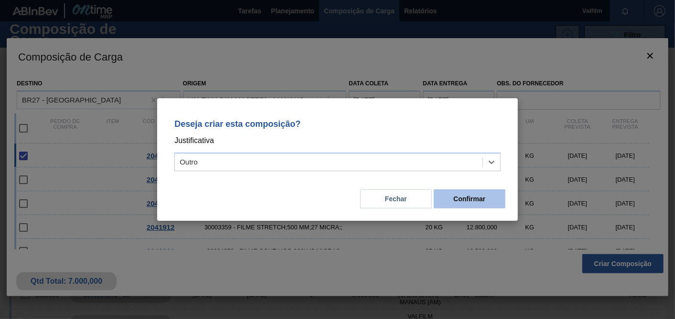
click at [453, 195] on button "Confirmar" at bounding box center [470, 199] width 72 height 19
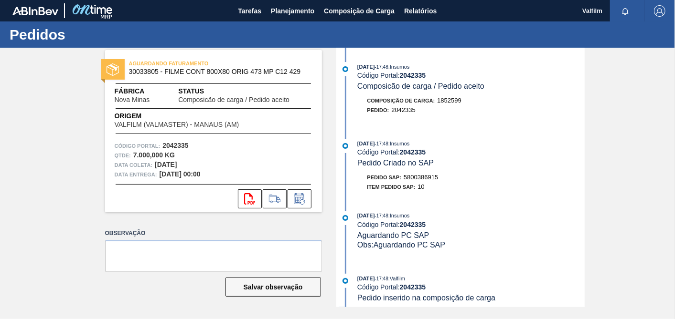
click at [414, 180] on span "5800386915" at bounding box center [420, 177] width 34 height 7
copy span "5800386915"
click at [305, 202] on icon at bounding box center [299, 198] width 15 height 11
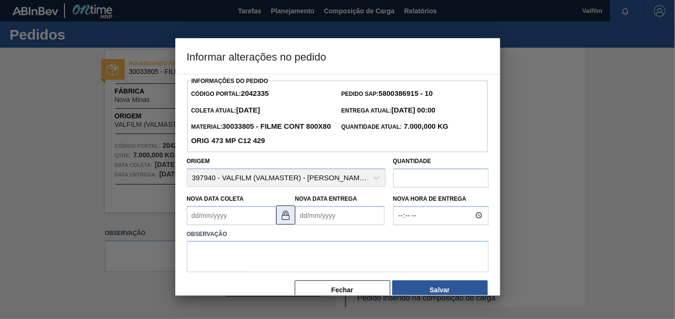
click at [292, 211] on button at bounding box center [285, 215] width 19 height 19
click at [234, 223] on Coleta2042335 "Nova Data Coleta" at bounding box center [231, 215] width 89 height 19
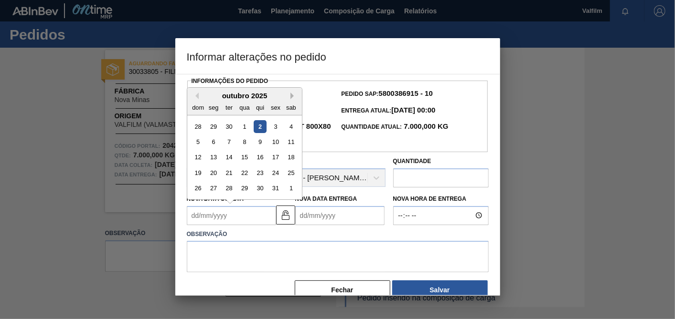
click at [292, 96] on button "Next Month" at bounding box center [293, 96] width 7 height 7
click at [217, 143] on div "3" at bounding box center [213, 142] width 13 height 13
type Coleta2042335 "[DATE]"
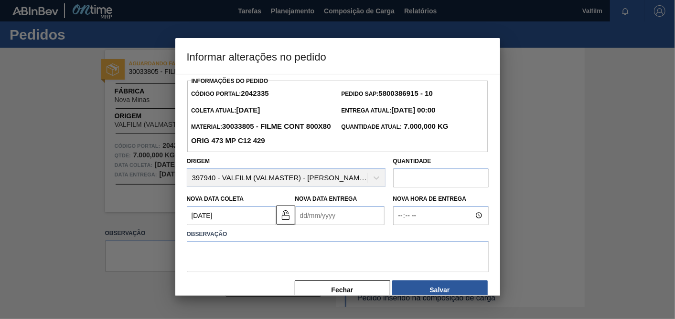
click at [344, 219] on Entrega2042335 "Nova Data Entrega" at bounding box center [339, 215] width 89 height 19
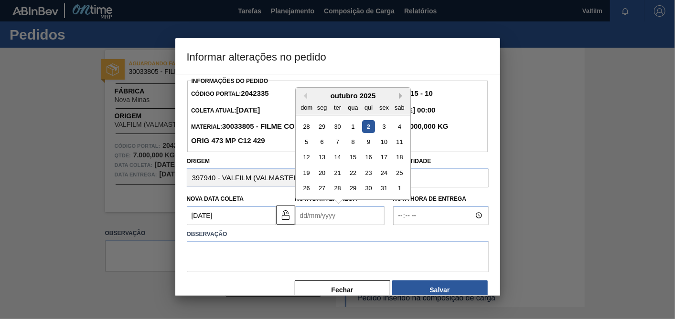
click at [403, 96] on button "Next Month" at bounding box center [402, 96] width 7 height 7
click at [373, 126] on div "4" at bounding box center [367, 126] width 13 height 13
type Entrega2042335 "[DATE]"
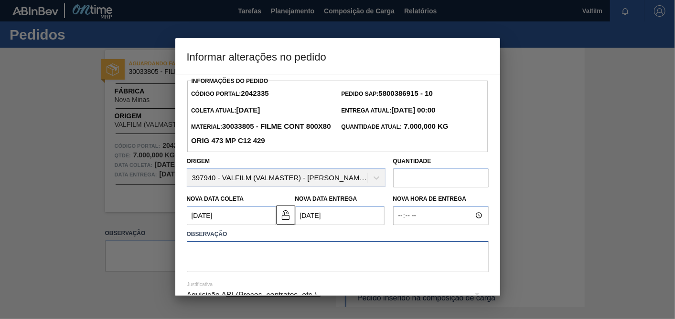
click at [319, 258] on textarea at bounding box center [338, 257] width 302 height 32
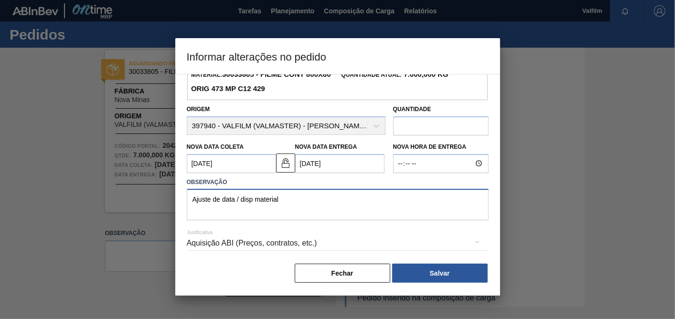
type textarea "Ajuste de data / disp material"
click at [285, 245] on div "Aquisição ABI (Preços, contratos, etc.)" at bounding box center [338, 243] width 302 height 27
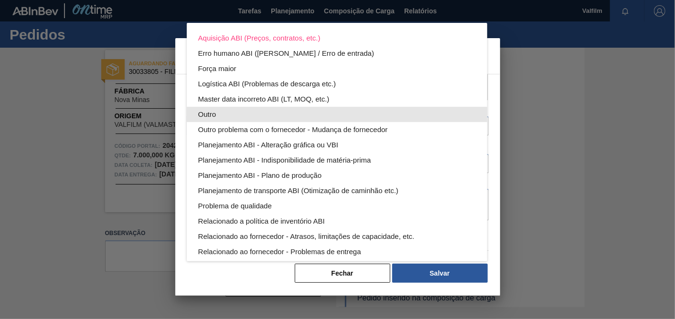
click at [236, 110] on div "Outro" at bounding box center [336, 114] width 277 height 15
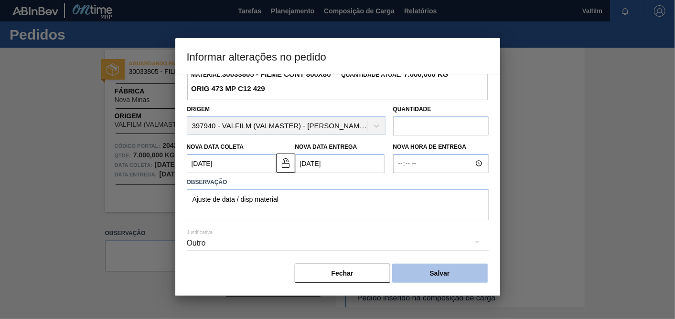
click at [428, 268] on button "Salvar" at bounding box center [440, 273] width 96 height 19
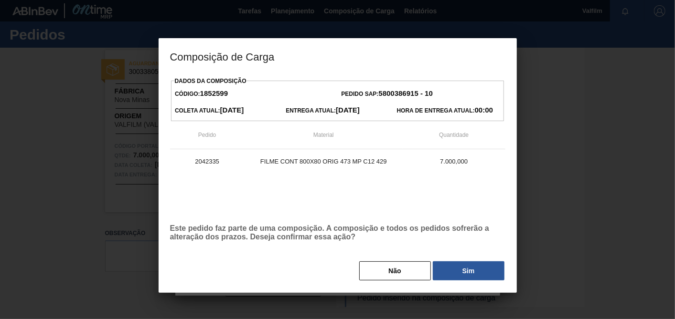
click at [451, 258] on div "Dados da Composição Código: 1852599 Pedido SAP: 5800386915 - 10 Coleta Atual: 3…" at bounding box center [337, 177] width 335 height 207
drag, startPoint x: 453, startPoint y: 265, endPoint x: 498, endPoint y: 271, distance: 44.8
click at [454, 266] on button "Sim" at bounding box center [469, 271] width 72 height 19
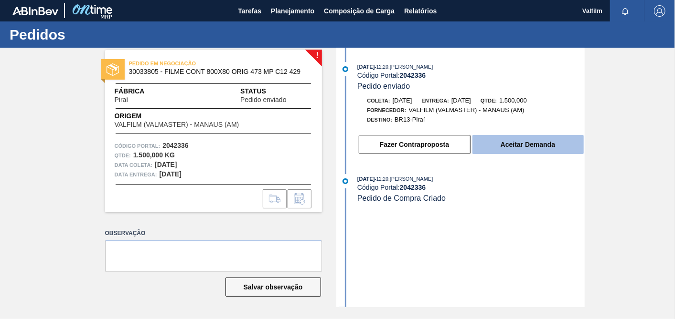
click at [559, 143] on button "Aceitar Demanda" at bounding box center [527, 144] width 111 height 19
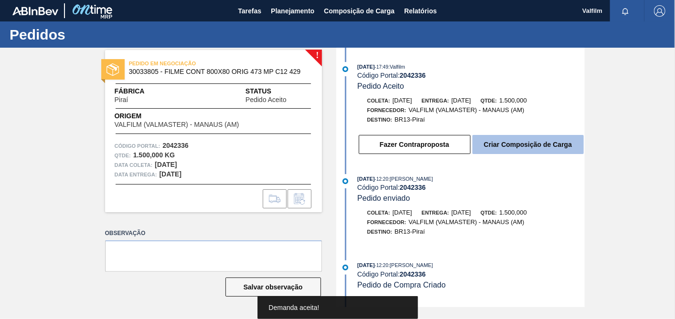
click at [558, 143] on button "Criar Composição de Carga" at bounding box center [527, 144] width 111 height 19
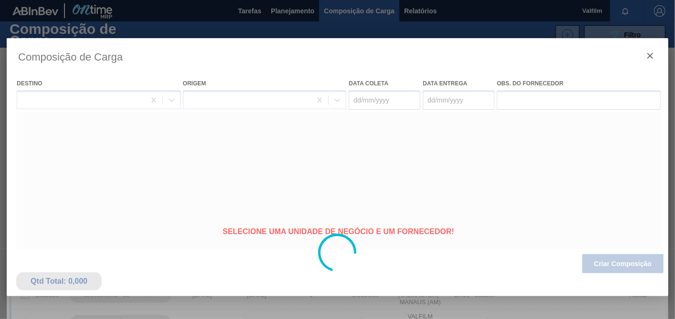
type coleta "[DATE]"
type entrega "[DATE]"
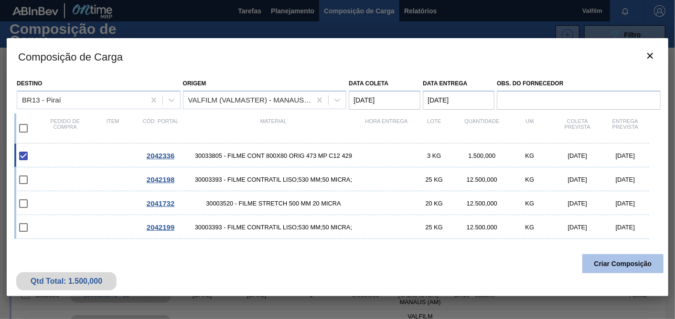
click at [607, 262] on button "Criar Composição" at bounding box center [622, 264] width 81 height 19
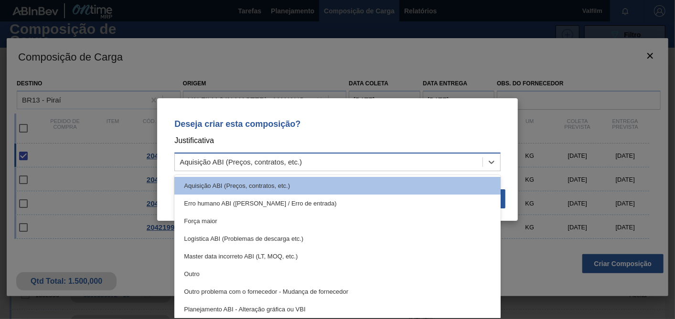
click at [387, 161] on div "Aquisição ABI (Preços, contratos, etc.)" at bounding box center [329, 163] width 308 height 14
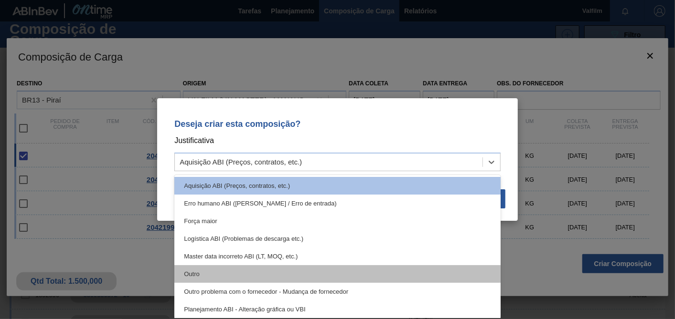
click at [187, 279] on div "Outro" at bounding box center [337, 274] width 326 height 18
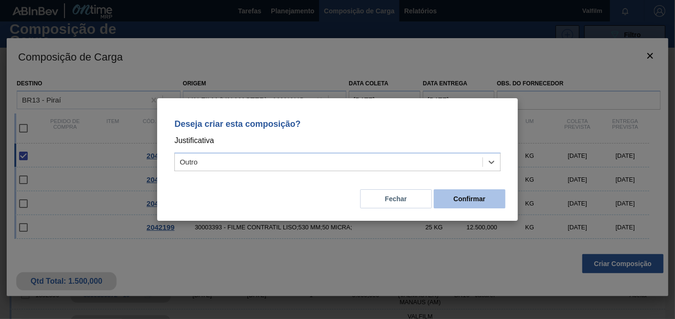
click at [469, 193] on button "Confirmar" at bounding box center [470, 199] width 72 height 19
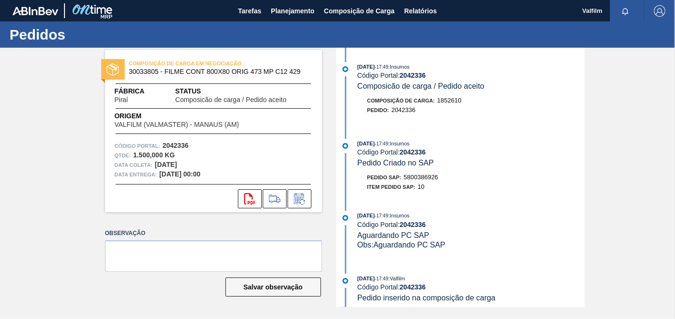
click at [423, 180] on span "5800386926" at bounding box center [420, 177] width 34 height 7
copy span "5800386926"
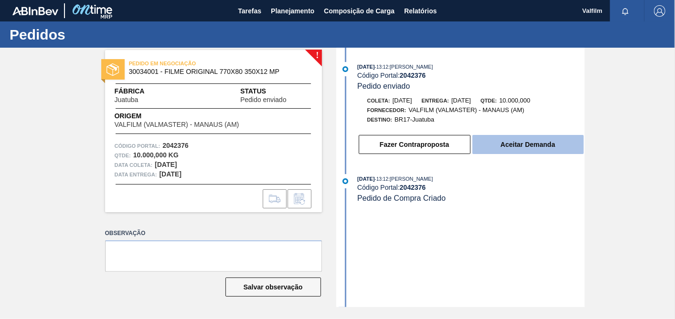
click at [513, 140] on button "Aceitar Demanda" at bounding box center [527, 144] width 111 height 19
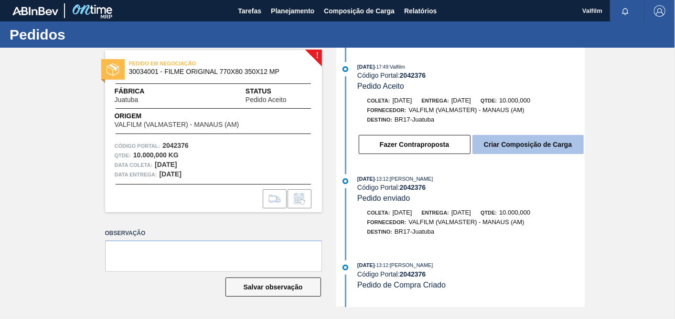
click at [500, 145] on button "Criar Composição de Carga" at bounding box center [527, 144] width 111 height 19
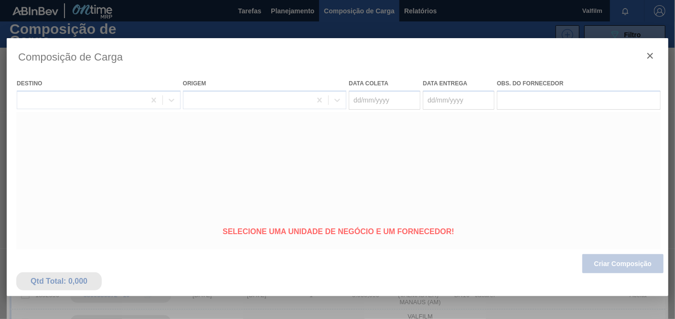
type coleta "[DATE]"
type entrega "[DATE]"
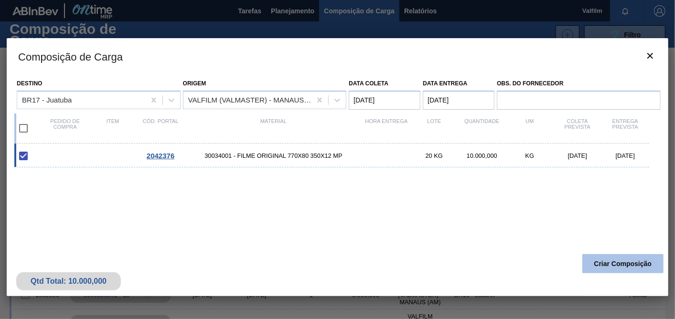
click at [600, 263] on button "Criar Composição" at bounding box center [622, 264] width 81 height 19
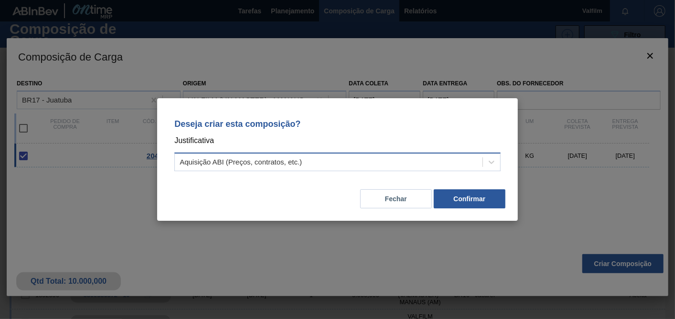
drag, startPoint x: 320, startPoint y: 161, endPoint x: 305, endPoint y: 166, distance: 16.2
click at [317, 161] on div "Aquisição ABI (Preços, contratos, etc.)" at bounding box center [329, 163] width 308 height 14
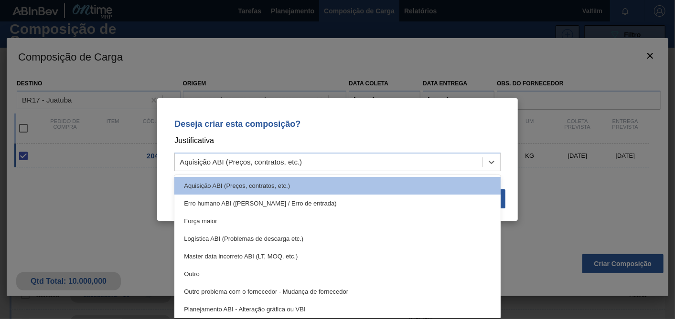
drag, startPoint x: 185, startPoint y: 273, endPoint x: 357, endPoint y: 244, distance: 174.4
click at [185, 274] on div "Outro" at bounding box center [337, 274] width 326 height 18
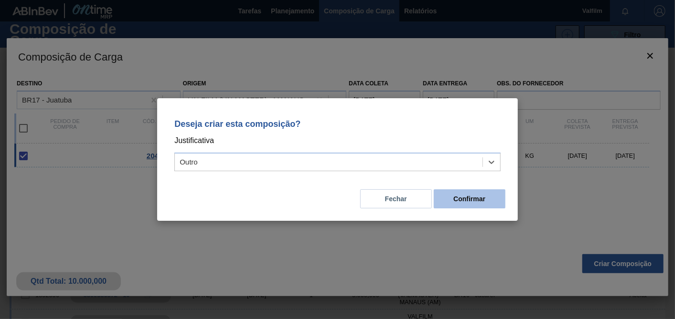
click at [493, 200] on button "Confirmar" at bounding box center [470, 199] width 72 height 19
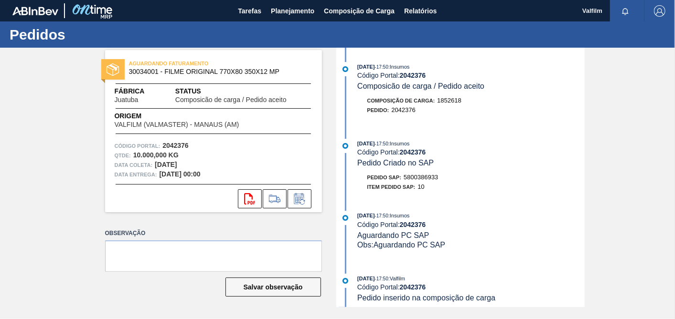
click at [435, 181] on span "5800386933" at bounding box center [420, 177] width 34 height 7
copy span "5800386933"
click at [298, 201] on icon at bounding box center [298, 200] width 7 height 6
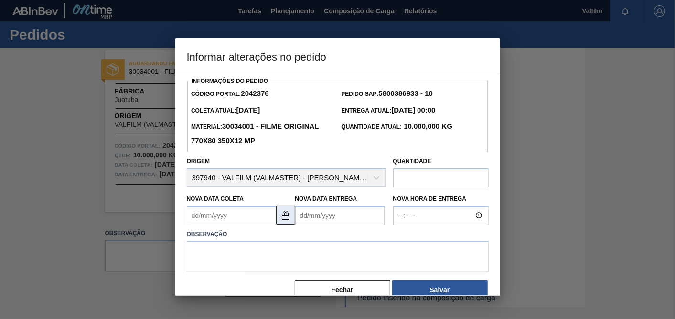
click at [290, 217] on img at bounding box center [285, 215] width 11 height 11
click at [258, 217] on Coleta2042376 "Nova Data Coleta" at bounding box center [231, 215] width 89 height 19
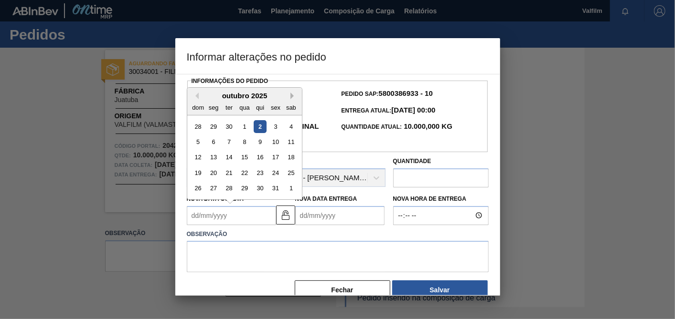
click at [295, 98] on button "Next Month" at bounding box center [293, 96] width 7 height 7
click at [212, 143] on div "3" at bounding box center [213, 142] width 13 height 13
type Coleta2042376 "[DATE]"
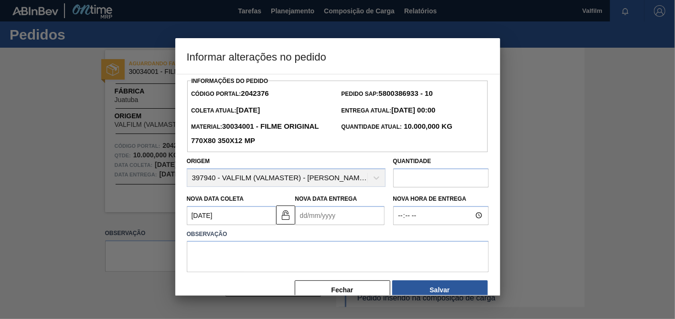
drag, startPoint x: 316, startPoint y: 214, endPoint x: 325, endPoint y: 204, distance: 13.5
click at [317, 215] on Entrega2042376 "Nova Data Entrega" at bounding box center [339, 215] width 89 height 19
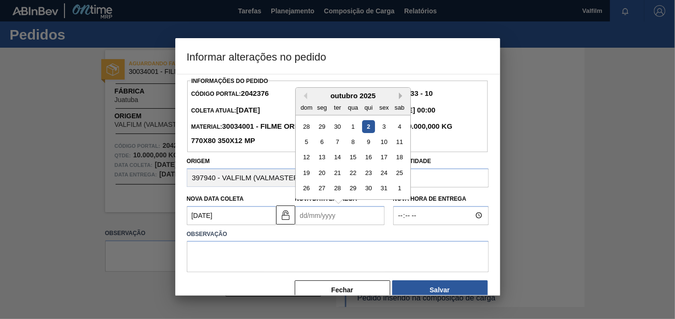
click at [402, 96] on button "Next Month" at bounding box center [402, 96] width 7 height 7
drag, startPoint x: 371, startPoint y: 127, endPoint x: 340, endPoint y: 224, distance: 101.9
click at [371, 130] on div "4" at bounding box center [367, 126] width 13 height 13
type Entrega2042376 "[DATE]"
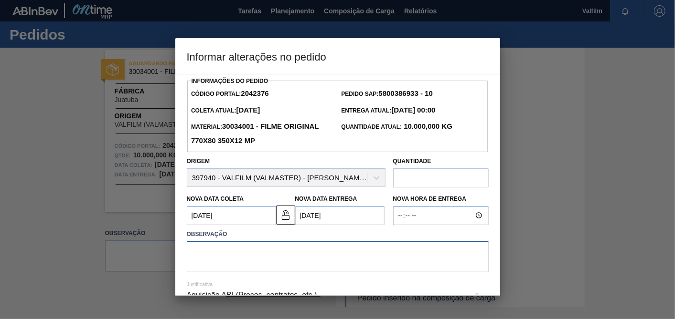
click at [322, 252] on textarea at bounding box center [338, 257] width 302 height 32
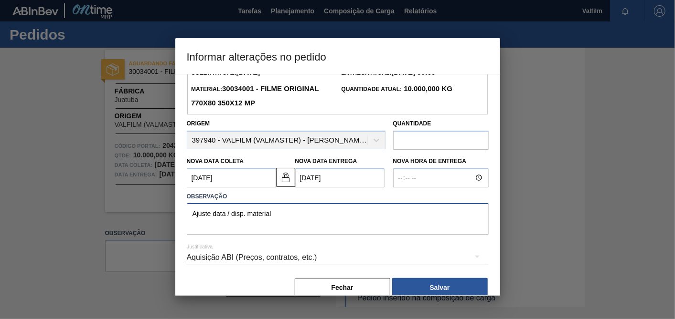
scroll to position [53, 0]
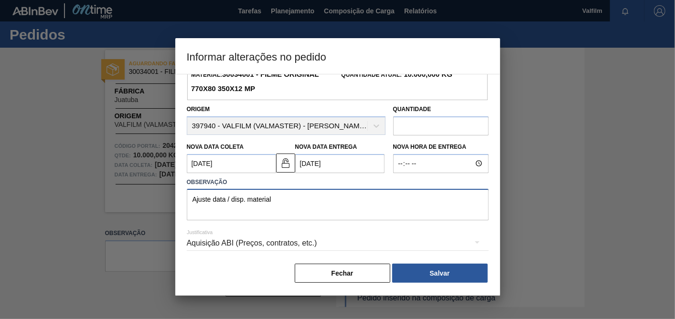
type textarea "Ajuste data / disp. material"
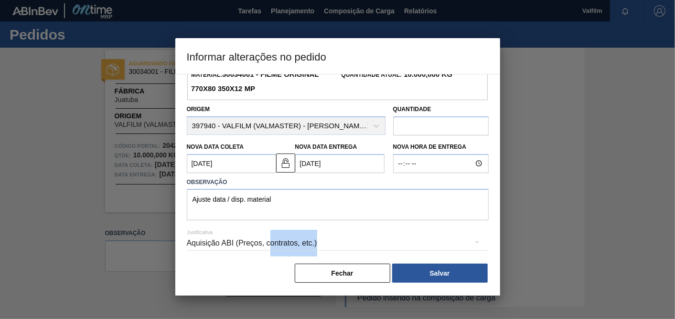
click at [270, 251] on div "Justificativa Aquisição ABI (Preços, contratos, etc.)" at bounding box center [338, 238] width 302 height 34
drag, startPoint x: 270, startPoint y: 251, endPoint x: 247, endPoint y: 243, distance: 24.8
click at [247, 243] on div "Aquisição ABI (Preços, contratos, etc.)" at bounding box center [338, 243] width 302 height 27
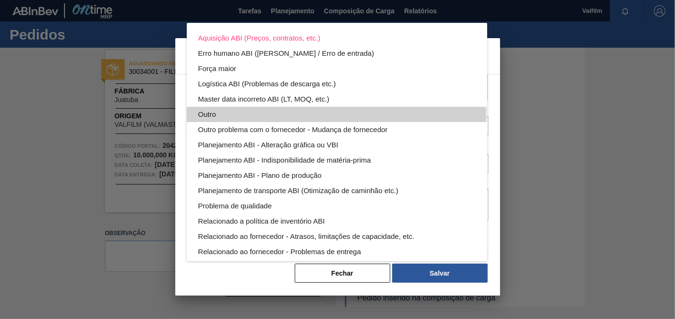
click at [214, 116] on div "Outro" at bounding box center [336, 114] width 277 height 15
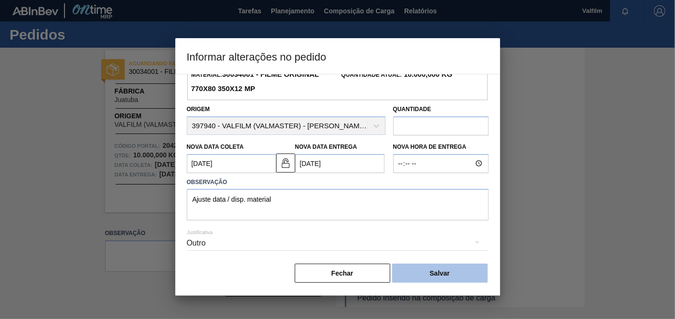
click at [450, 269] on button "Salvar" at bounding box center [440, 273] width 96 height 19
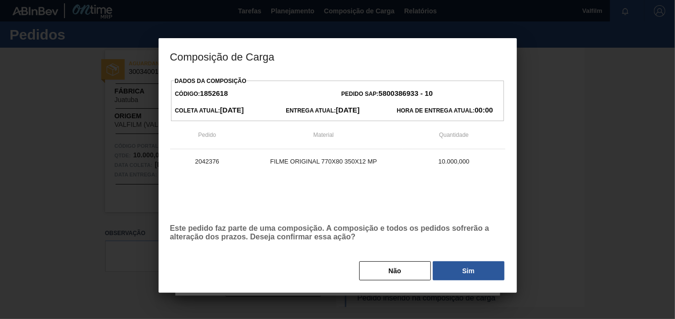
drag, startPoint x: 451, startPoint y: 266, endPoint x: 466, endPoint y: 265, distance: 15.3
click at [451, 266] on button "Sim" at bounding box center [469, 271] width 72 height 19
